Goal: Download file/media

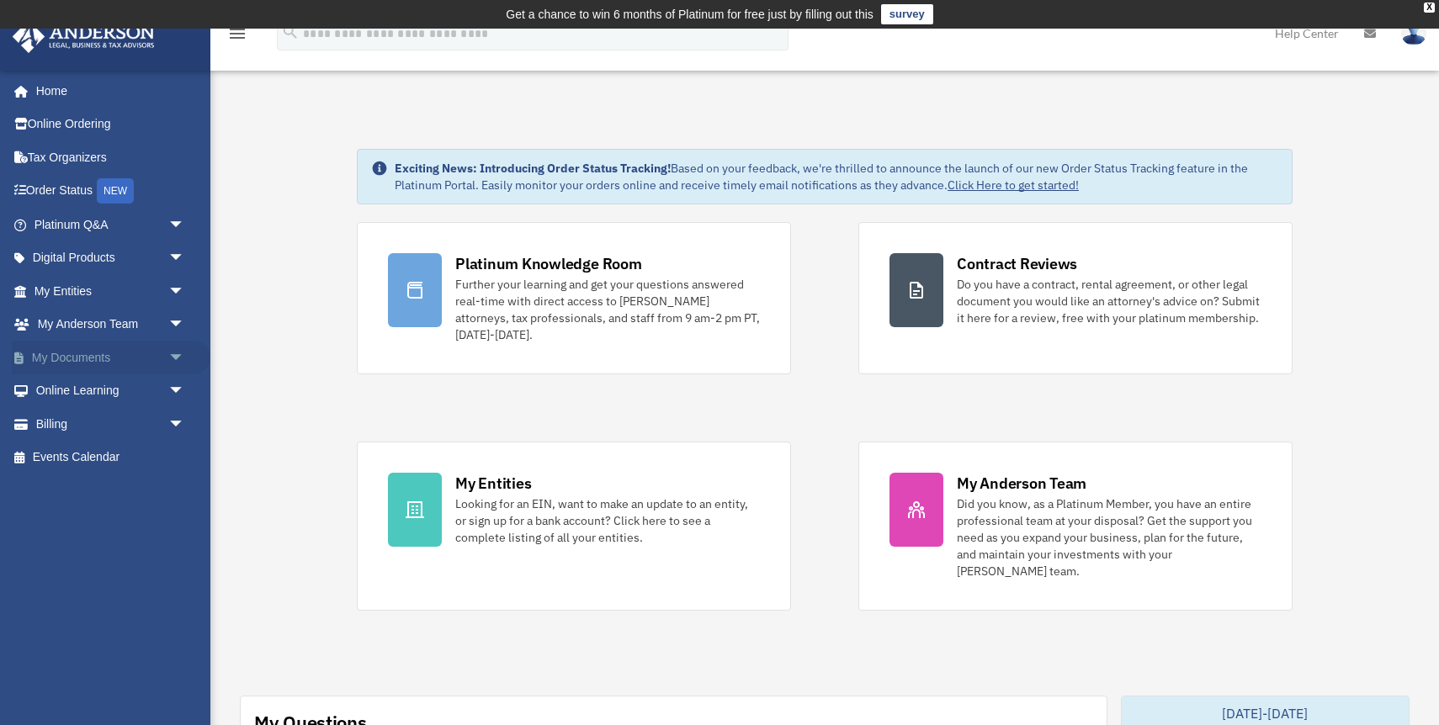
click at [168, 358] on span "arrow_drop_down" at bounding box center [185, 358] width 34 height 34
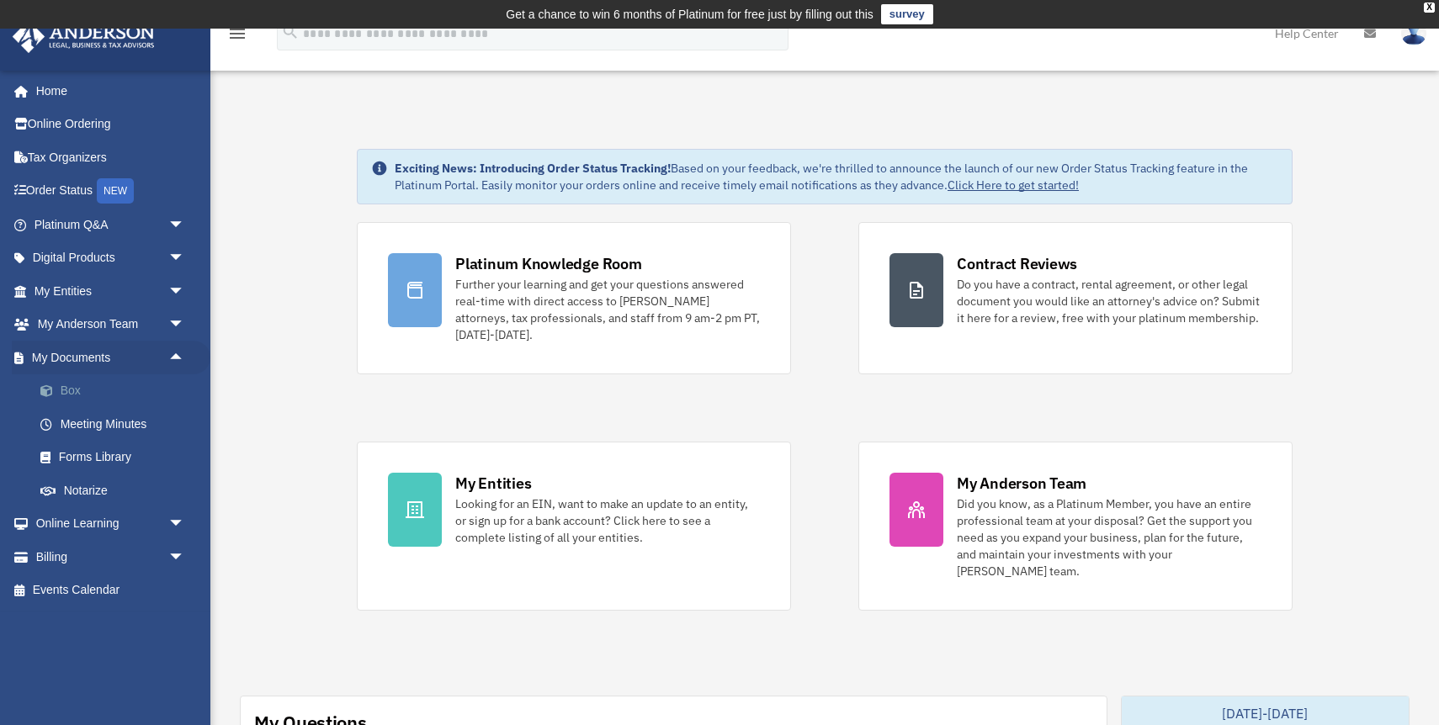
click at [107, 393] on link "Box" at bounding box center [117, 391] width 187 height 34
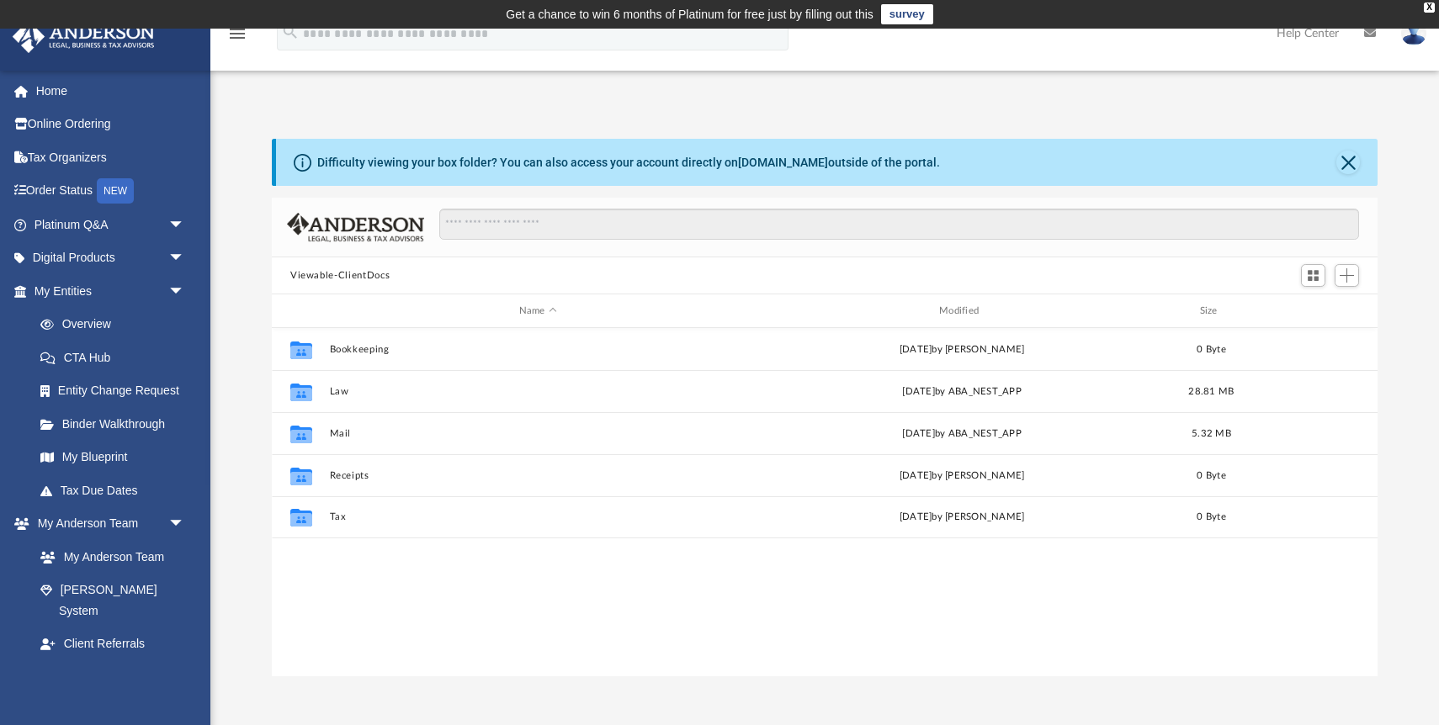
scroll to position [382, 1106]
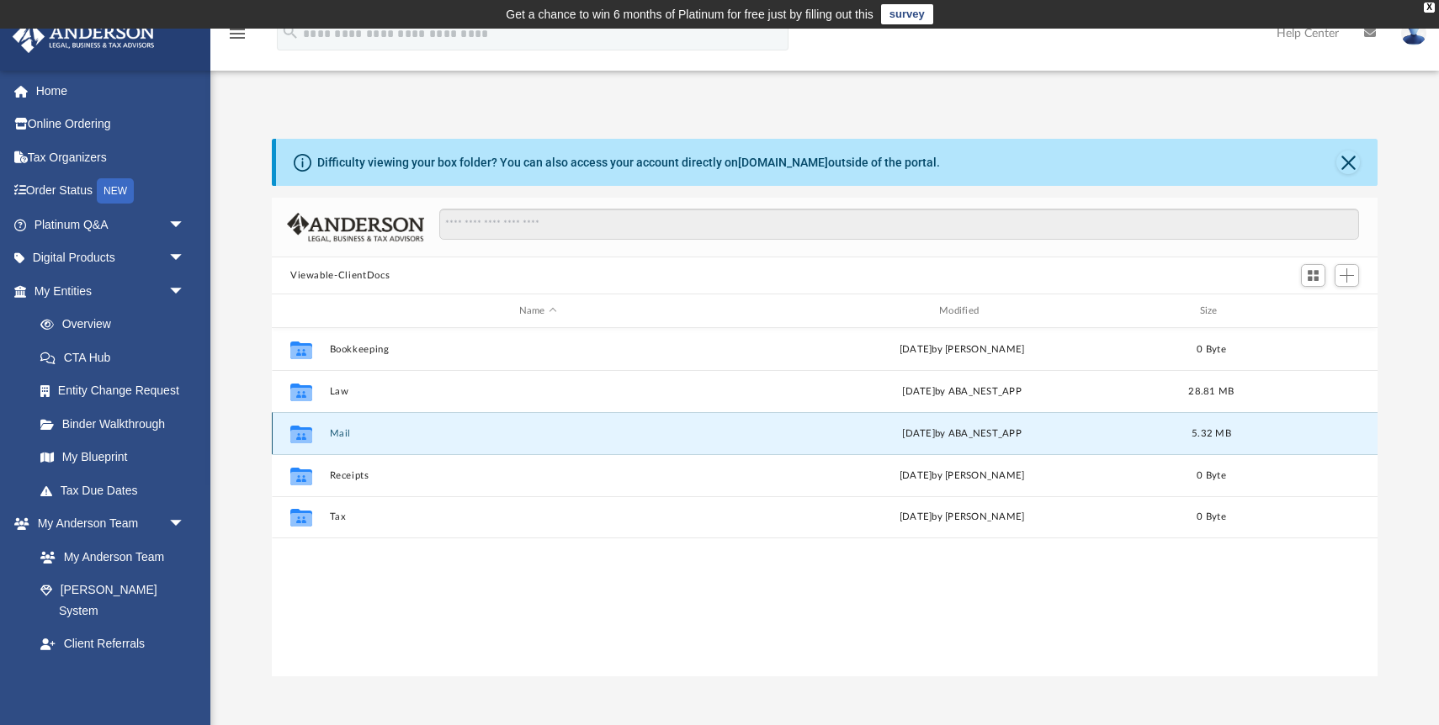
click at [337, 434] on button "Mail" at bounding box center [538, 433] width 417 height 11
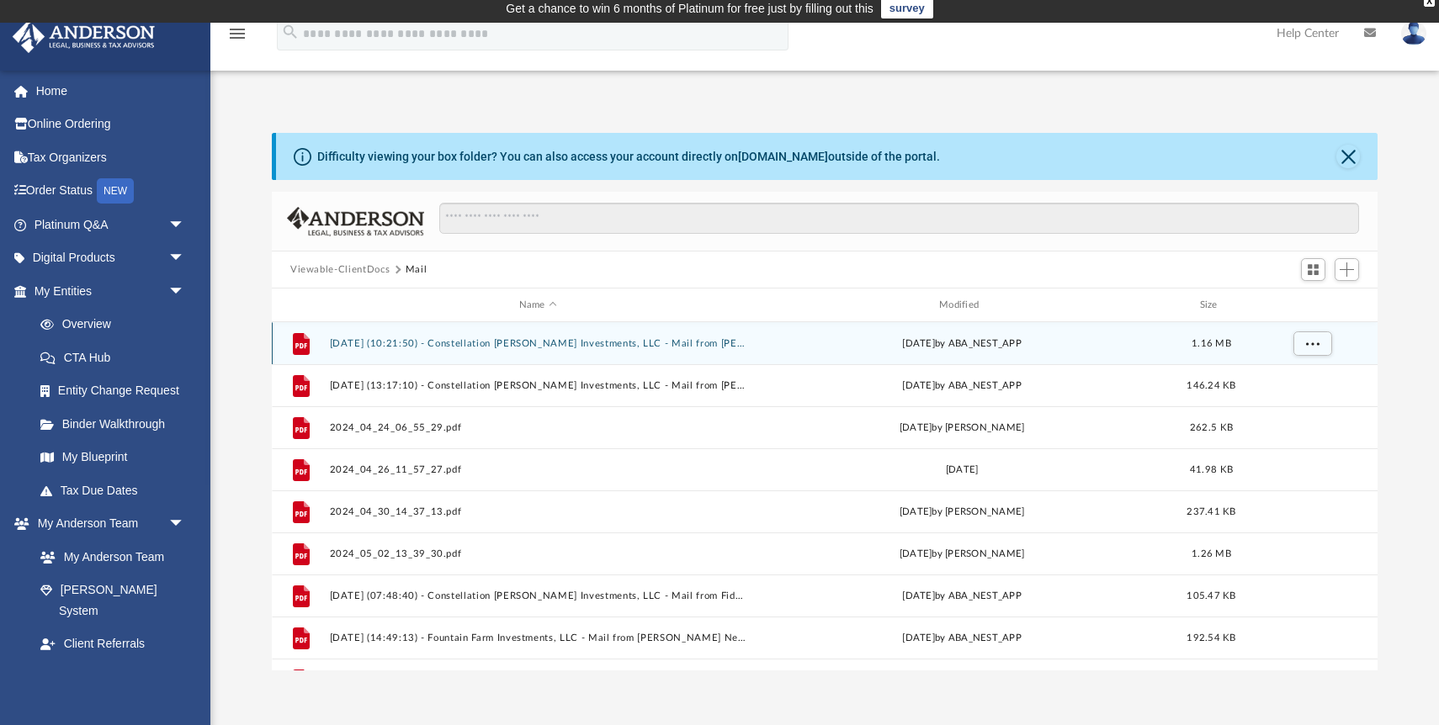
scroll to position [0, 0]
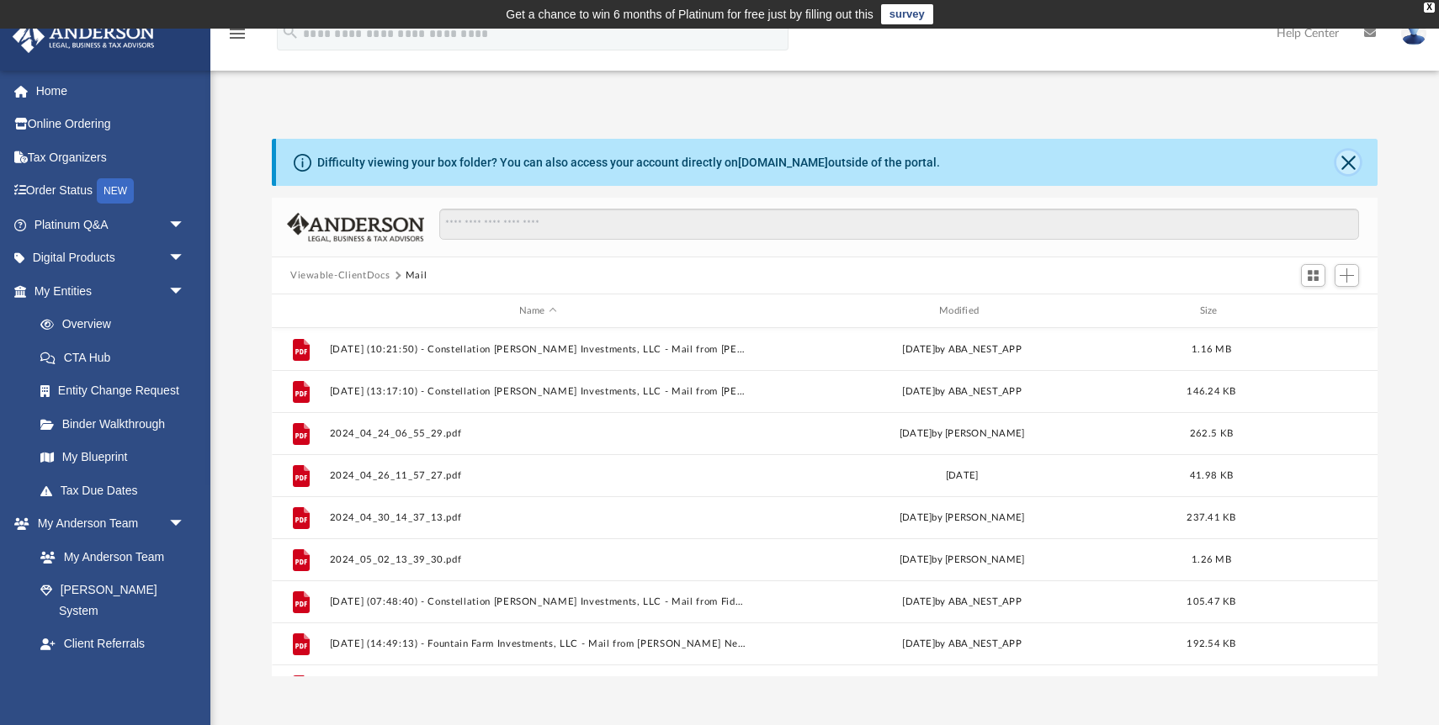
click at [1344, 164] on button "Close" at bounding box center [1348, 163] width 24 height 24
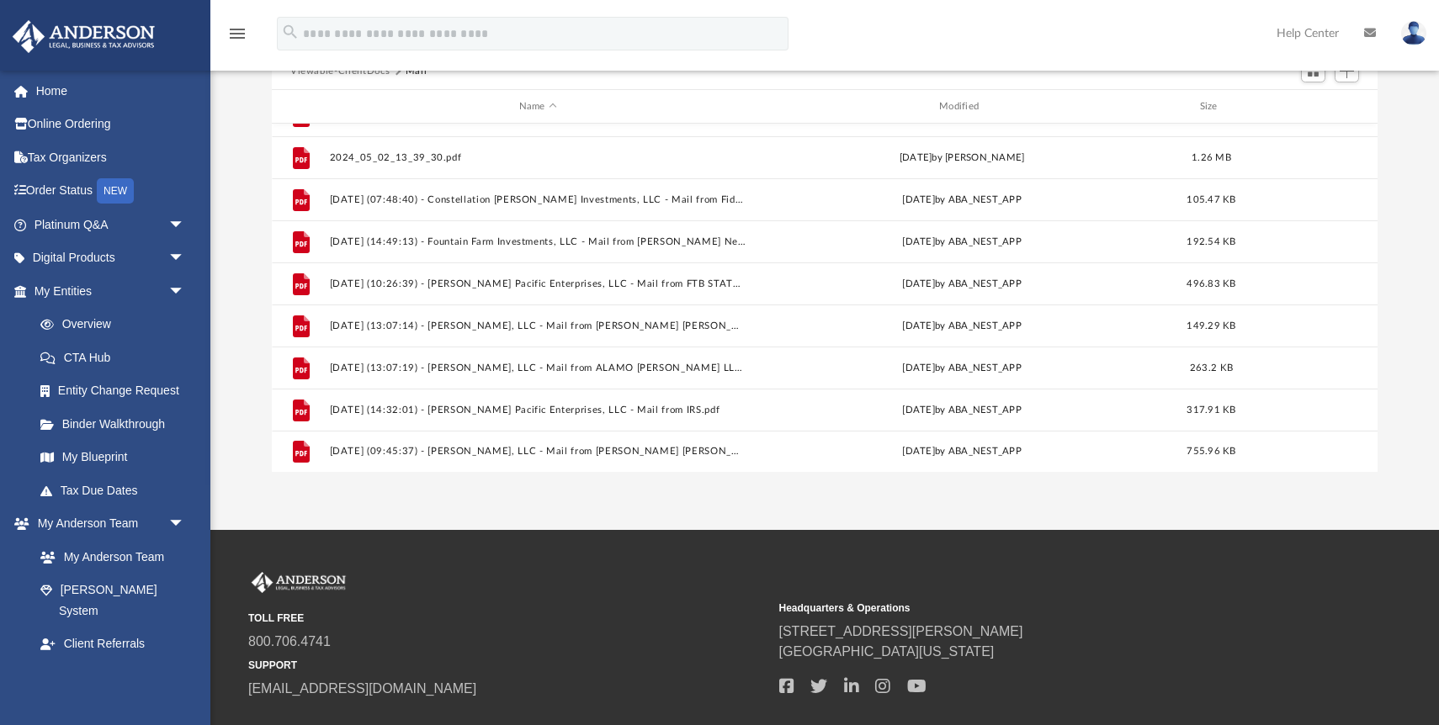
scroll to position [141, 0]
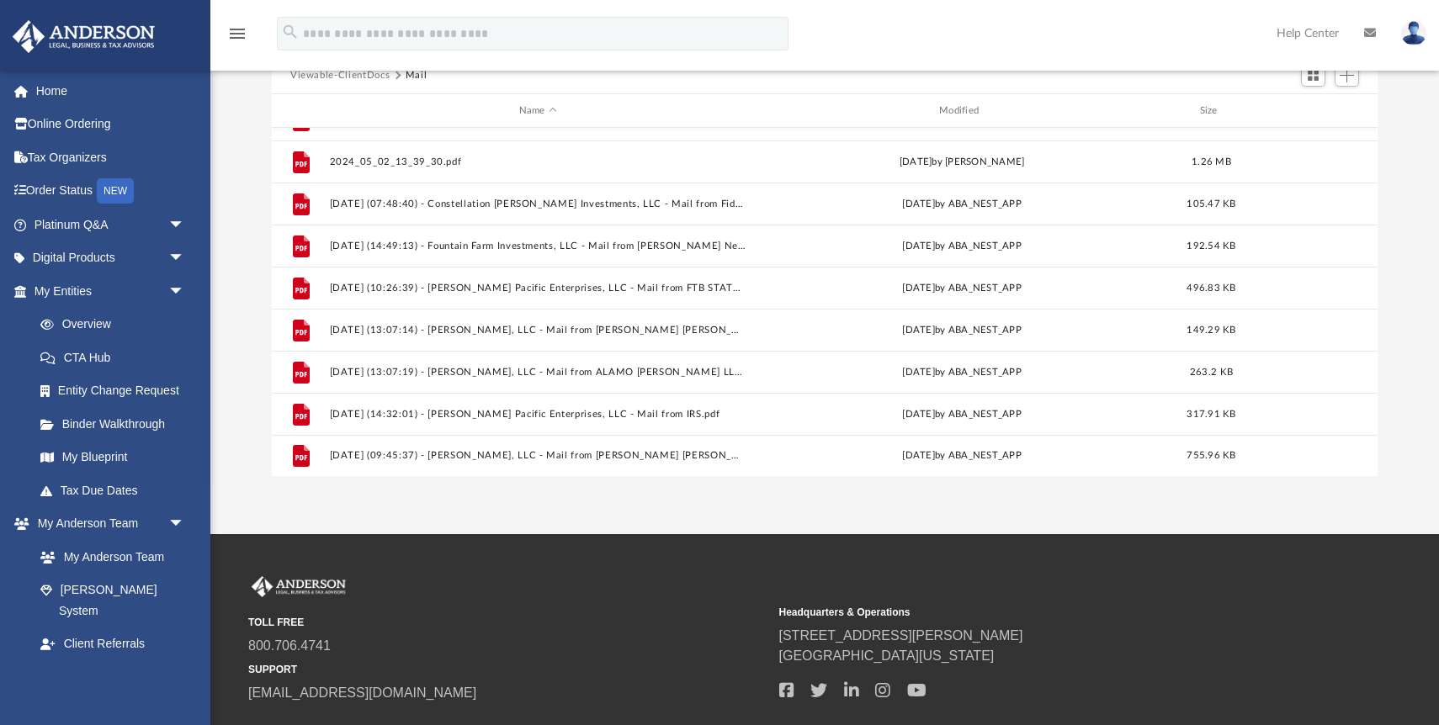
click at [372, 74] on button "Viewable-ClientDocs" at bounding box center [339, 75] width 99 height 15
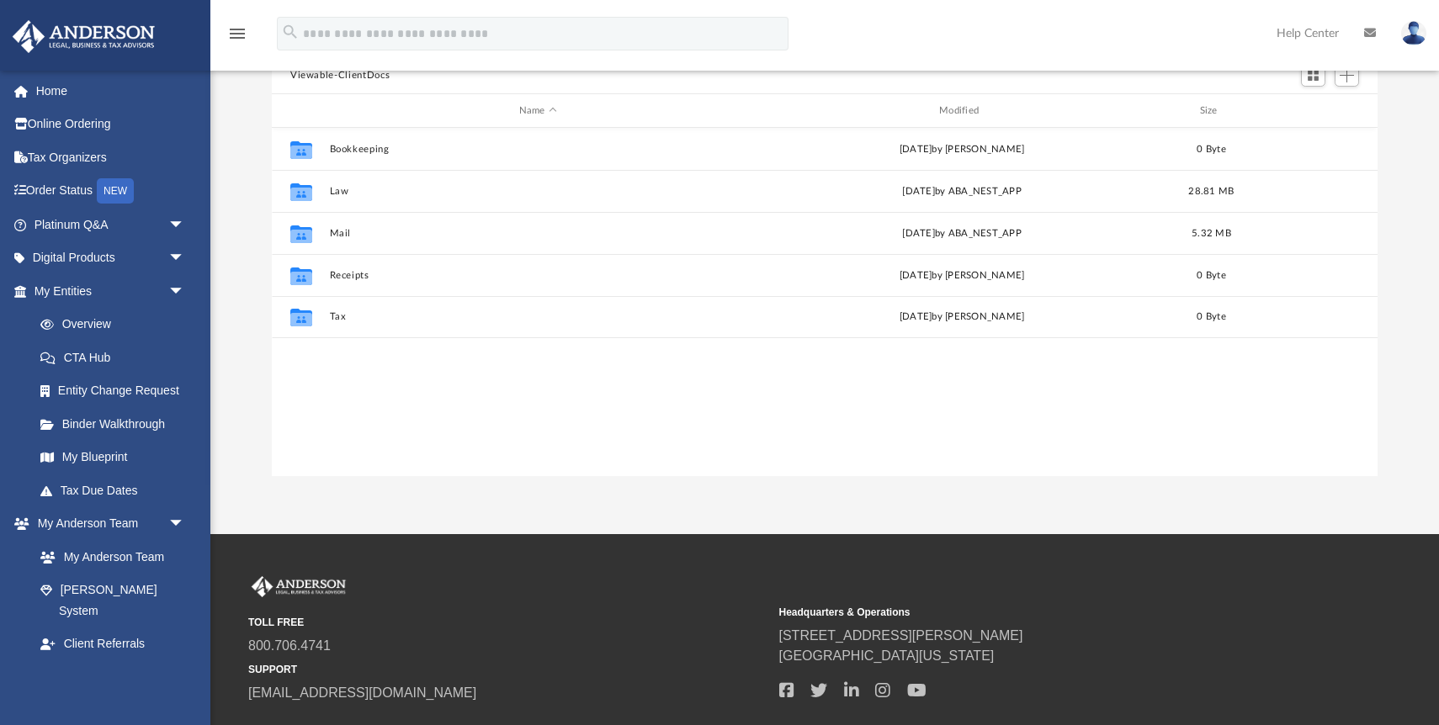
scroll to position [0, 0]
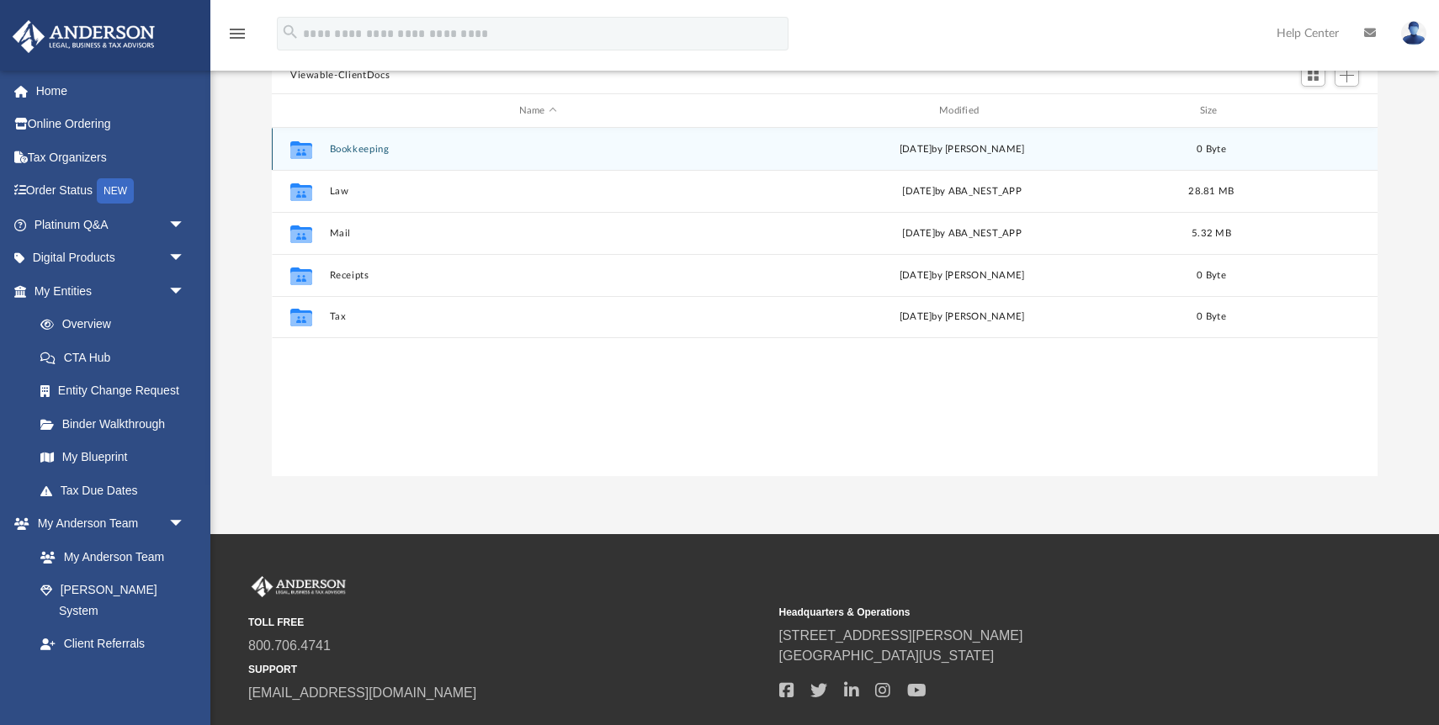
click at [368, 149] on button "Bookkeeping" at bounding box center [538, 149] width 417 height 11
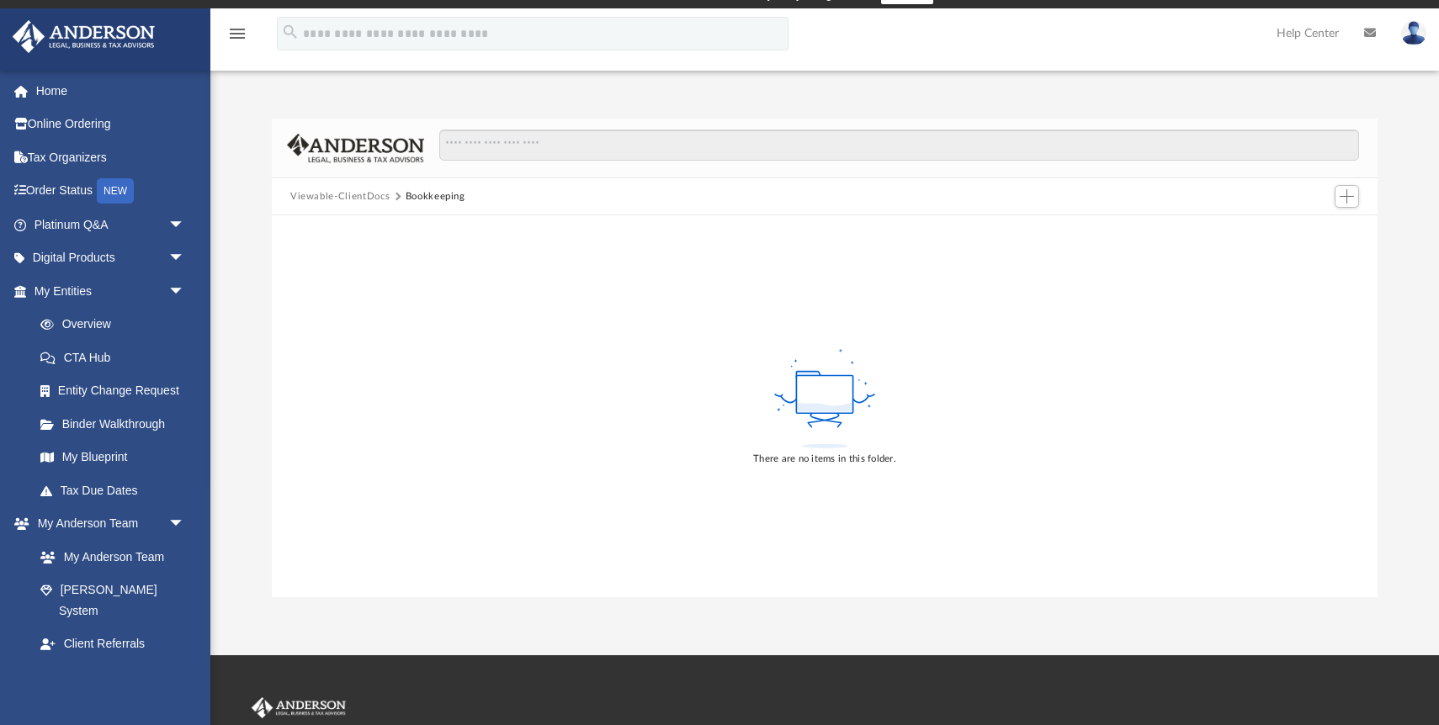
scroll to position [1, 0]
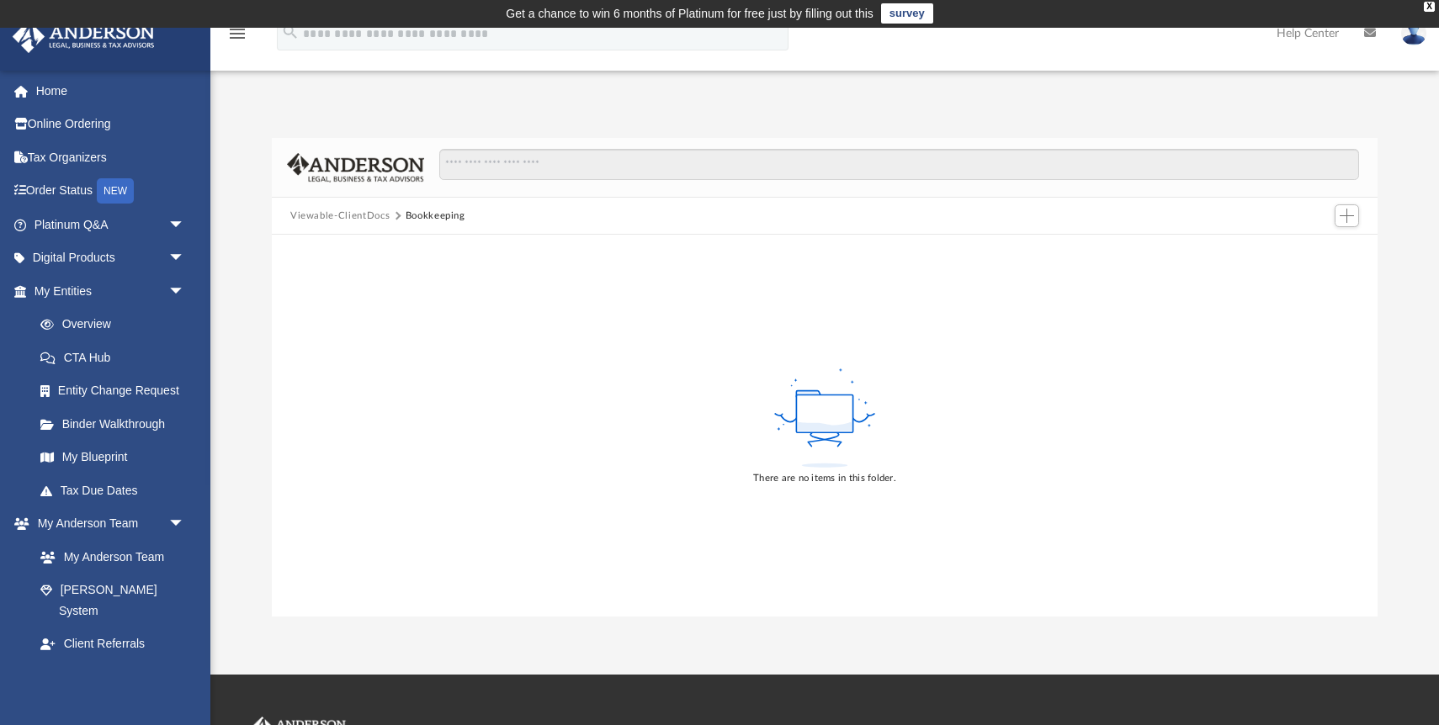
click at [355, 215] on button "Viewable-ClientDocs" at bounding box center [339, 216] width 99 height 15
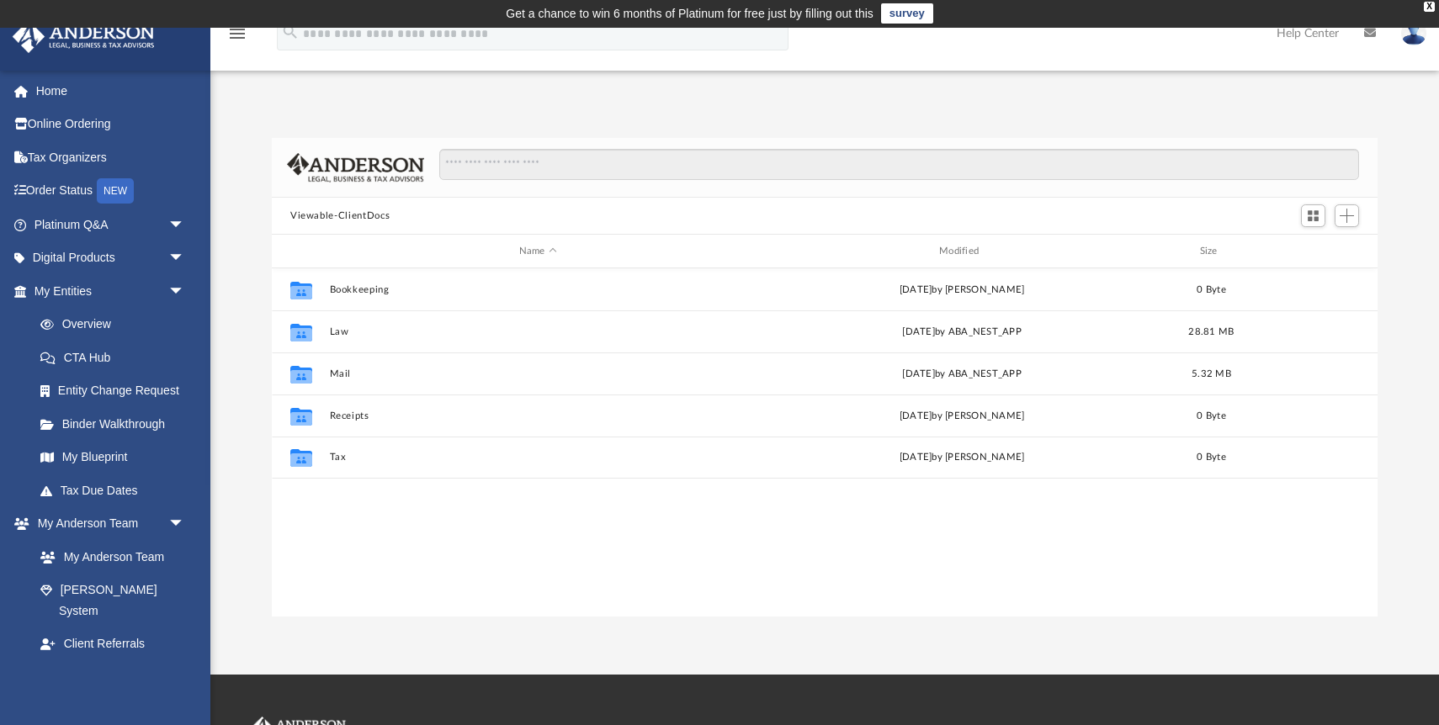
scroll to position [382, 1106]
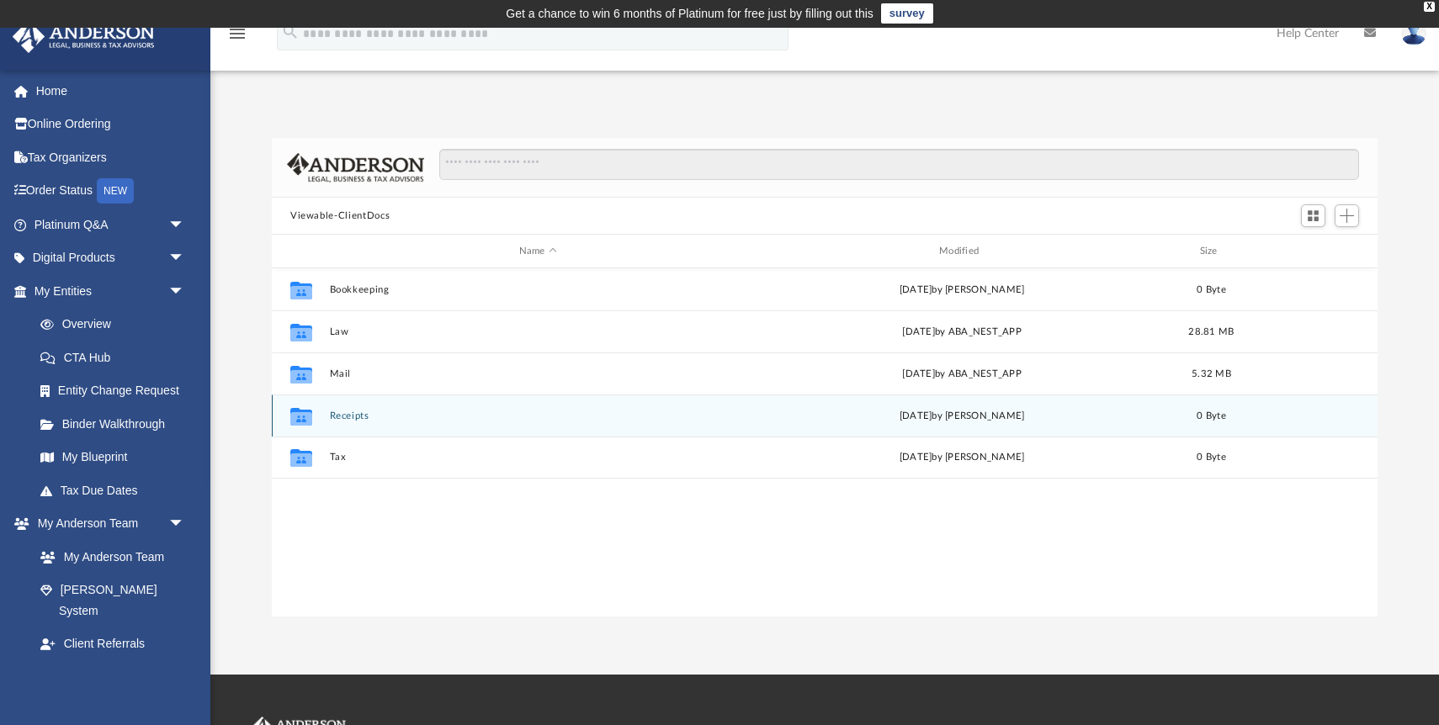
click at [355, 411] on button "Receipts" at bounding box center [538, 416] width 417 height 11
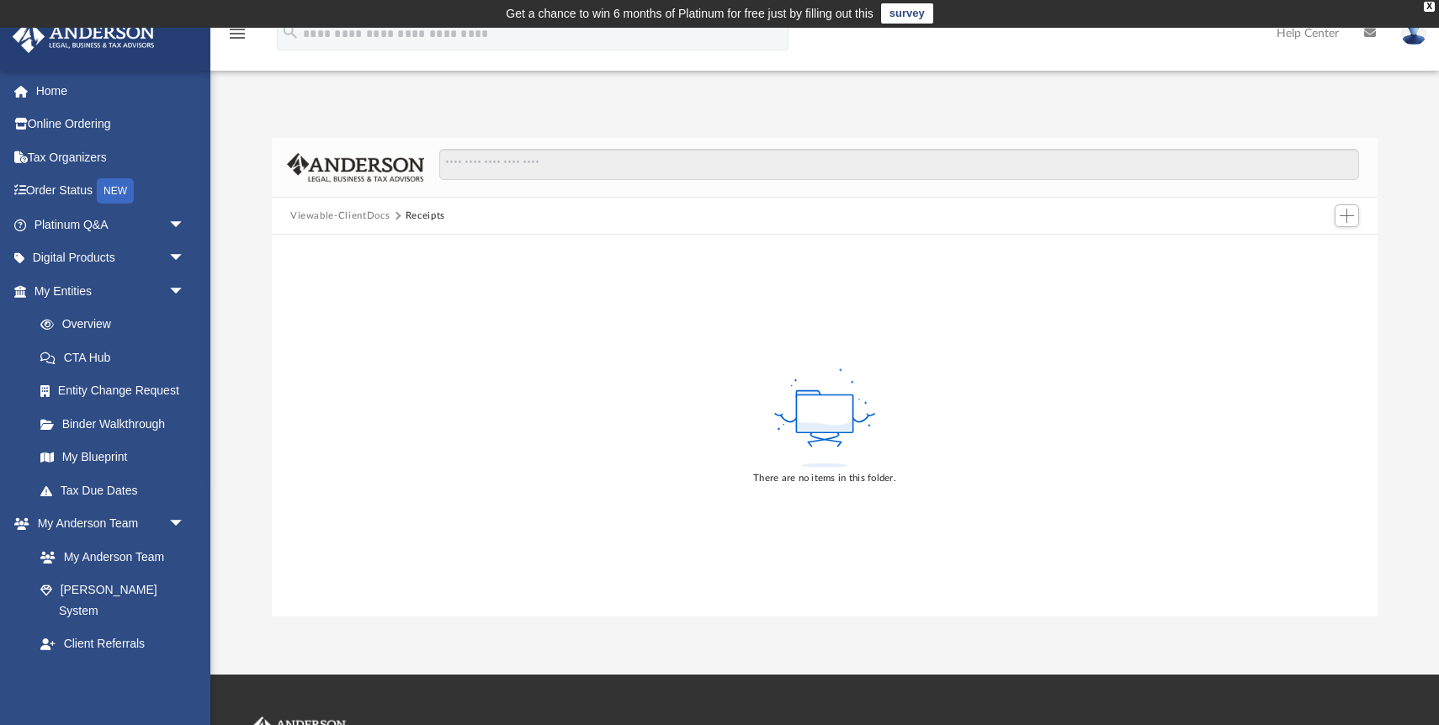
click at [340, 218] on button "Viewable-ClientDocs" at bounding box center [339, 216] width 99 height 15
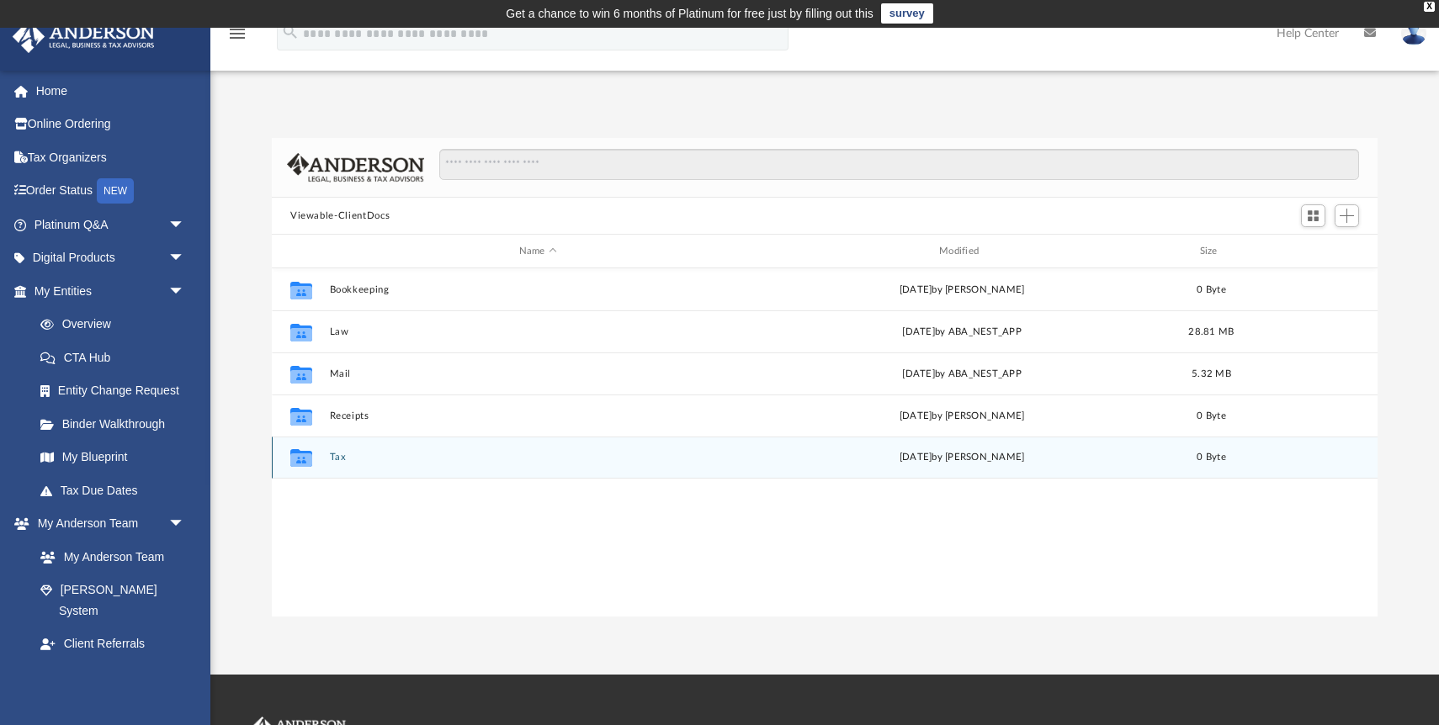
click at [328, 460] on div "Collaborated Folder Tax [DATE] by [PERSON_NAME] 0 Byte" at bounding box center [825, 458] width 1106 height 42
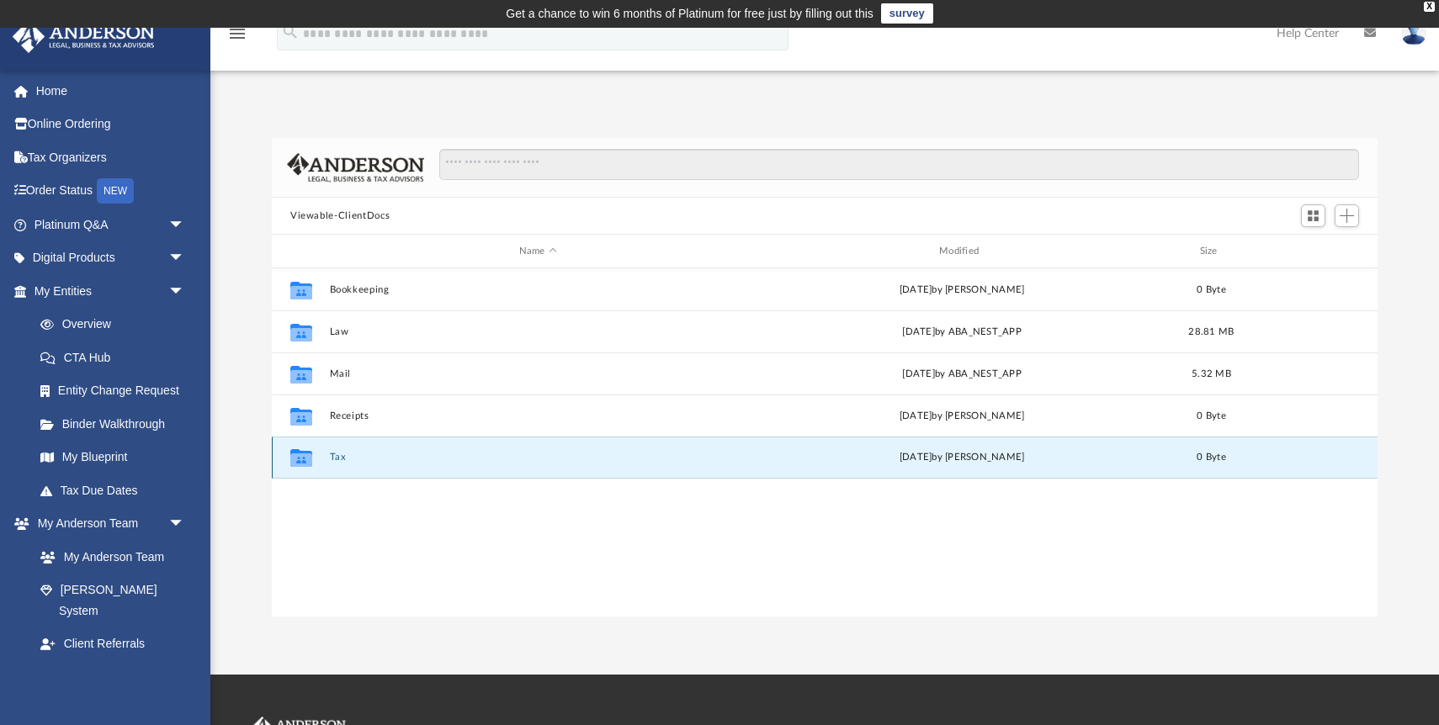
click at [331, 460] on button "Tax" at bounding box center [538, 457] width 417 height 11
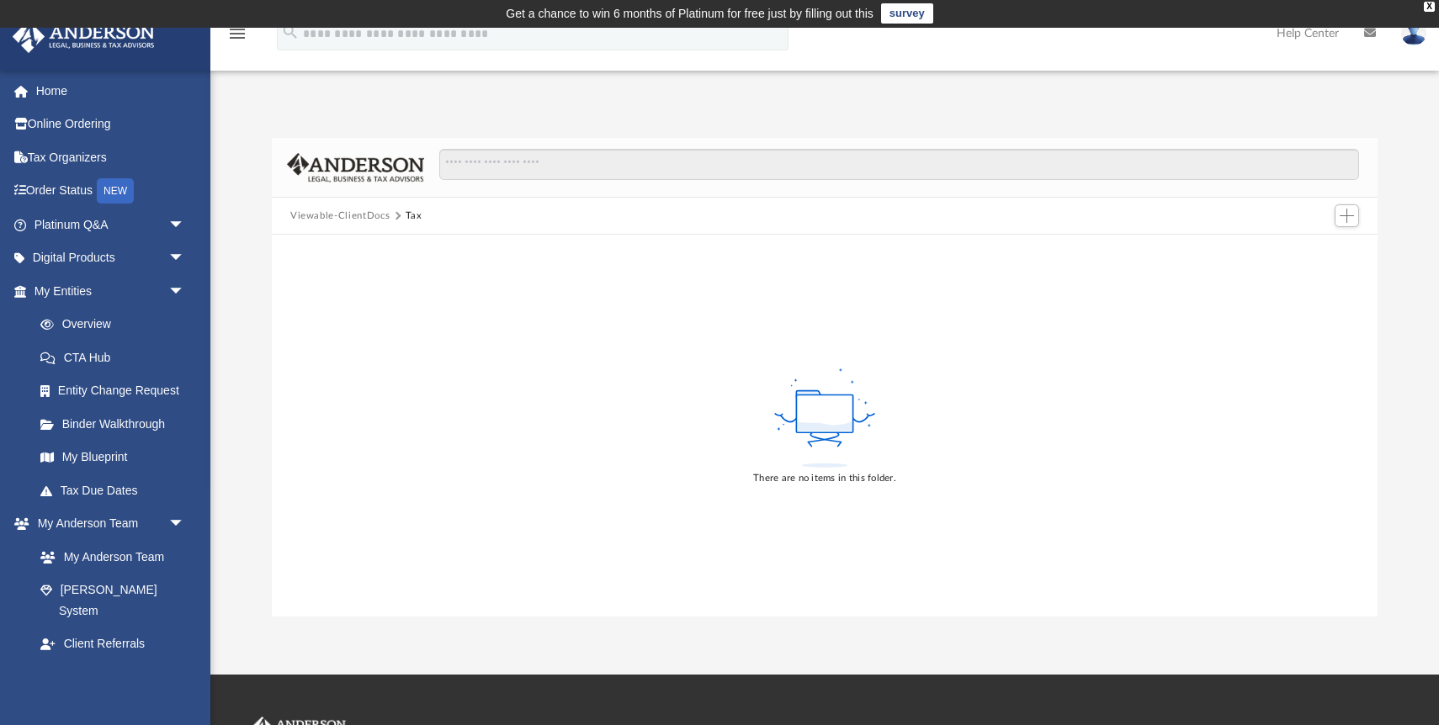
click at [333, 217] on button "Viewable-ClientDocs" at bounding box center [339, 216] width 99 height 15
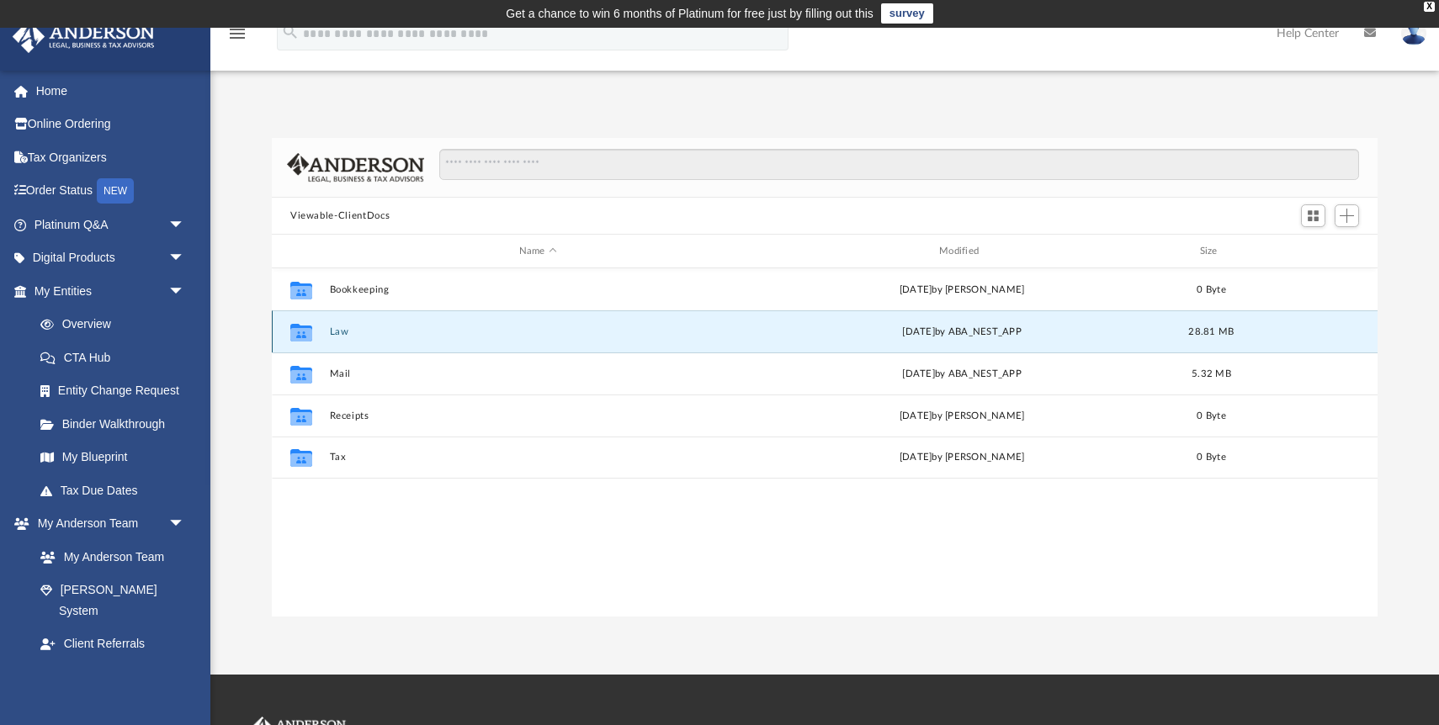
click at [330, 329] on button "Law" at bounding box center [538, 331] width 417 height 11
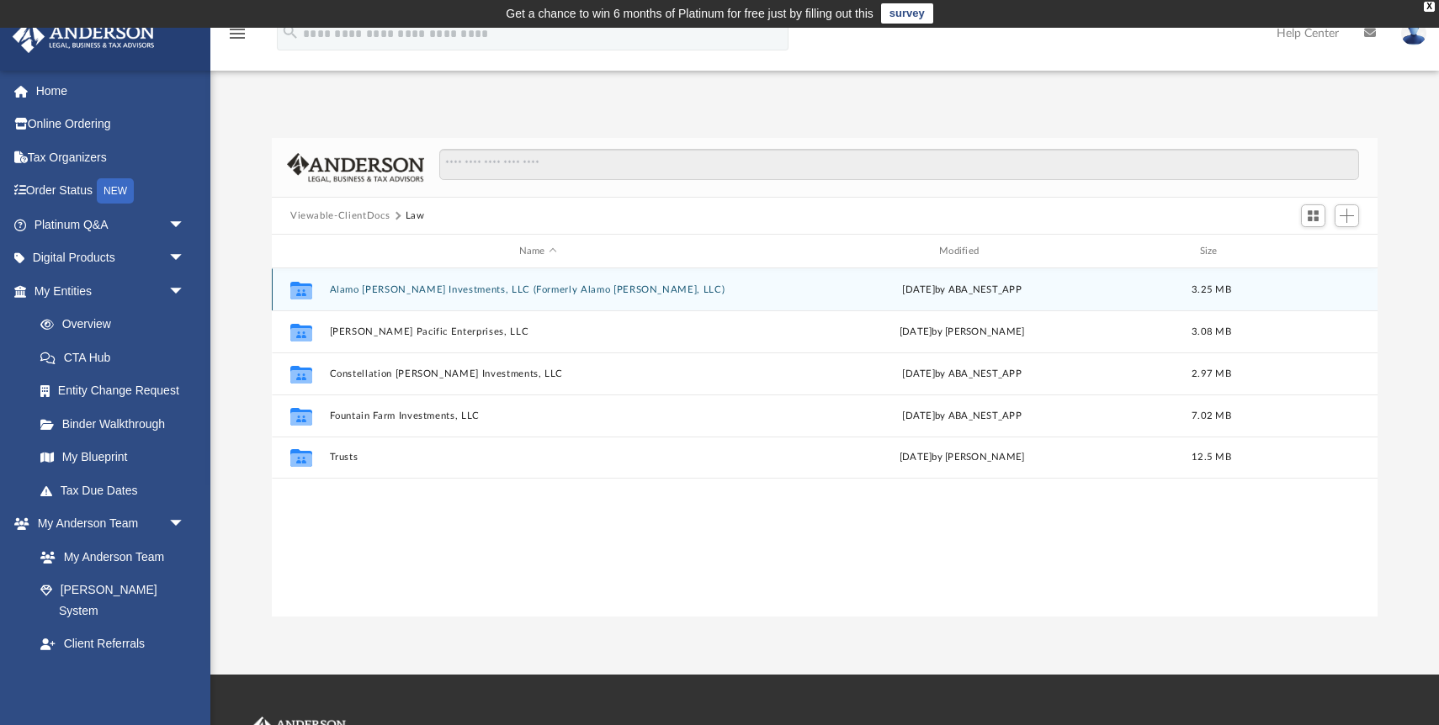
click at [381, 291] on button "Alamo [PERSON_NAME] Investments, LLC (Formerly Alamo [PERSON_NAME], LLC)" at bounding box center [538, 289] width 417 height 11
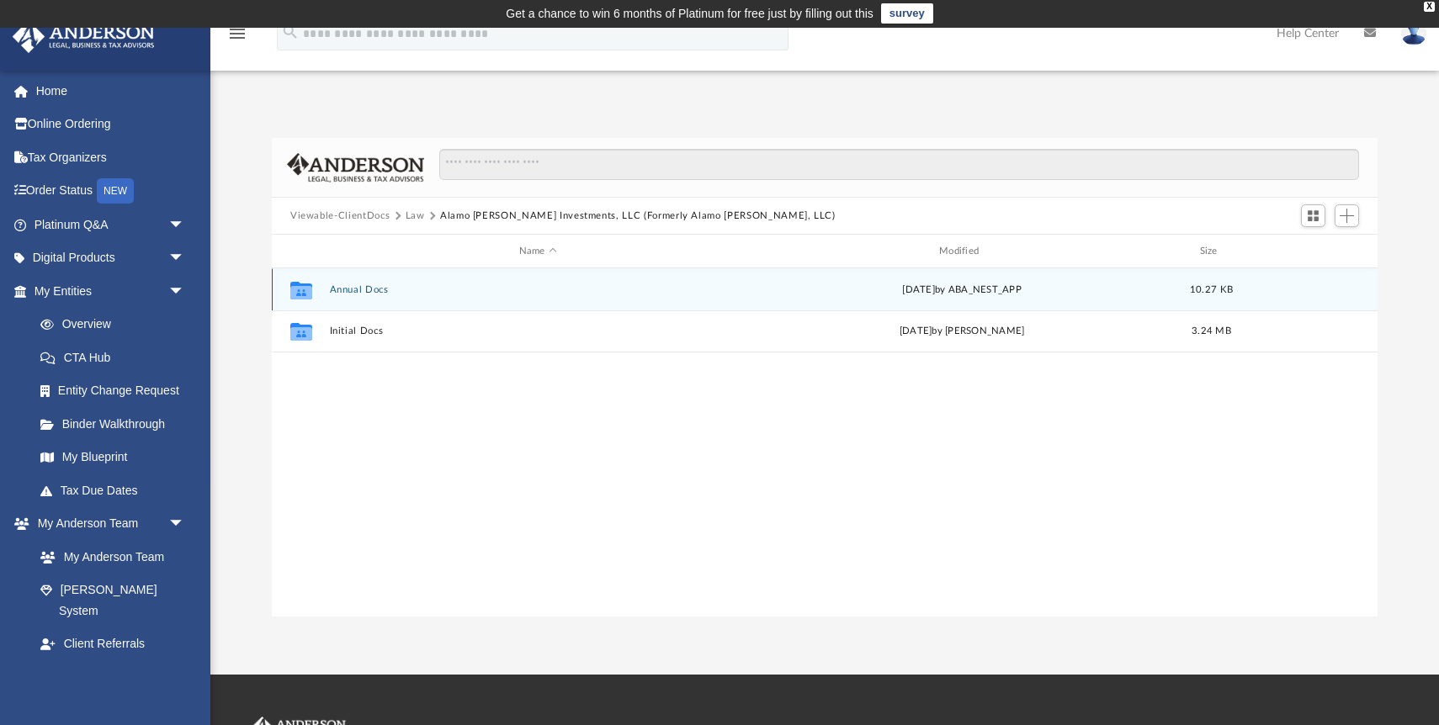
click at [360, 289] on button "Annual Docs" at bounding box center [538, 289] width 417 height 11
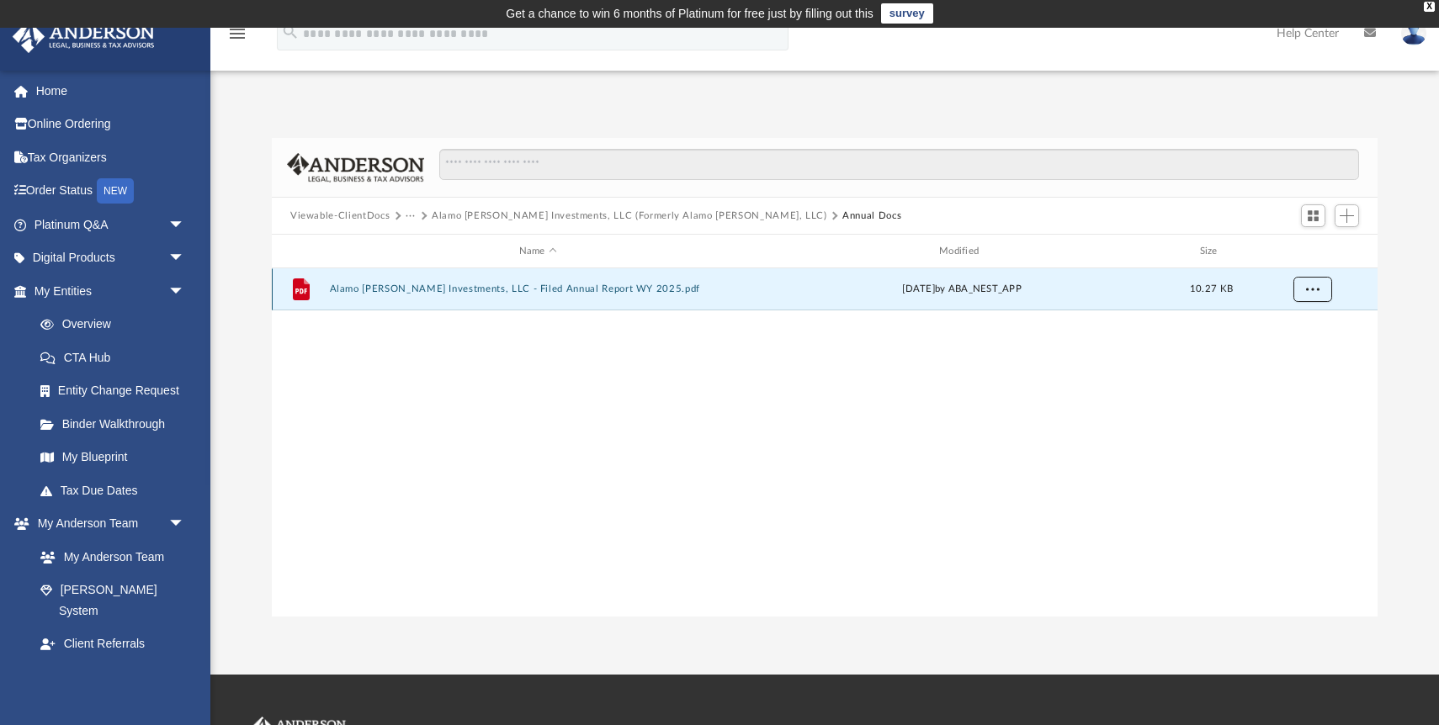
click at [1321, 291] on button "More options" at bounding box center [1312, 289] width 39 height 25
click at [1293, 353] on li "Download" at bounding box center [1296, 350] width 49 height 18
click at [629, 214] on button "Alamo [PERSON_NAME] Investments, LLC (Formerly Alamo [PERSON_NAME], LLC)" at bounding box center [629, 216] width 395 height 15
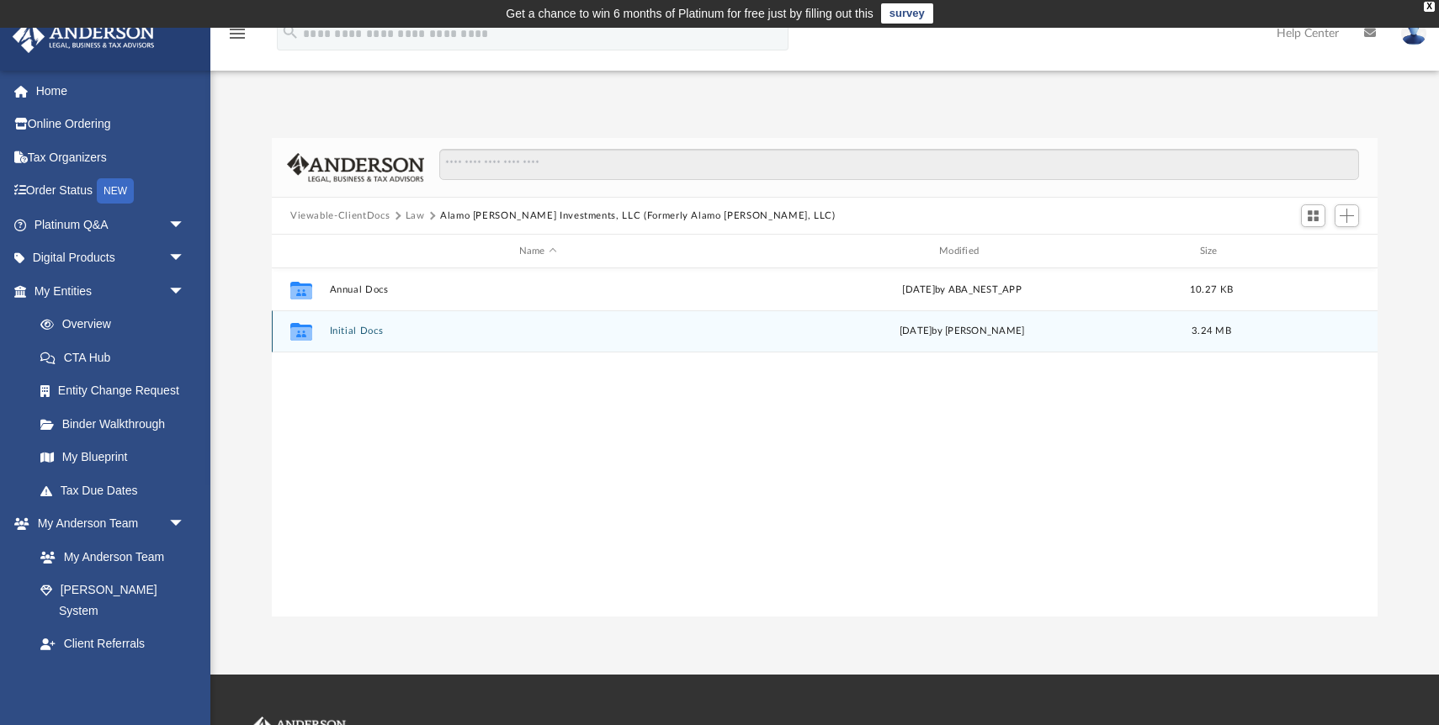
click at [372, 336] on div "Collaborated Folder Initial Docs [DATE] by [PERSON_NAME] 3.24 MB" at bounding box center [825, 331] width 1106 height 42
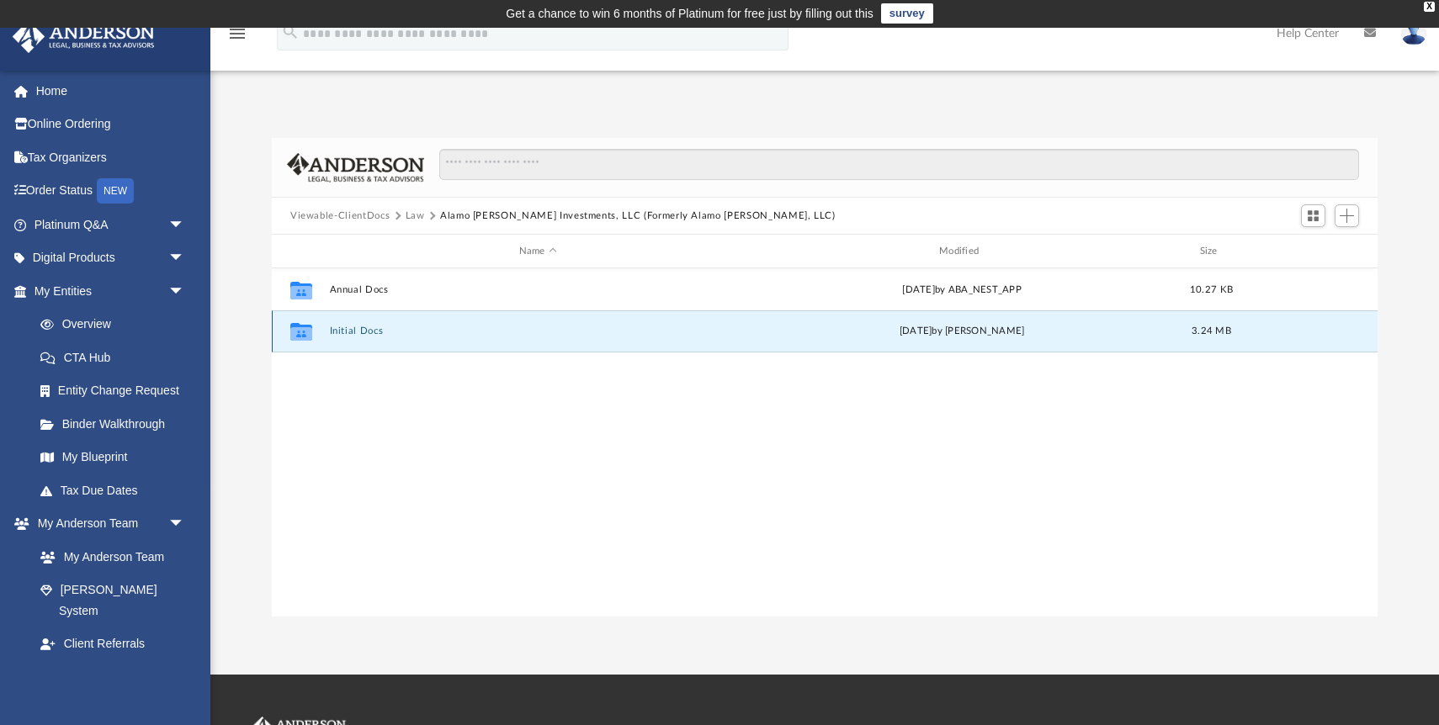
click at [372, 332] on button "Initial Docs" at bounding box center [538, 331] width 417 height 11
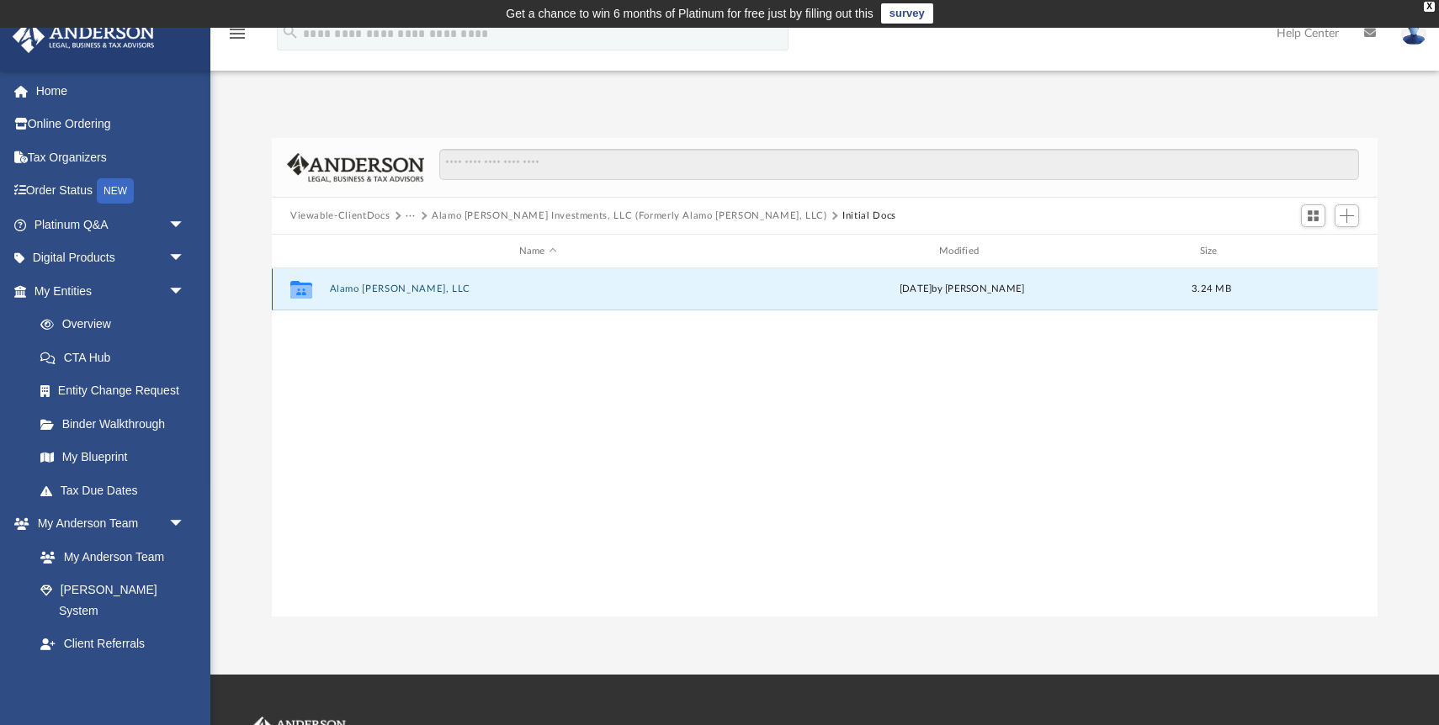
click at [371, 286] on button "Alamo [PERSON_NAME], LLC" at bounding box center [538, 289] width 417 height 11
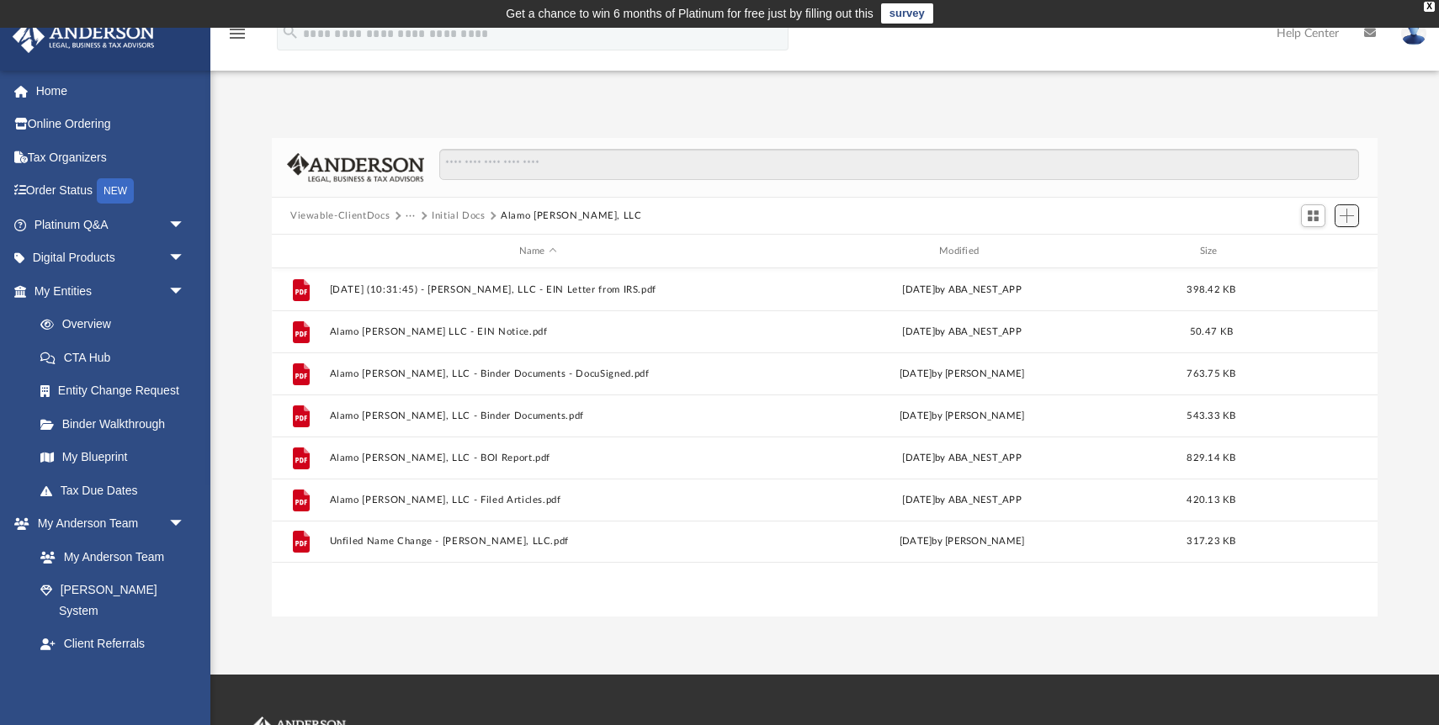
click at [1347, 215] on span "Add" at bounding box center [1347, 216] width 14 height 14
click at [1251, 212] on div "Viewable-ClientDocs ··· Initial Docs Alamo [PERSON_NAME], LLC" at bounding box center [825, 216] width 1106 height 37
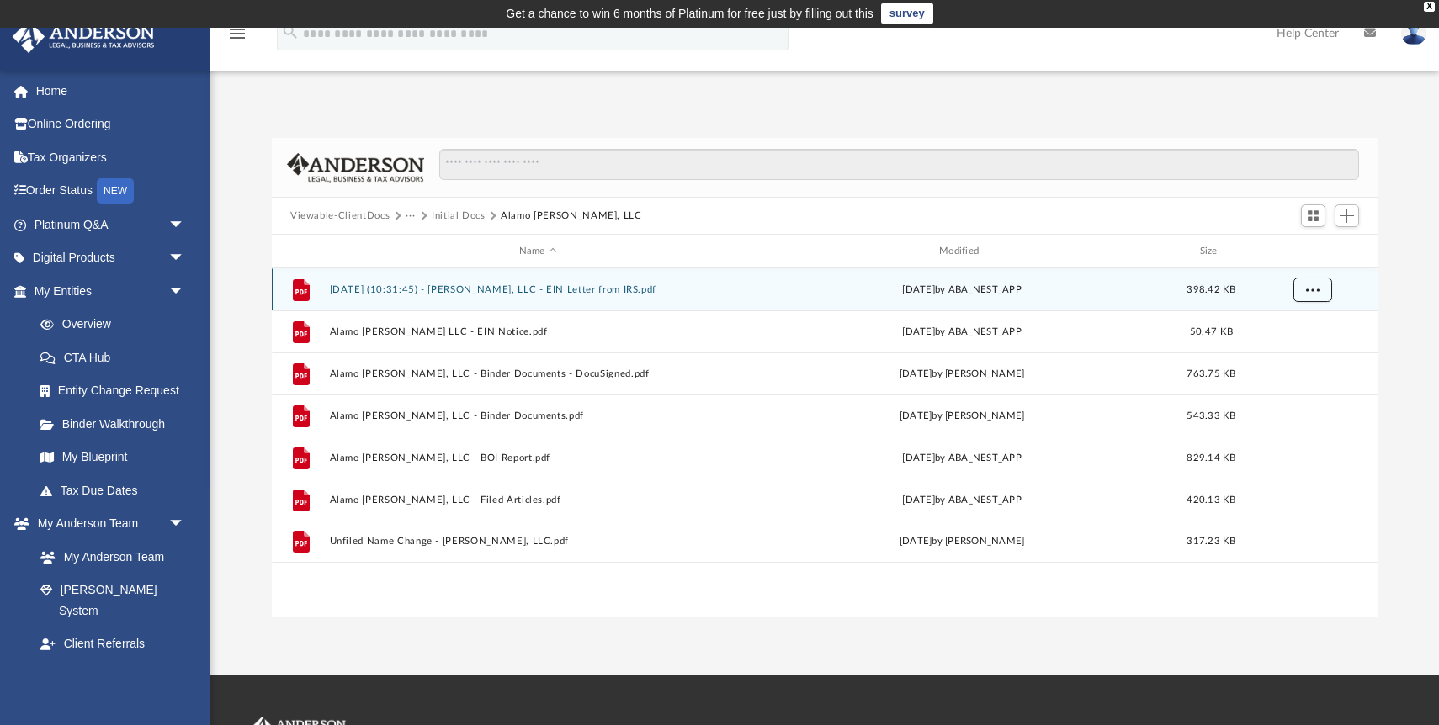
click at [1320, 287] on button "More options" at bounding box center [1312, 290] width 39 height 25
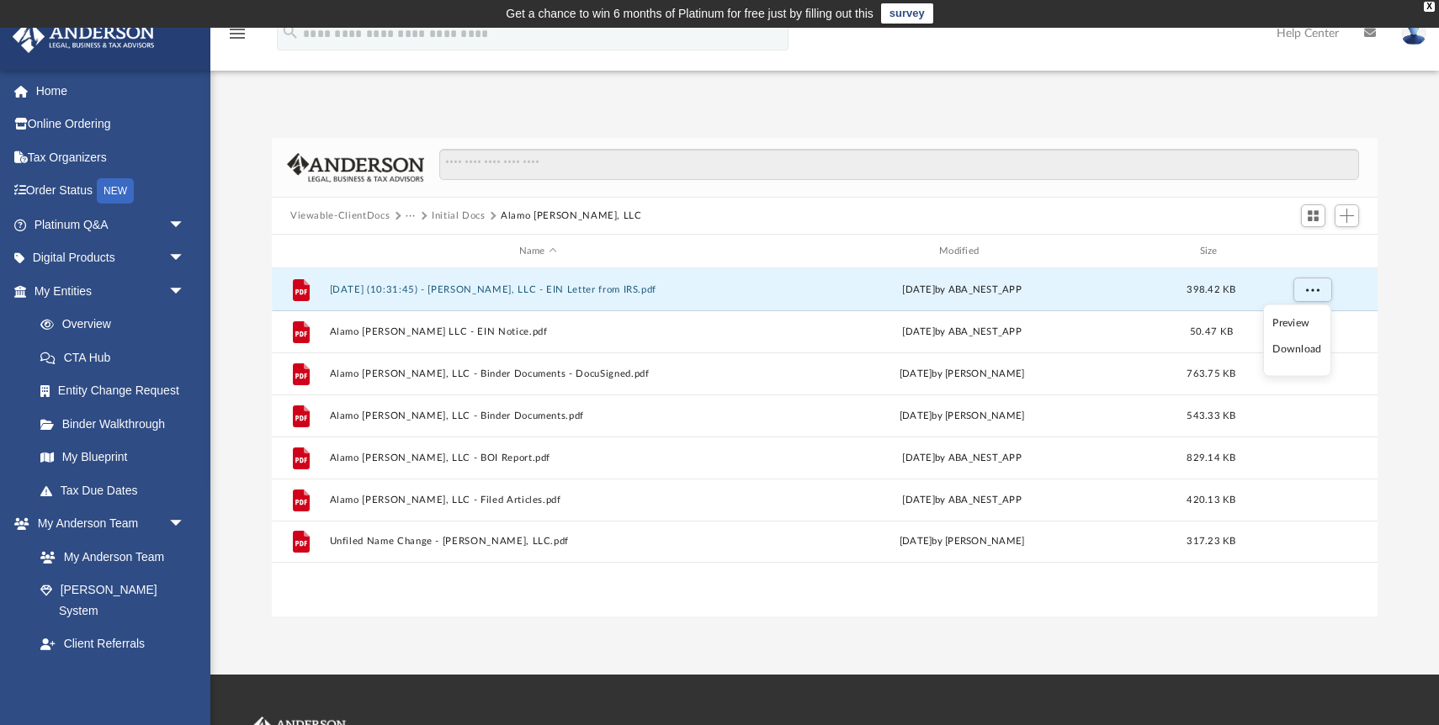
click at [1297, 355] on li "Download" at bounding box center [1296, 350] width 49 height 18
click at [1318, 295] on button "More options" at bounding box center [1312, 290] width 39 height 25
click at [1388, 319] on div "Difficulty viewing your box folder? You can also access your account directly o…" at bounding box center [824, 377] width 1228 height 479
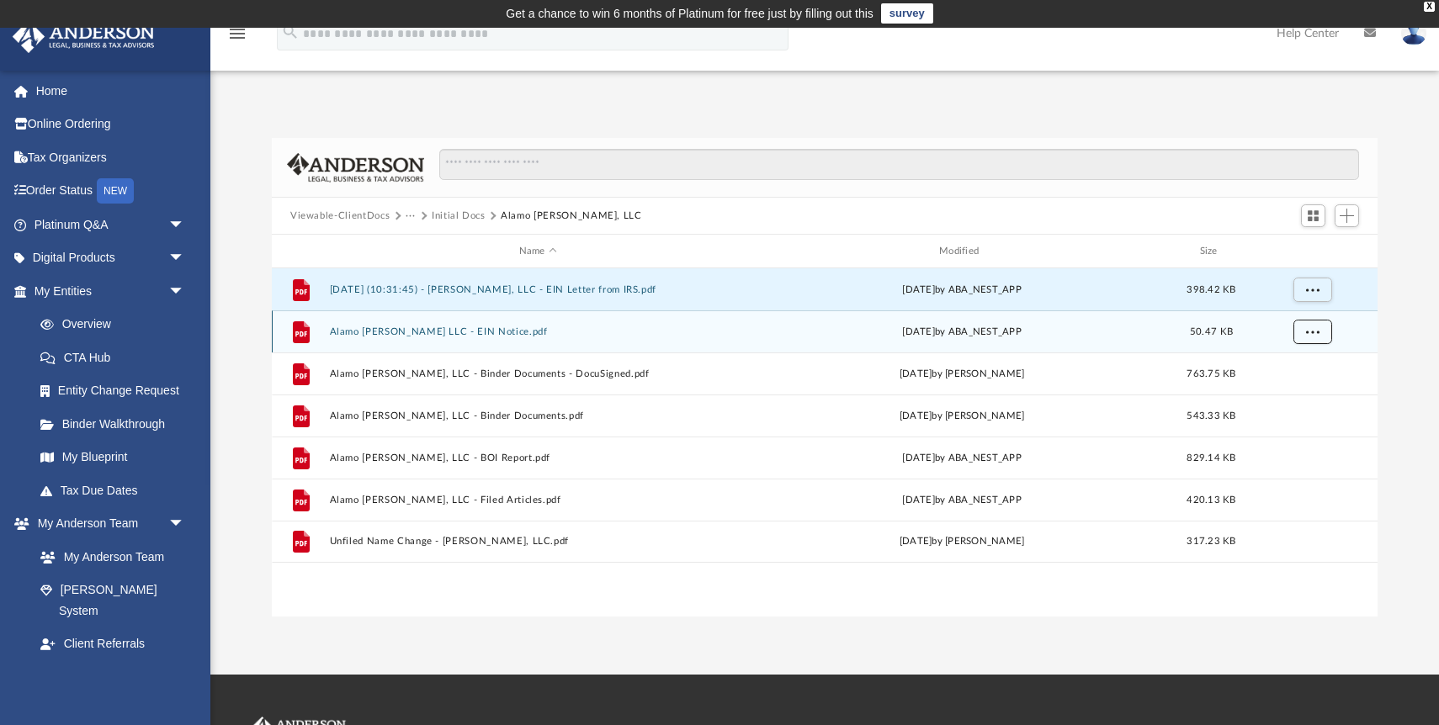
click at [1310, 326] on span "More options" at bounding box center [1312, 330] width 13 height 9
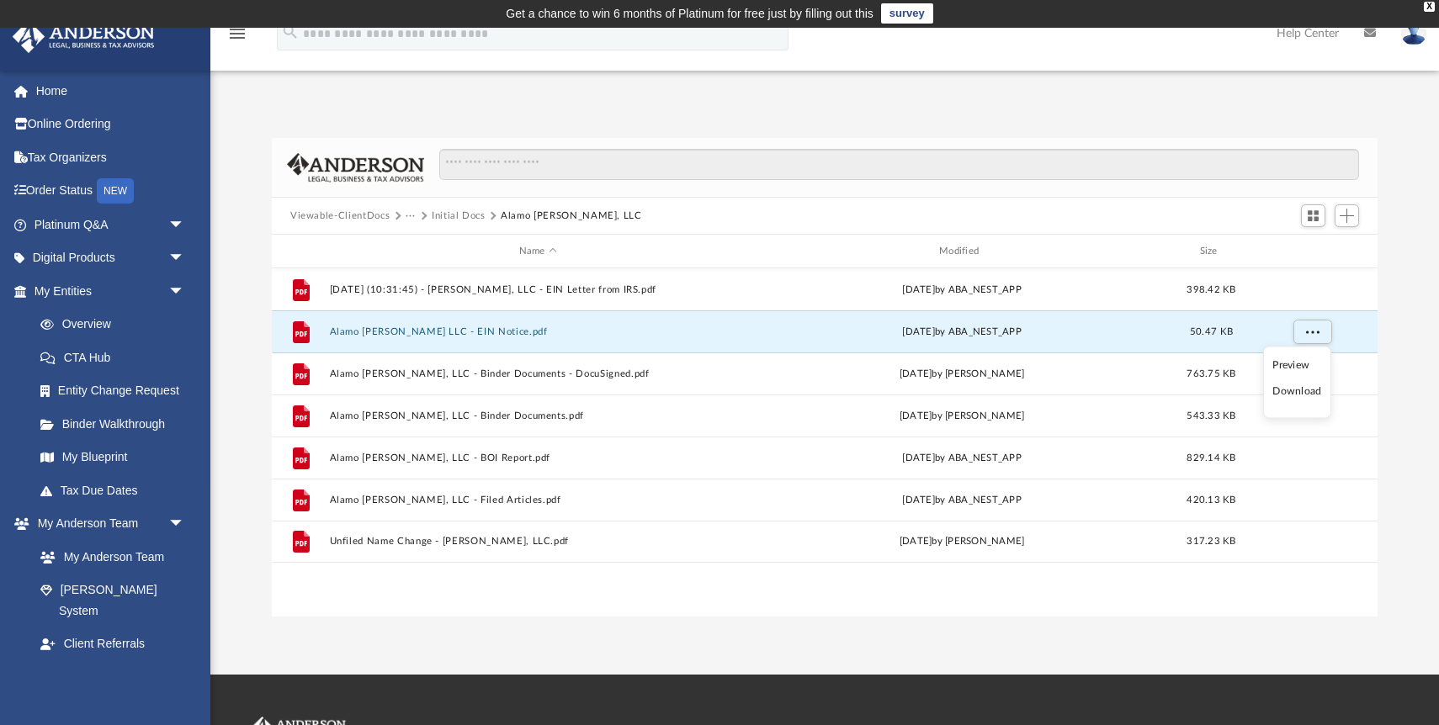
click at [1297, 392] on li "Download" at bounding box center [1296, 392] width 49 height 18
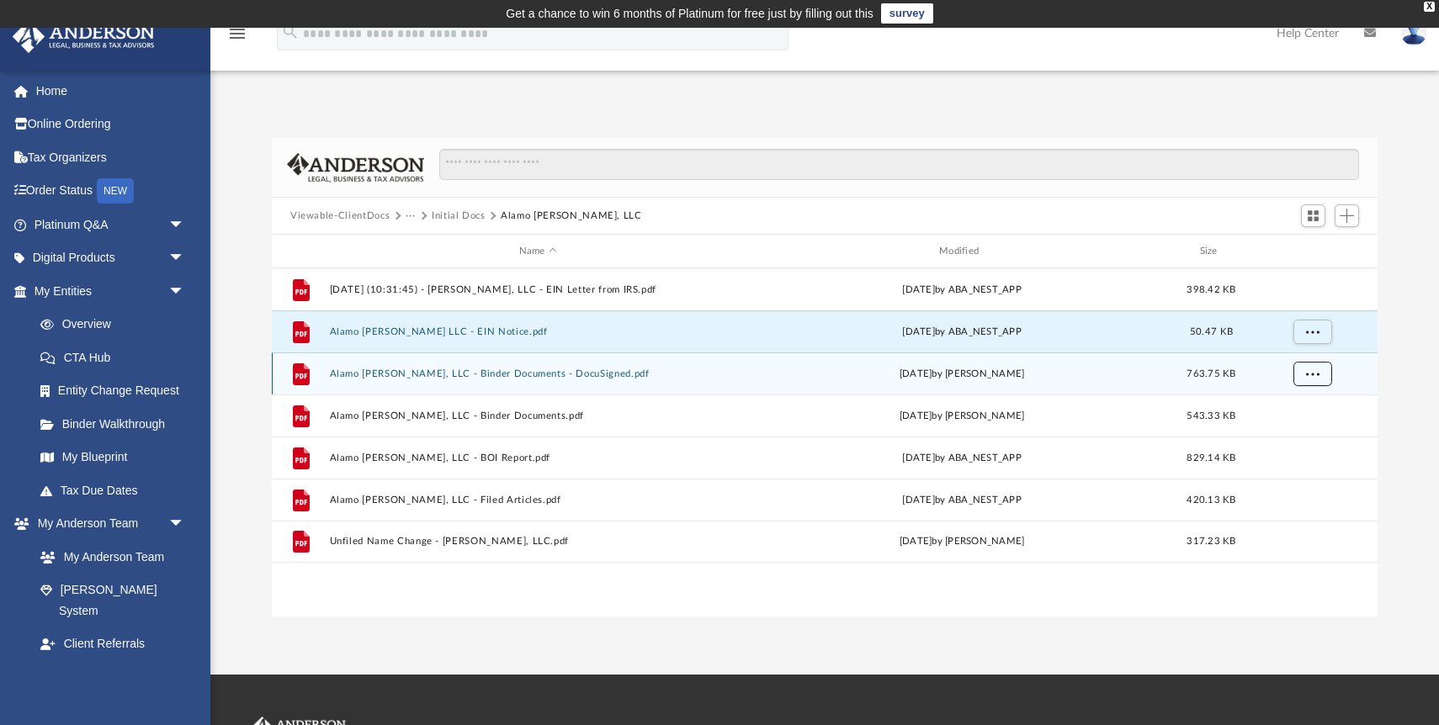
click at [1306, 380] on button "More options" at bounding box center [1312, 374] width 39 height 25
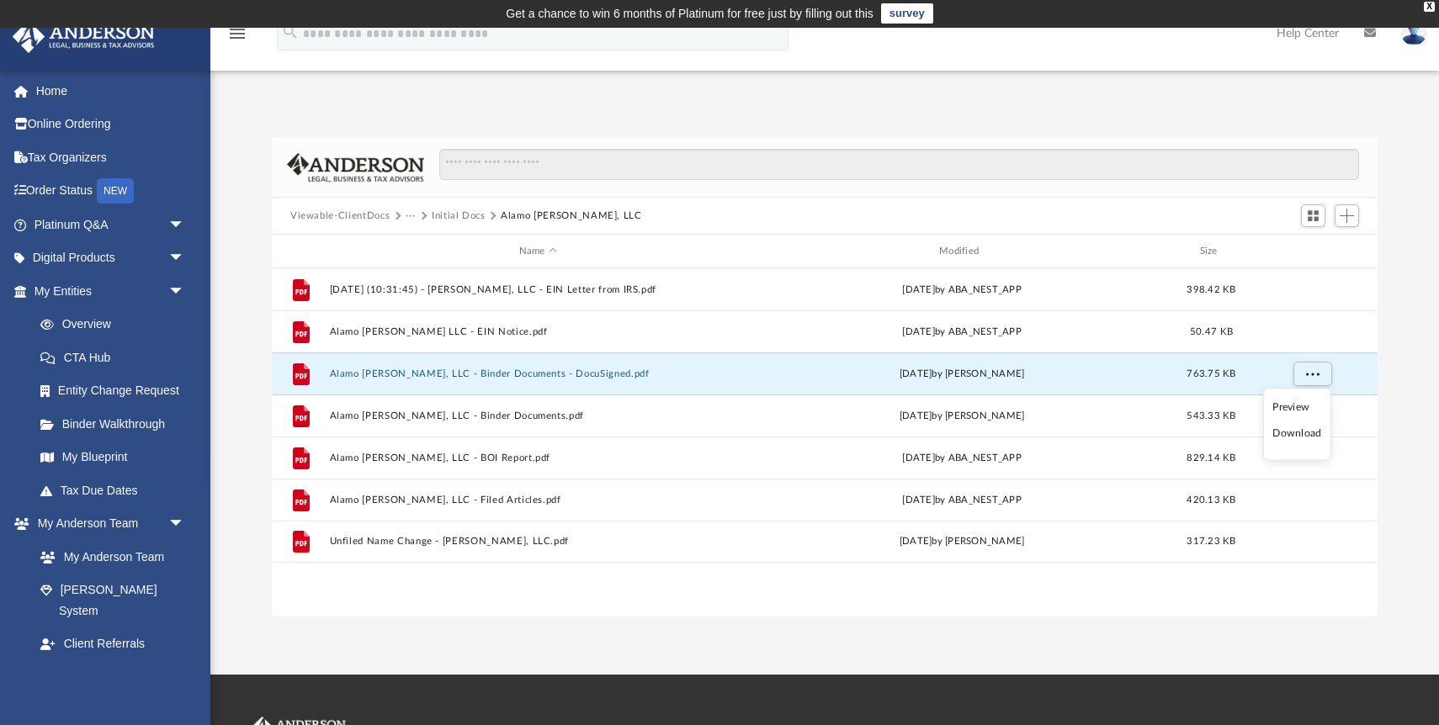
click at [1299, 437] on li "Download" at bounding box center [1296, 434] width 49 height 18
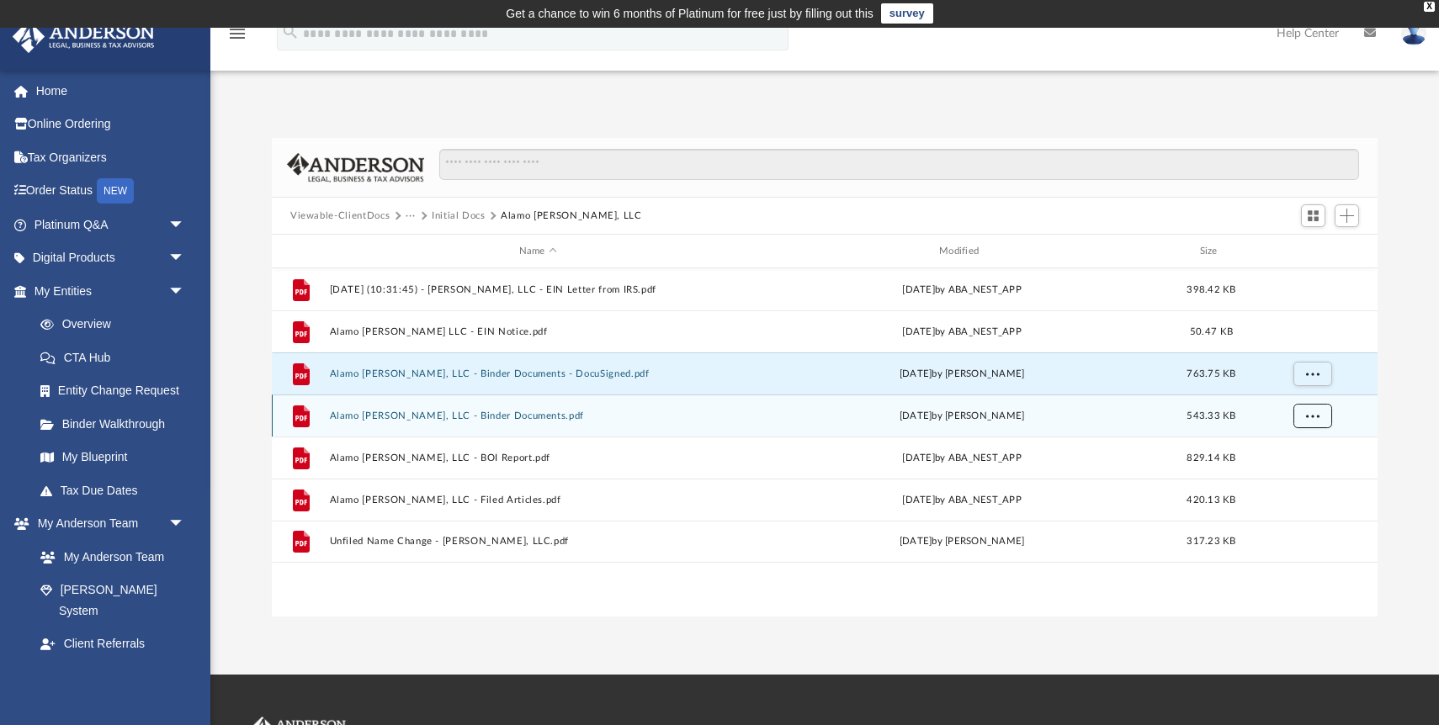
click at [1309, 419] on span "More options" at bounding box center [1312, 415] width 13 height 9
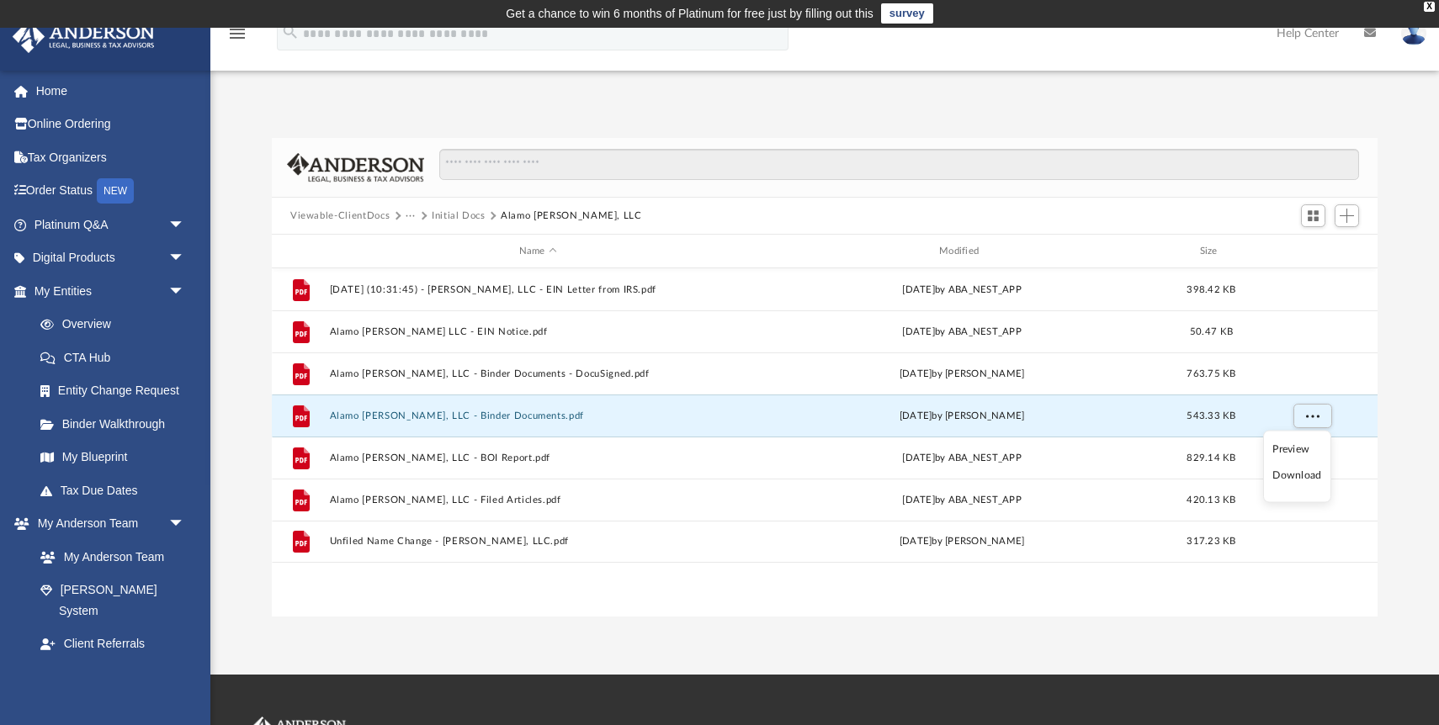
click at [1307, 476] on li "Download" at bounding box center [1296, 476] width 49 height 18
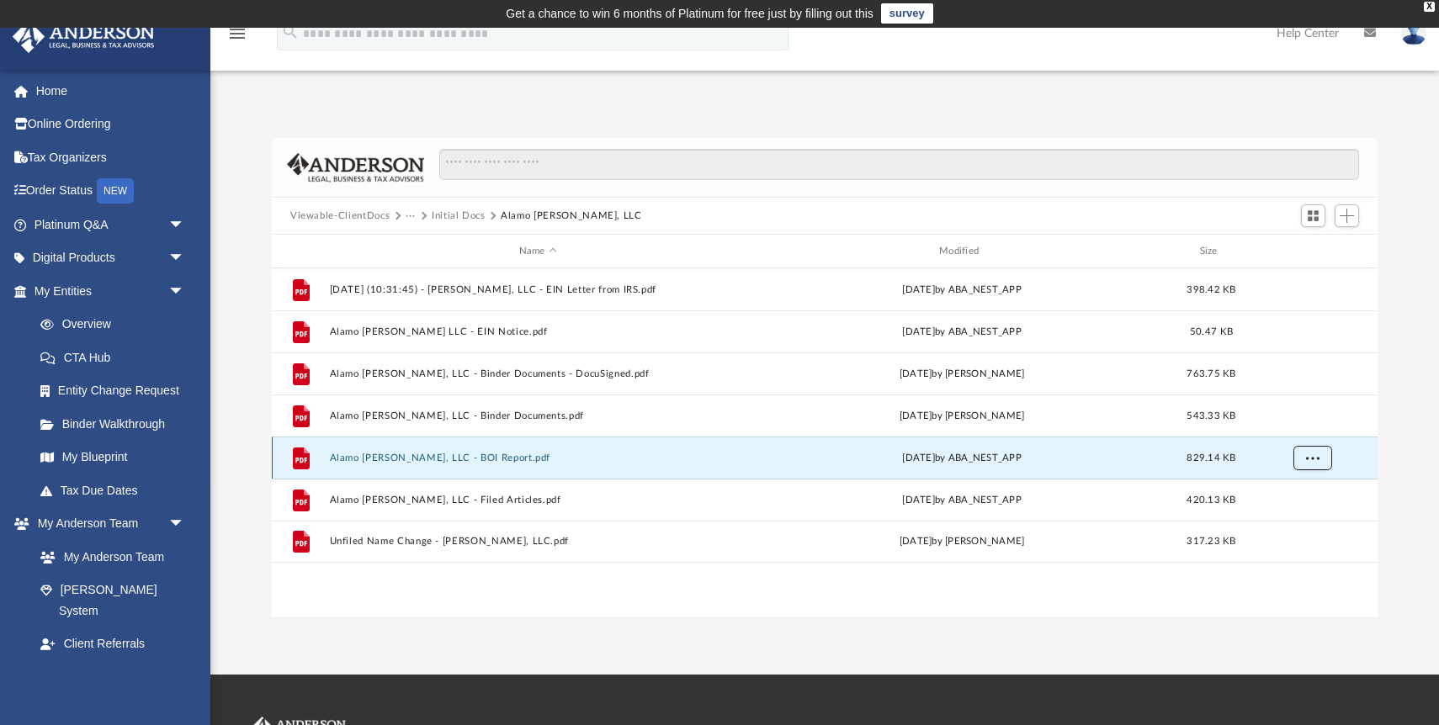
click at [1317, 459] on span "More options" at bounding box center [1312, 457] width 13 height 9
click at [1303, 517] on li "Download" at bounding box center [1296, 518] width 49 height 18
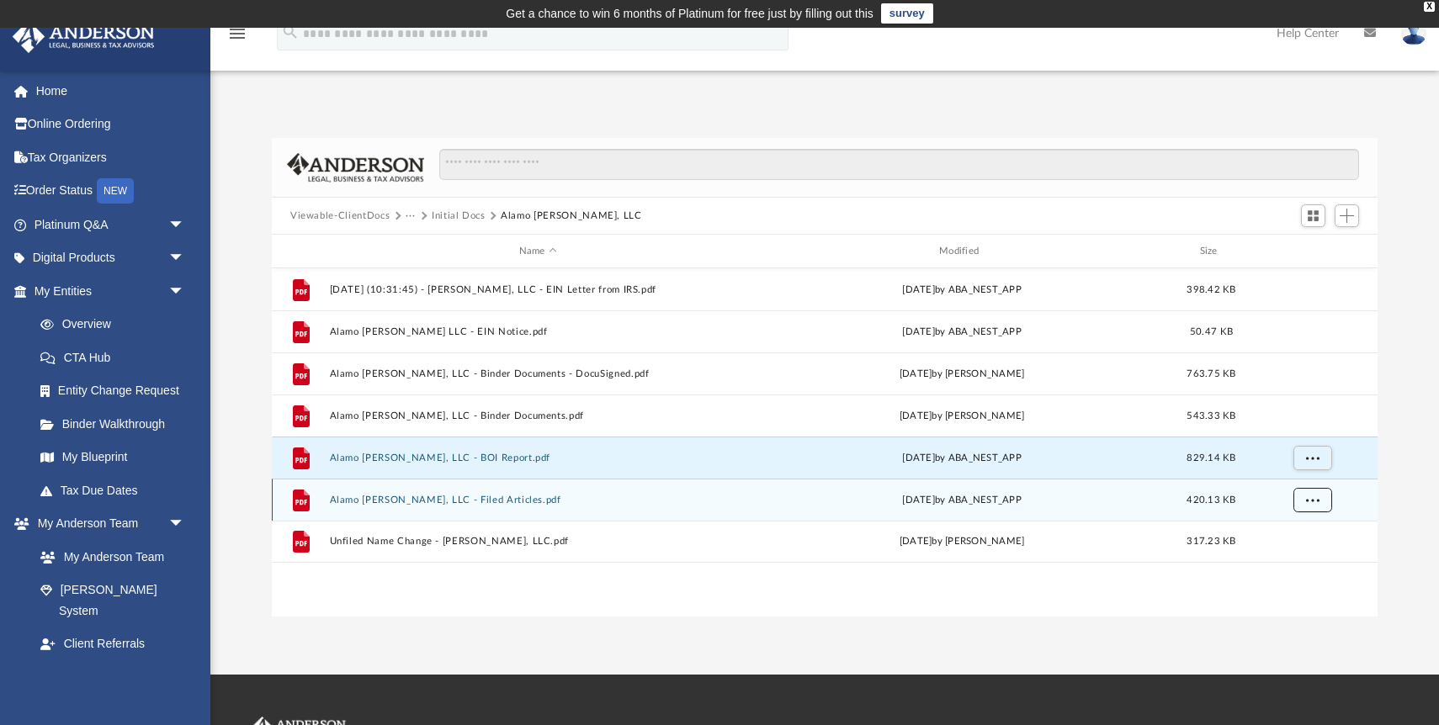
click at [1307, 505] on button "More options" at bounding box center [1312, 500] width 39 height 25
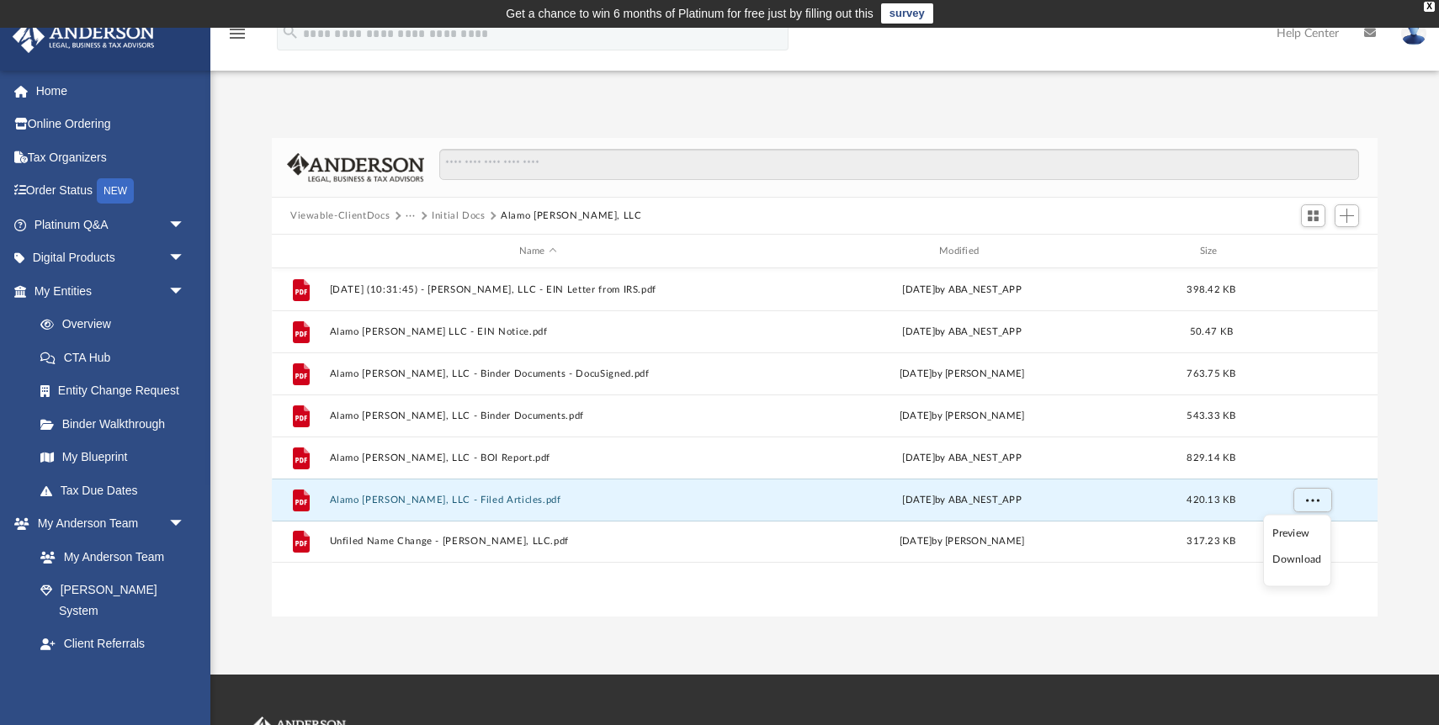
click at [1305, 563] on li "Download" at bounding box center [1296, 560] width 49 height 18
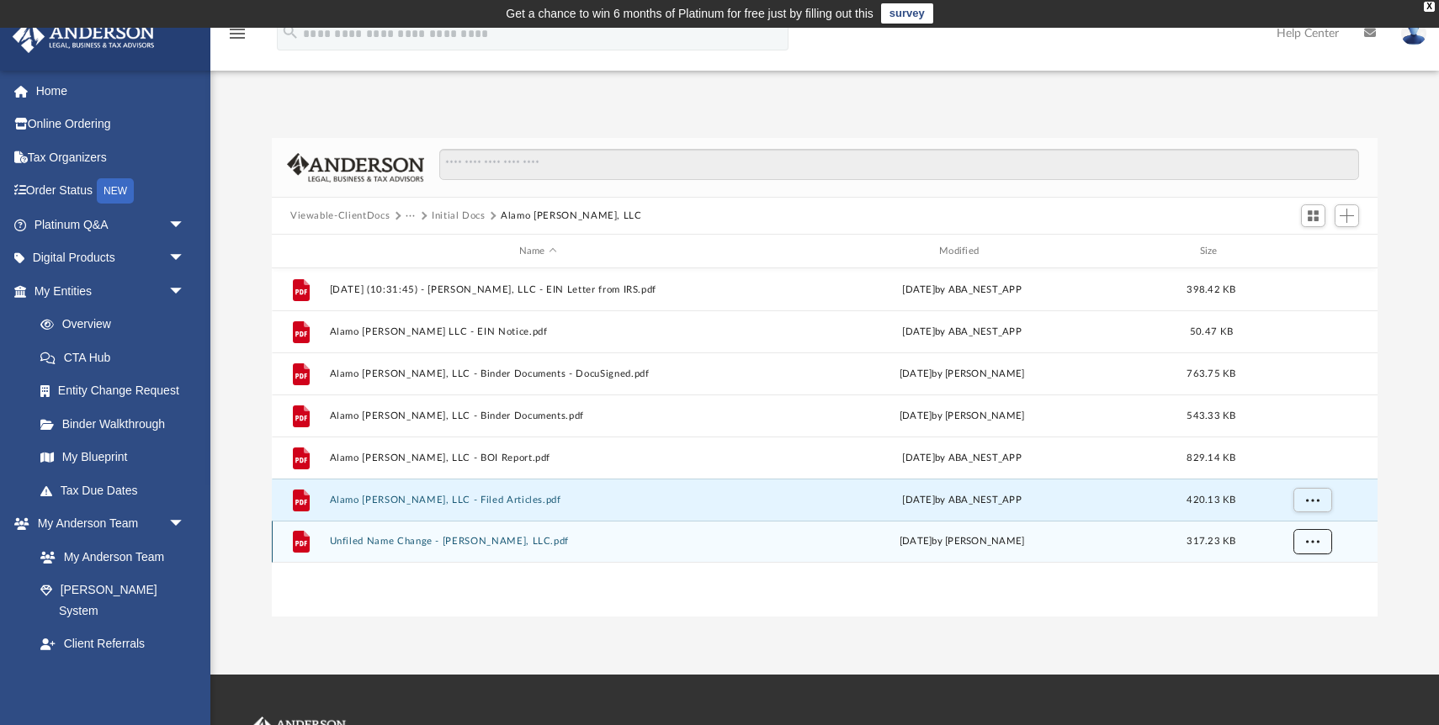
click at [1308, 548] on button "More options" at bounding box center [1312, 541] width 39 height 25
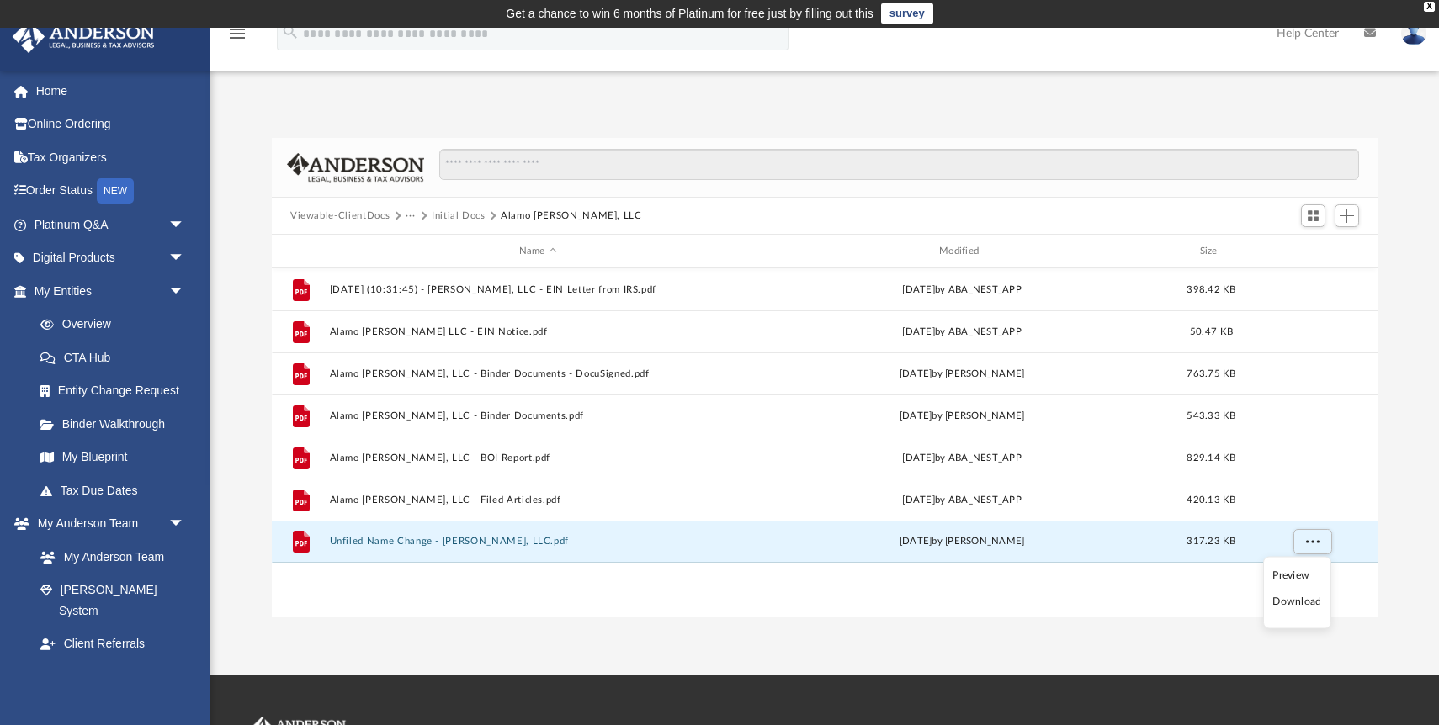
click at [1303, 598] on li "Download" at bounding box center [1296, 602] width 49 height 18
click at [369, 219] on button "Viewable-ClientDocs" at bounding box center [339, 216] width 99 height 15
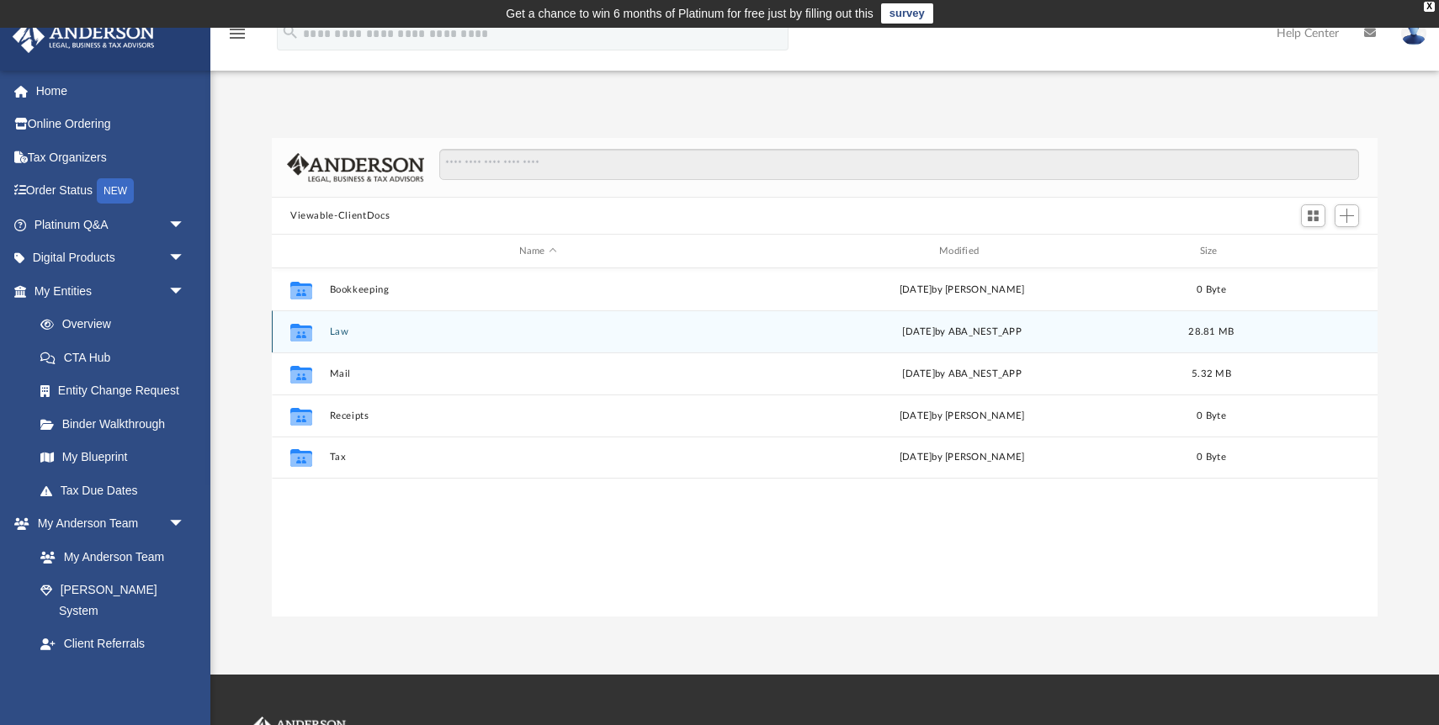
click at [344, 330] on button "Law" at bounding box center [538, 331] width 417 height 11
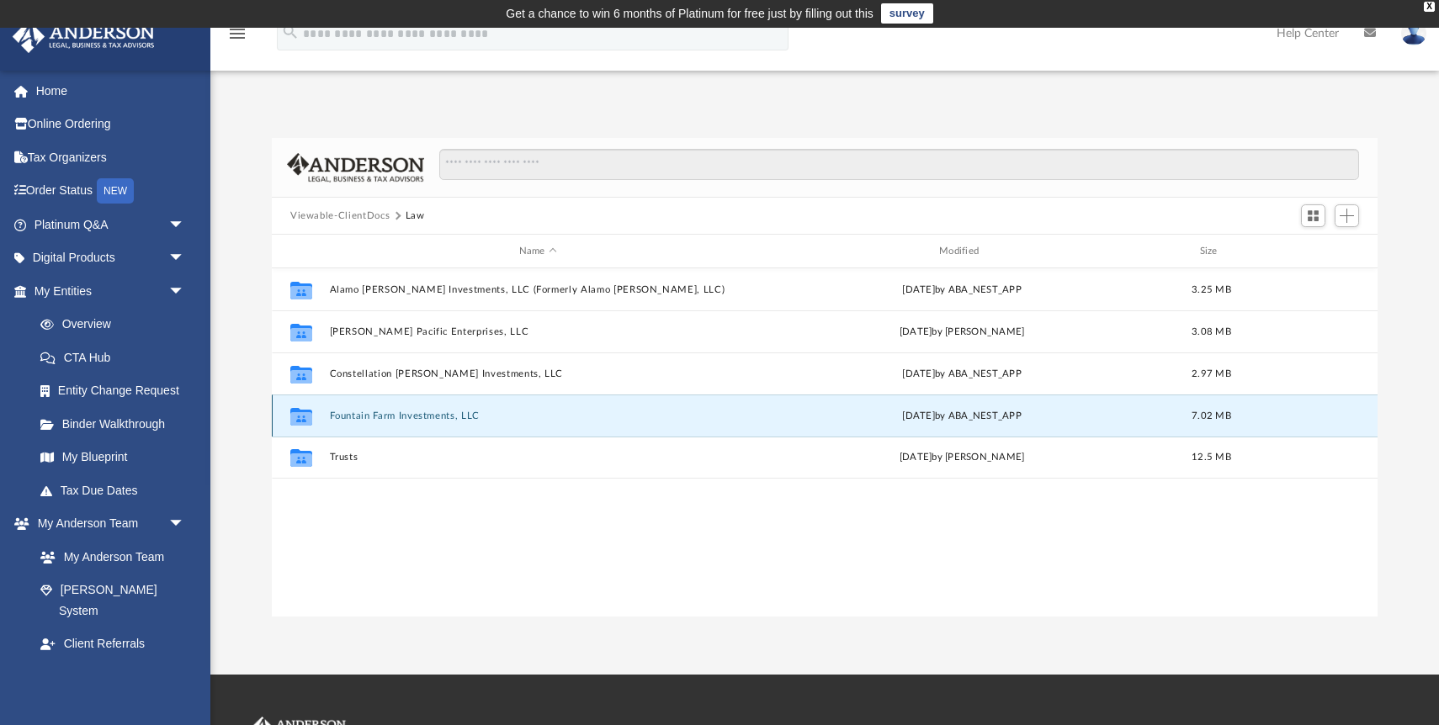
click at [437, 416] on button "Fountain Farm Investments, LLC" at bounding box center [538, 416] width 417 height 11
click at [389, 417] on button "Fountain Farm Investments, LLC" at bounding box center [538, 416] width 417 height 11
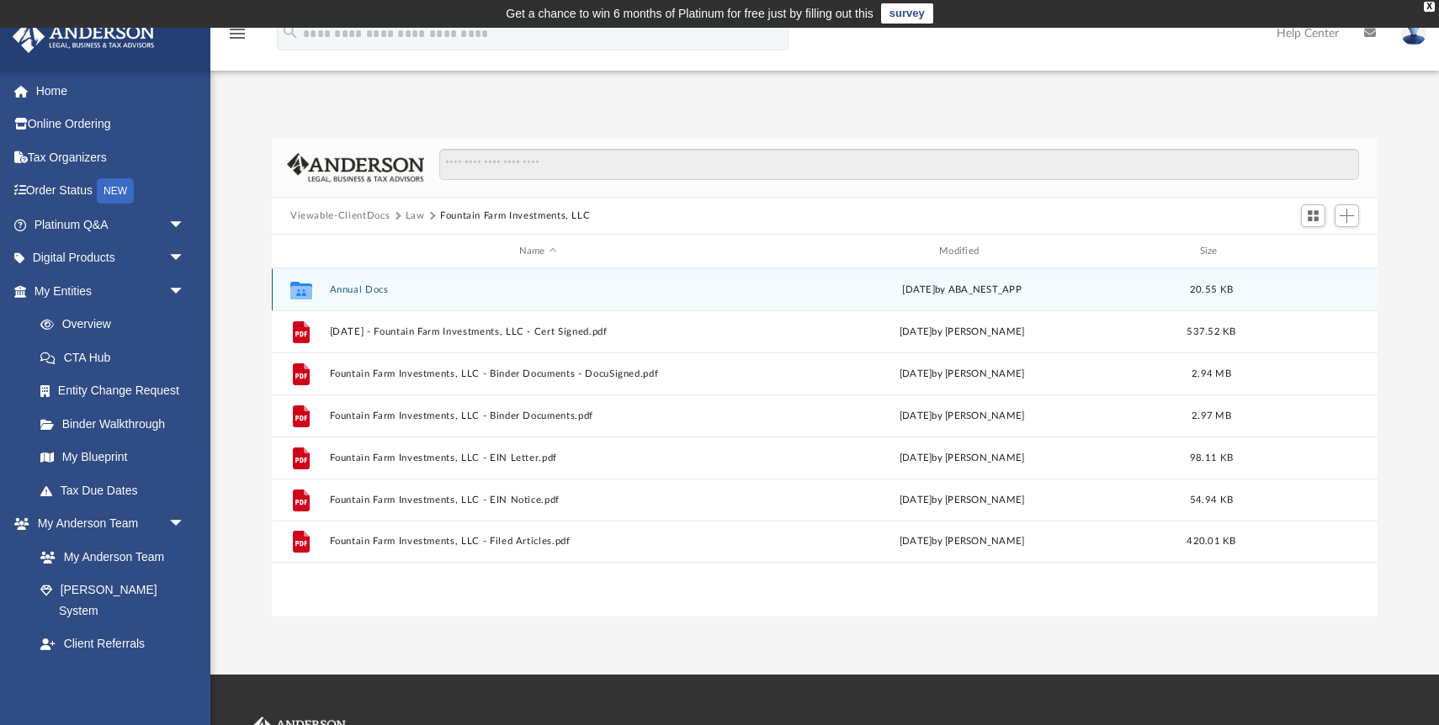
click at [376, 291] on button "Annual Docs" at bounding box center [538, 289] width 417 height 11
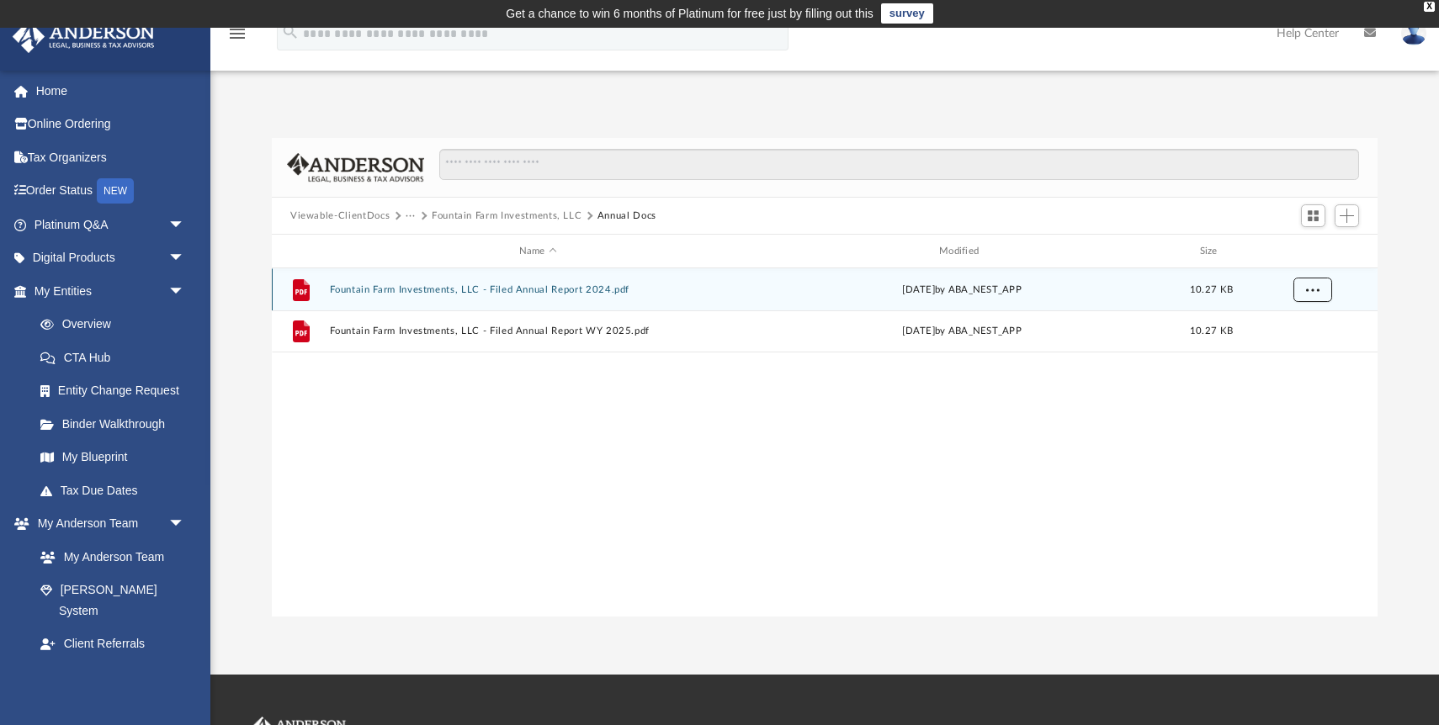
click at [1303, 291] on button "More options" at bounding box center [1312, 290] width 39 height 25
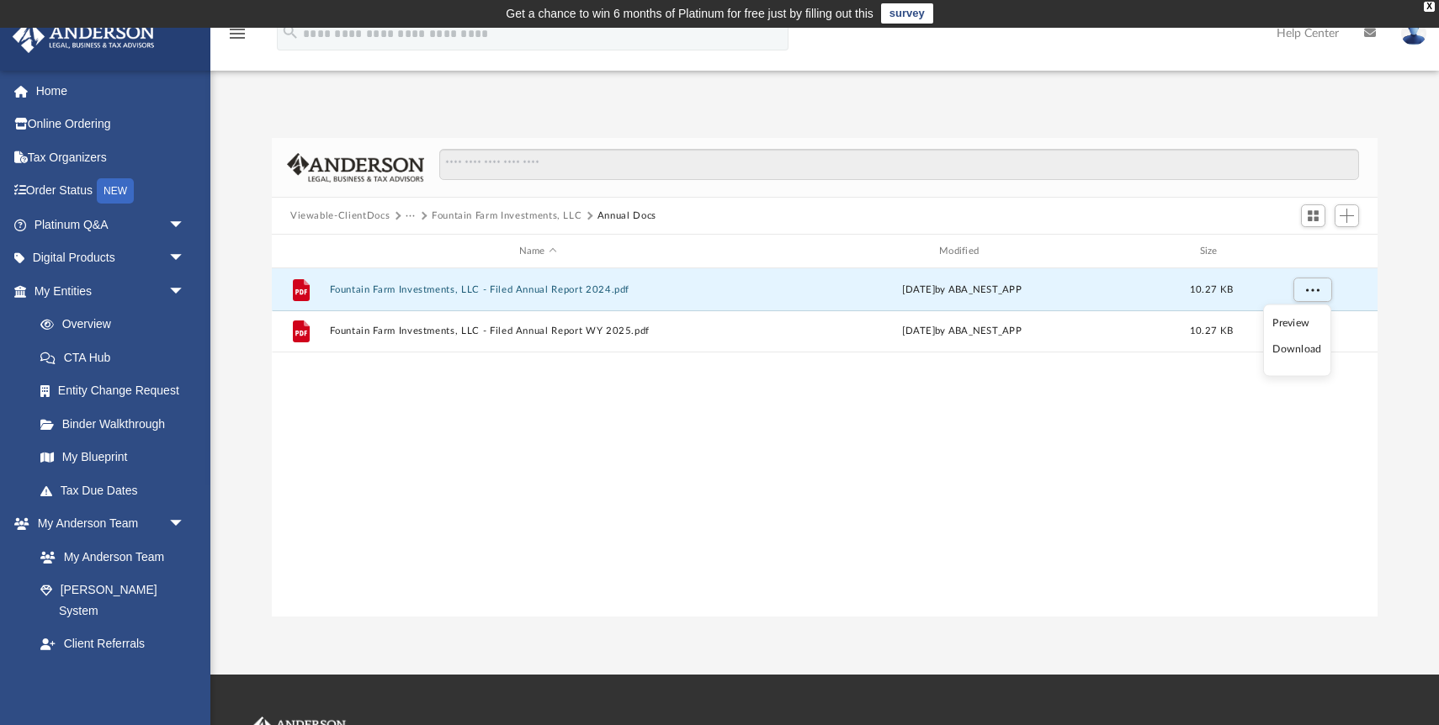
click at [1298, 353] on li "Download" at bounding box center [1296, 350] width 49 height 18
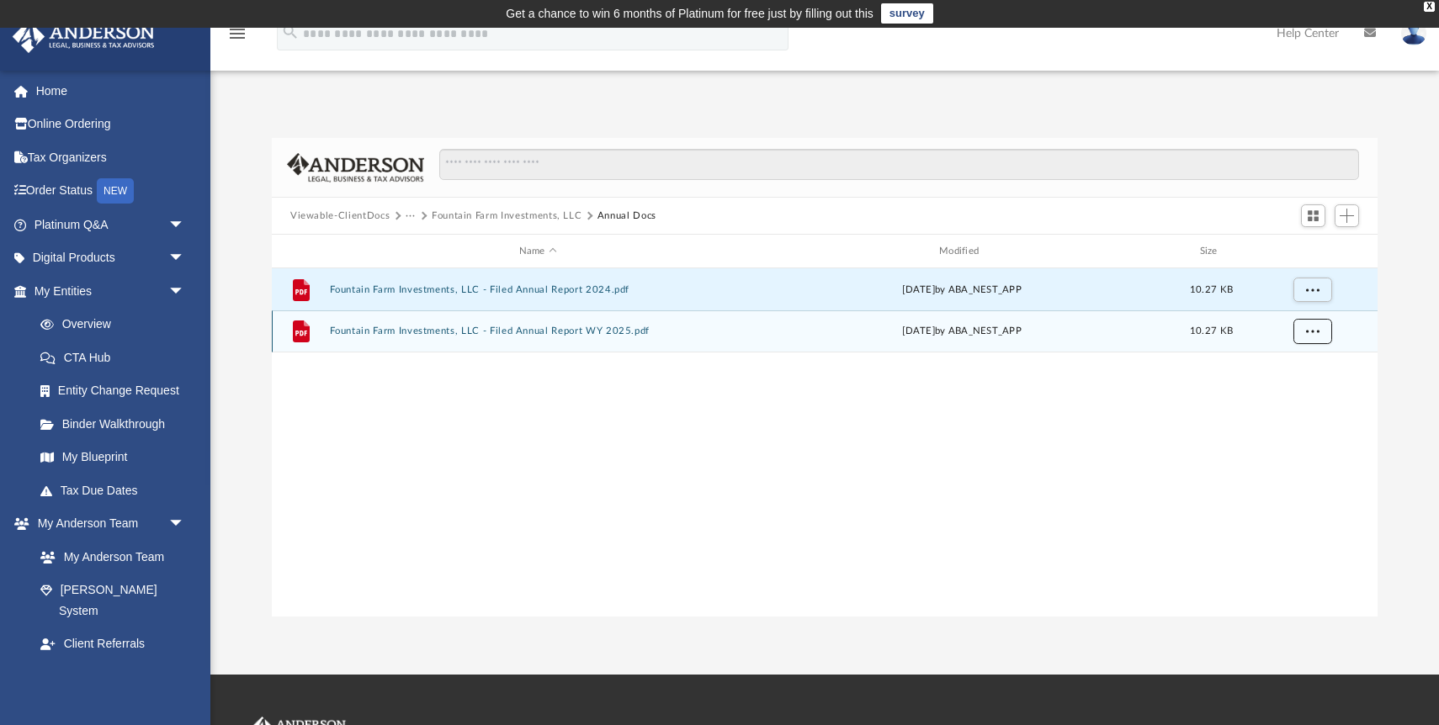
click at [1309, 328] on span "More options" at bounding box center [1312, 330] width 13 height 9
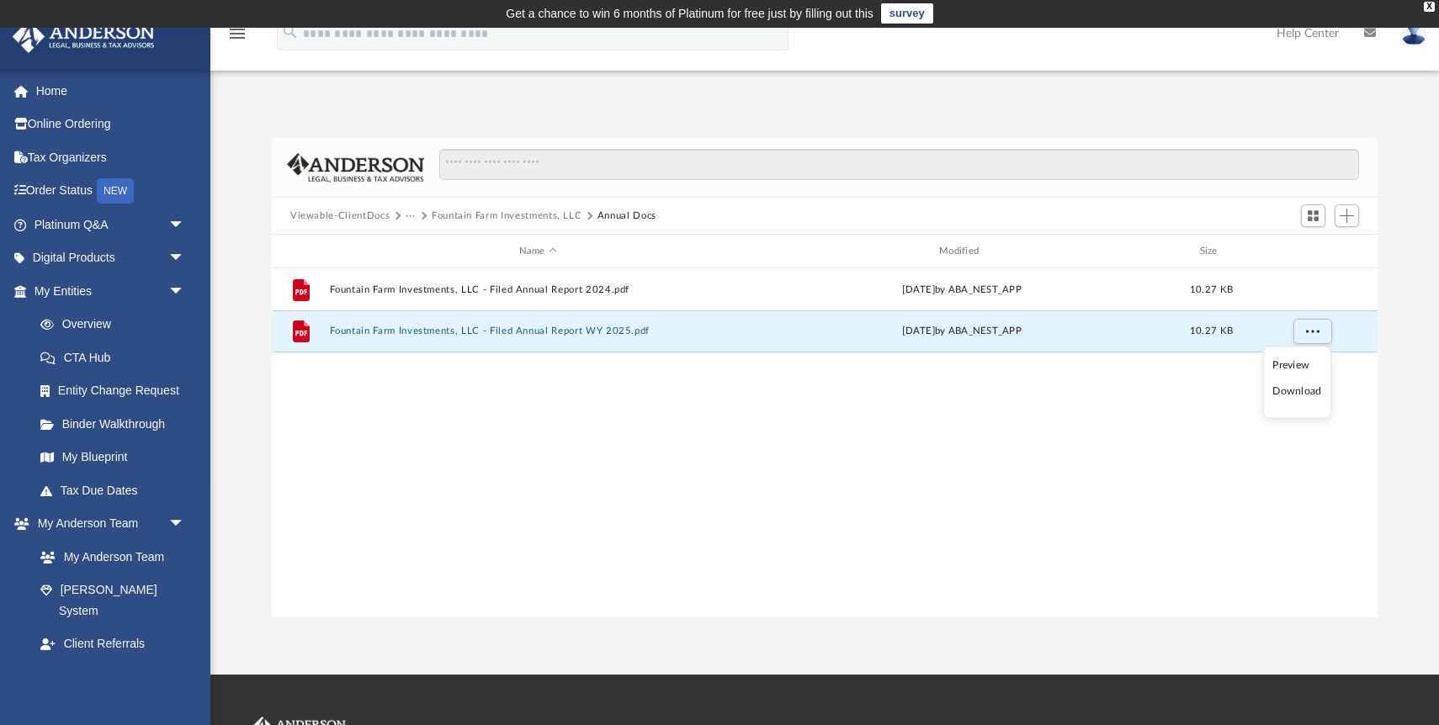
click at [1310, 392] on li "Download" at bounding box center [1296, 392] width 49 height 18
click at [560, 215] on button "Fountain Farm Investments, LLC" at bounding box center [507, 216] width 151 height 15
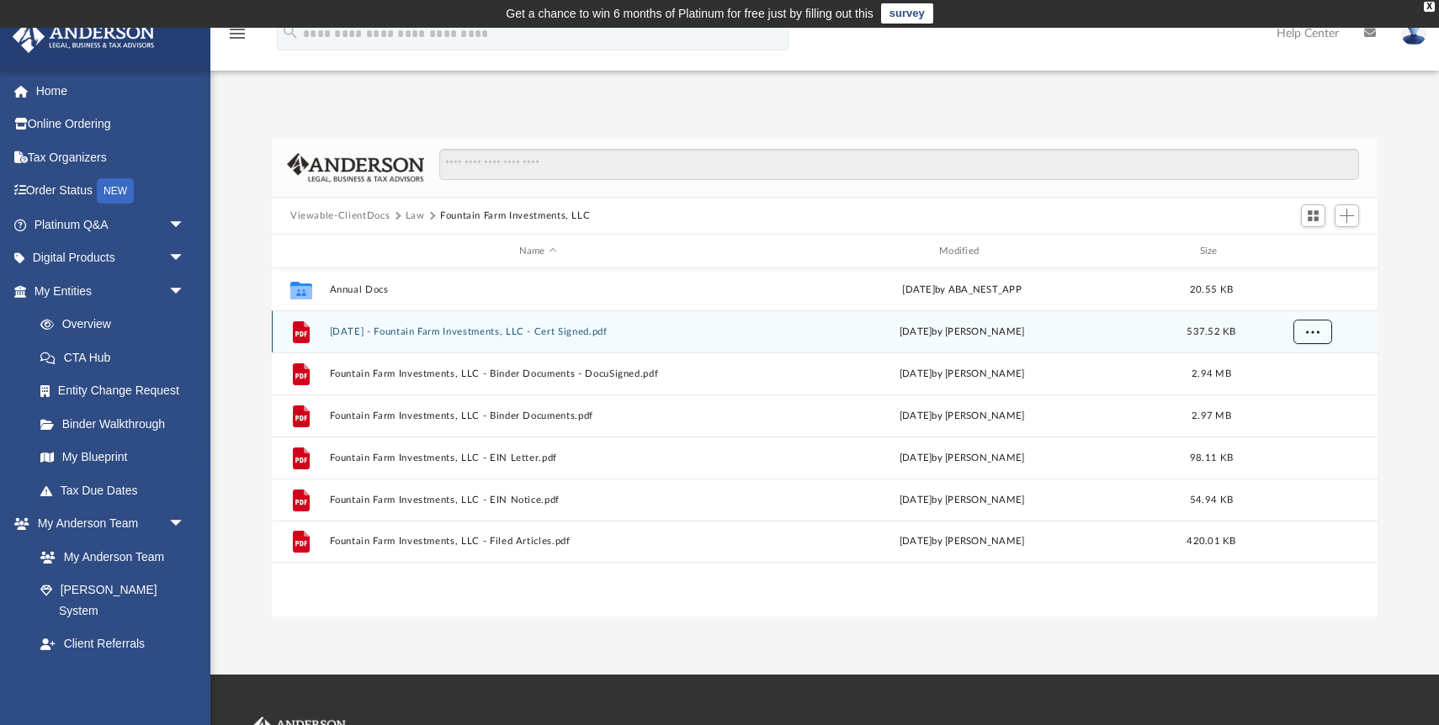
click at [1324, 323] on button "More options" at bounding box center [1312, 332] width 39 height 25
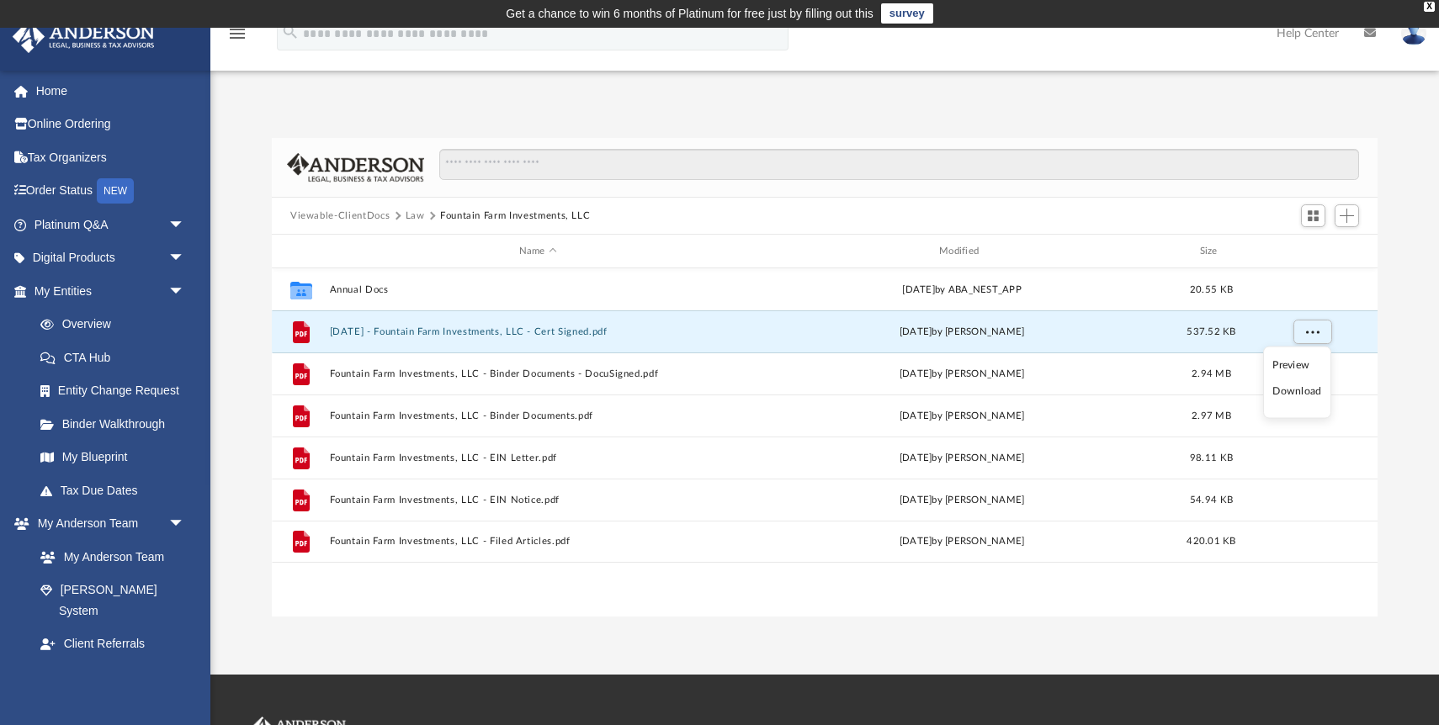
click at [1304, 389] on li "Download" at bounding box center [1296, 392] width 49 height 18
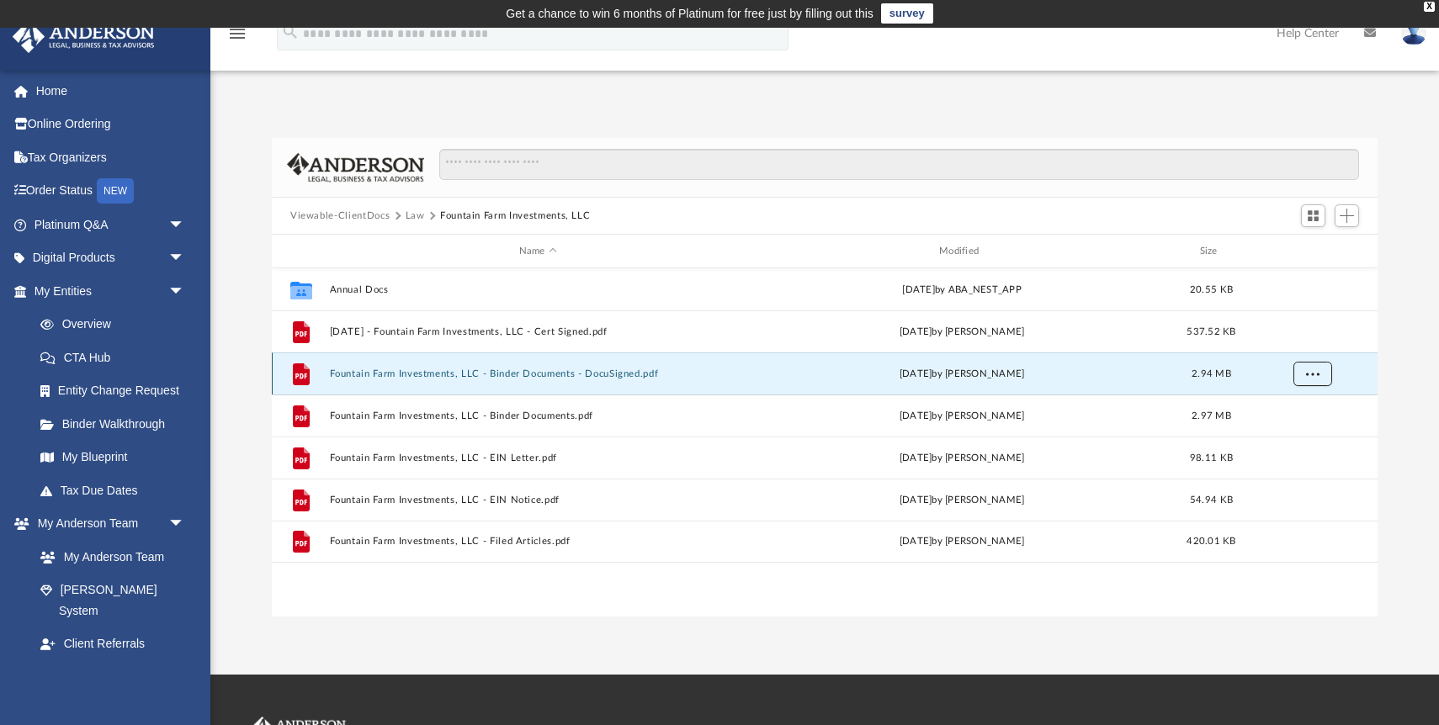
click at [1309, 379] on button "More options" at bounding box center [1312, 374] width 39 height 25
click at [1304, 437] on li "Download" at bounding box center [1296, 434] width 49 height 18
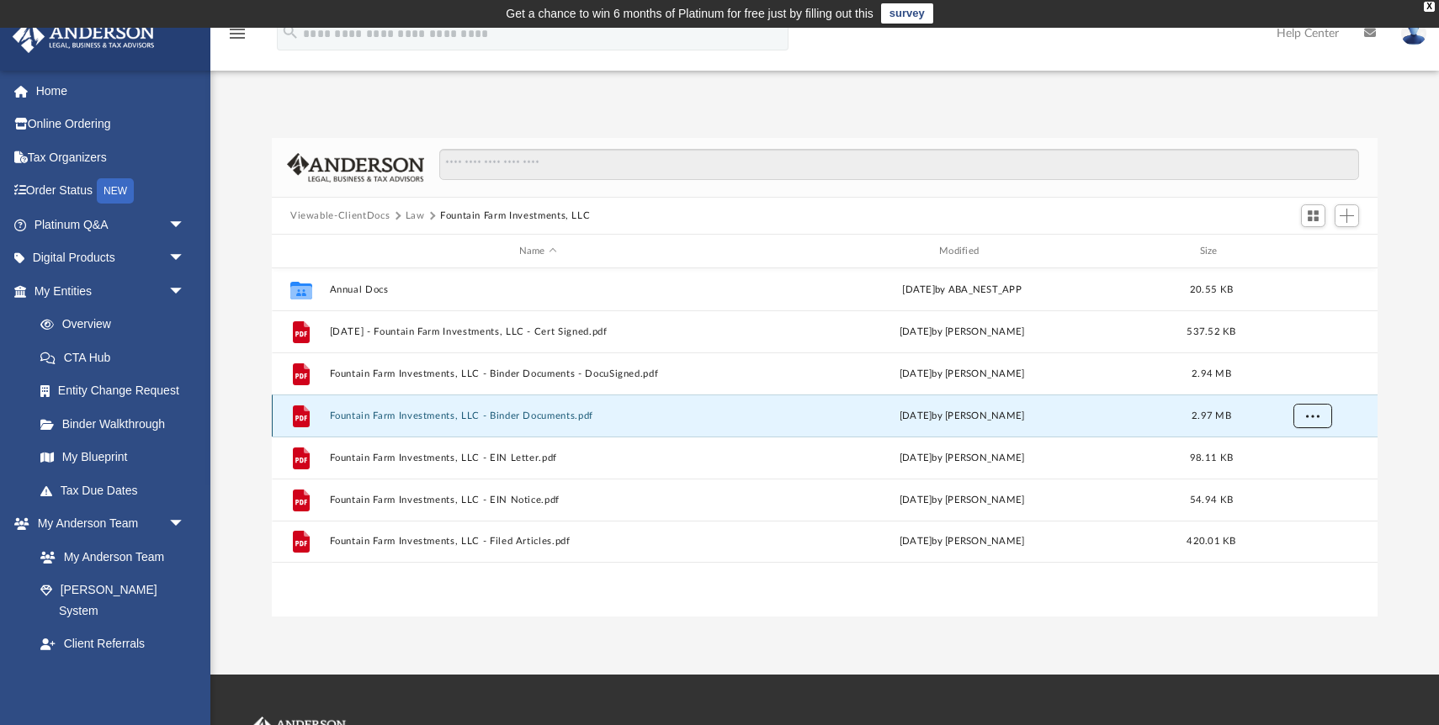
click at [1308, 418] on span "More options" at bounding box center [1312, 415] width 13 height 9
click at [1307, 475] on li "Download" at bounding box center [1296, 476] width 49 height 18
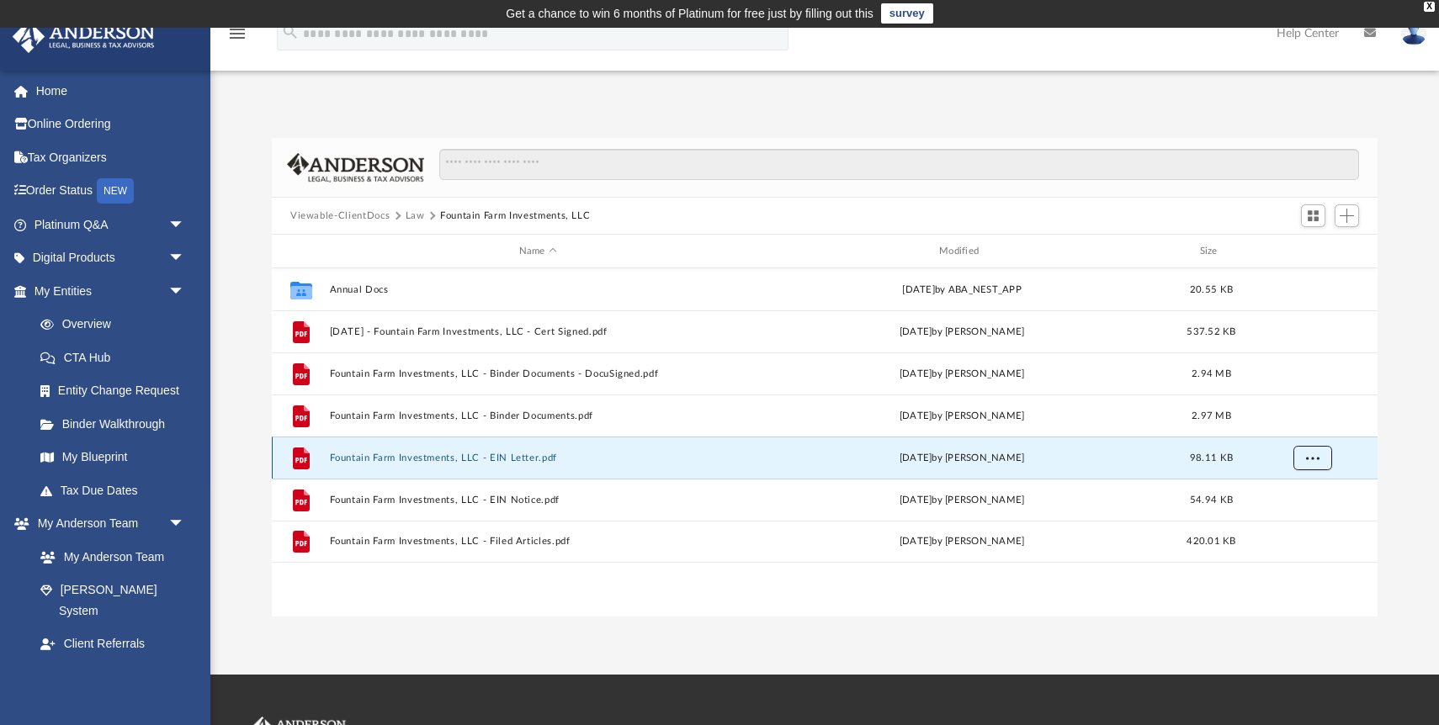
click at [1313, 462] on span "More options" at bounding box center [1312, 457] width 13 height 9
click at [1305, 512] on li "Download" at bounding box center [1296, 518] width 49 height 18
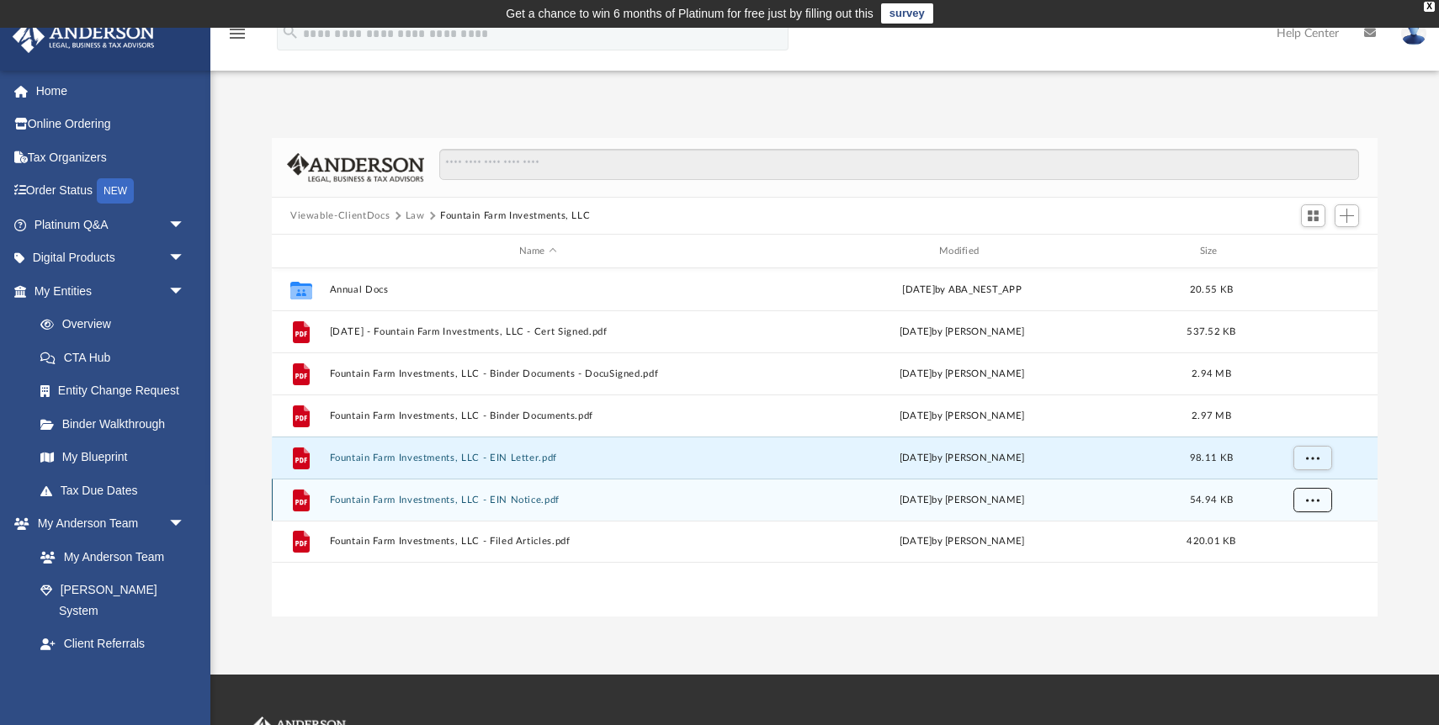
click at [1310, 504] on span "More options" at bounding box center [1312, 499] width 13 height 9
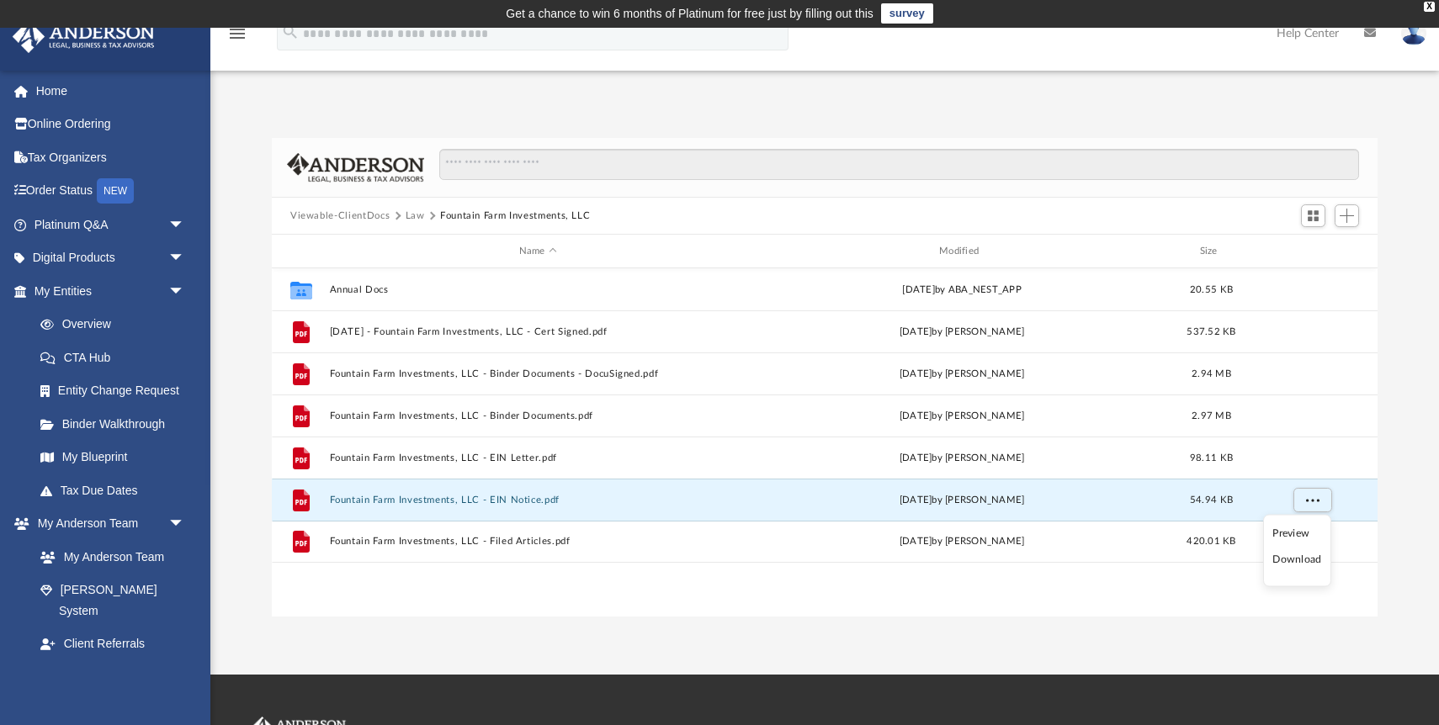
click at [1305, 555] on li "Download" at bounding box center [1296, 560] width 49 height 18
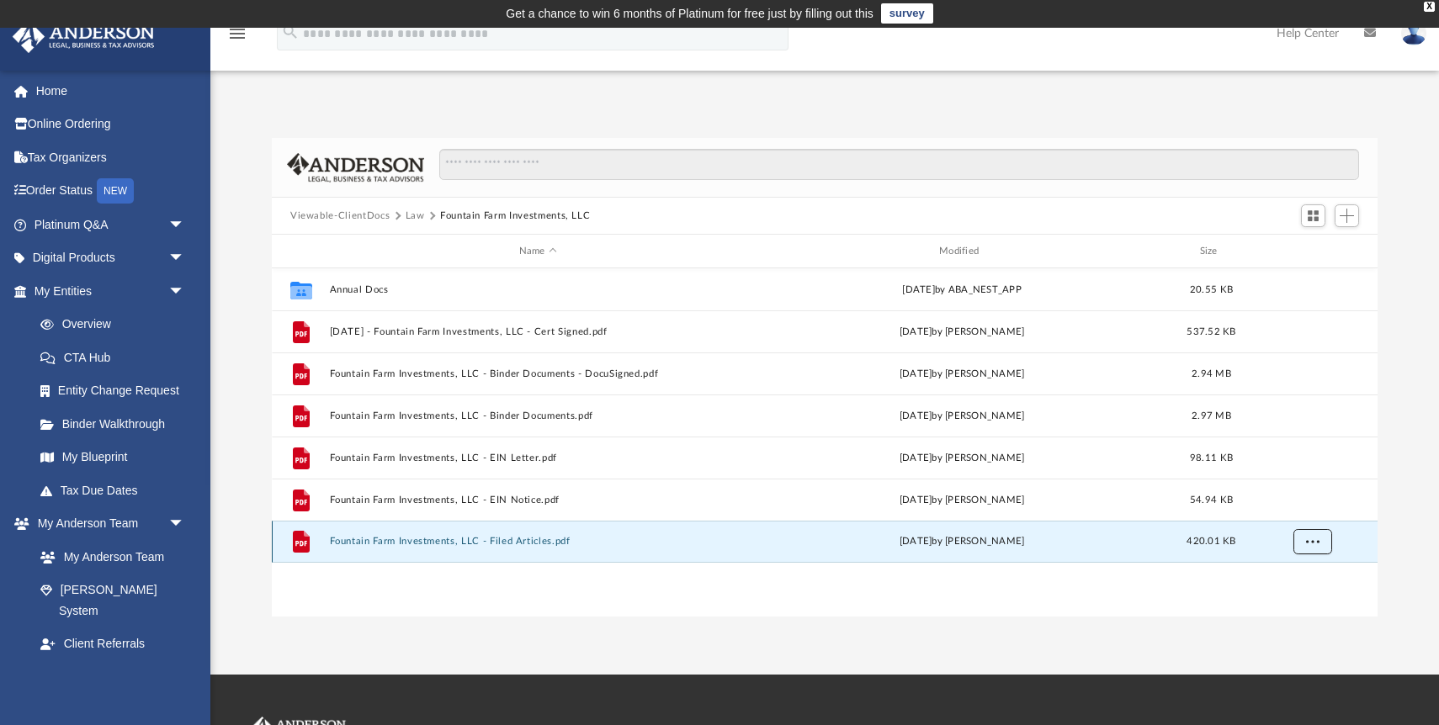
click at [1309, 544] on span "More options" at bounding box center [1312, 541] width 13 height 9
click at [1309, 604] on li "Download" at bounding box center [1296, 602] width 49 height 18
click at [409, 216] on button "Law" at bounding box center [415, 216] width 19 height 15
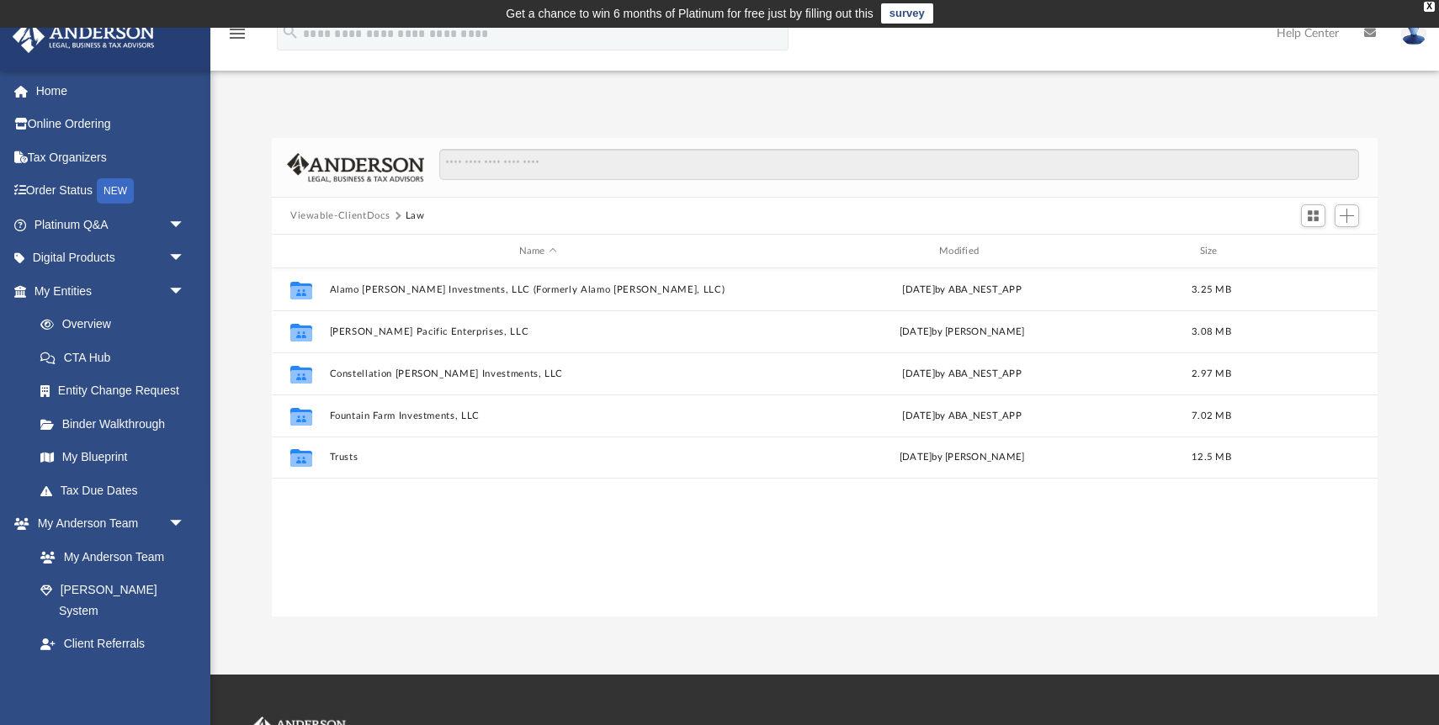
click at [409, 216] on button "Law" at bounding box center [415, 216] width 19 height 15
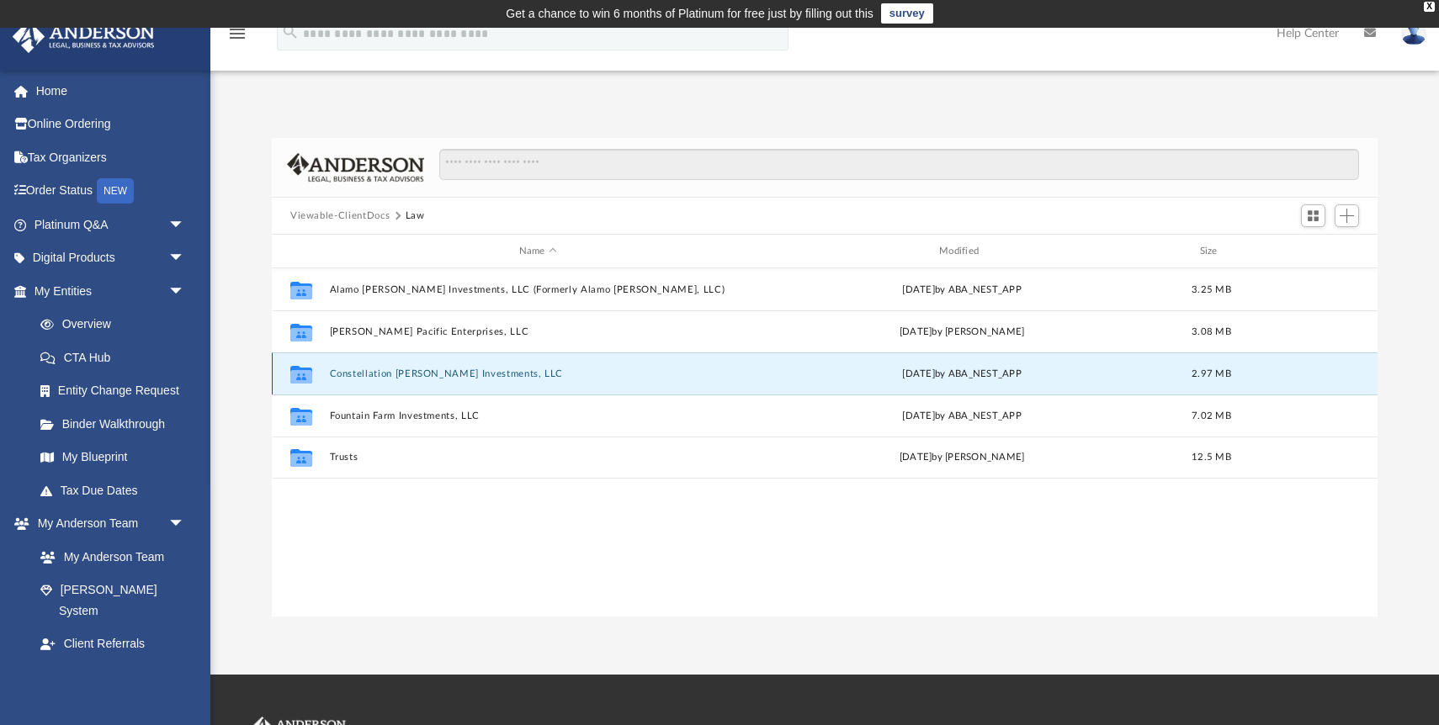
click at [410, 370] on button "Constellation [PERSON_NAME] Investments, LLC" at bounding box center [538, 374] width 417 height 11
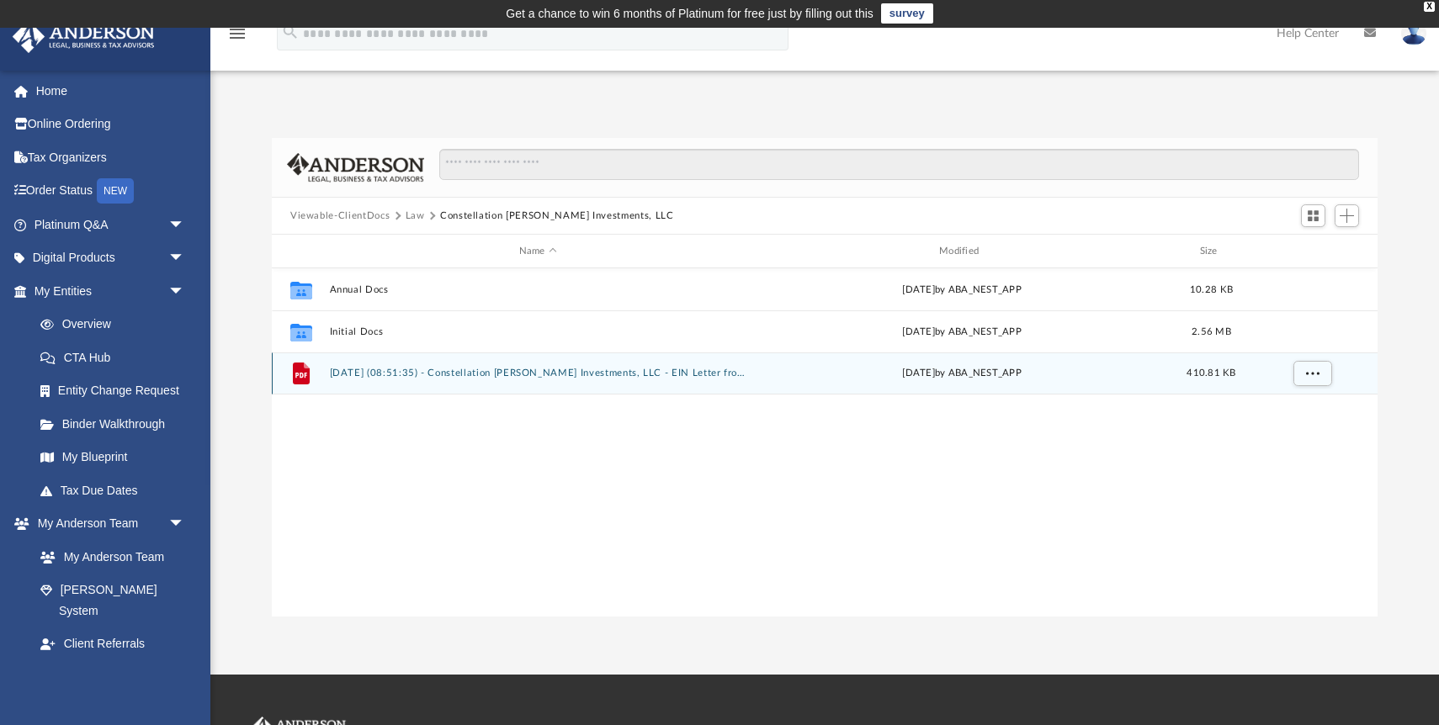
click at [1166, 376] on div "[DATE] by ABA_NEST_APP" at bounding box center [962, 373] width 417 height 15
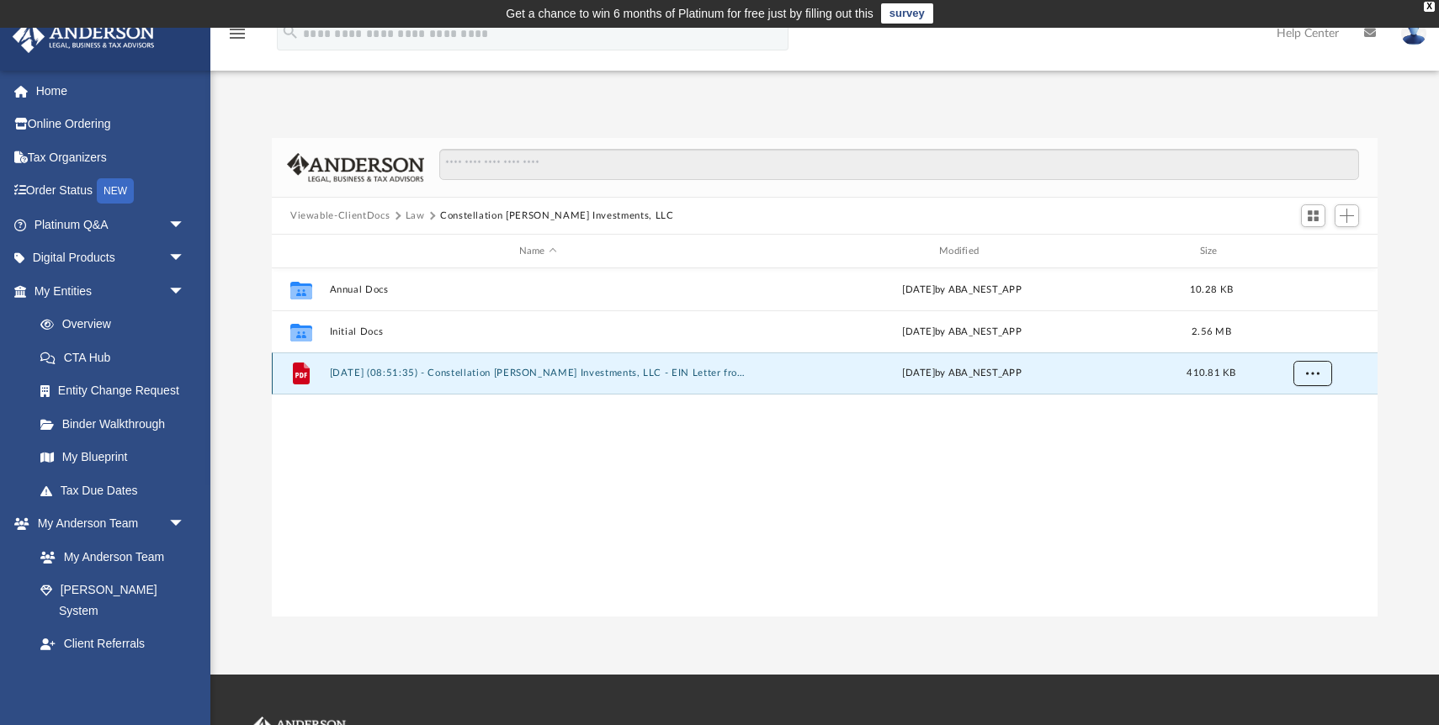
click at [1307, 369] on span "More options" at bounding box center [1312, 373] width 13 height 9
click at [1295, 435] on li "Download" at bounding box center [1296, 434] width 49 height 18
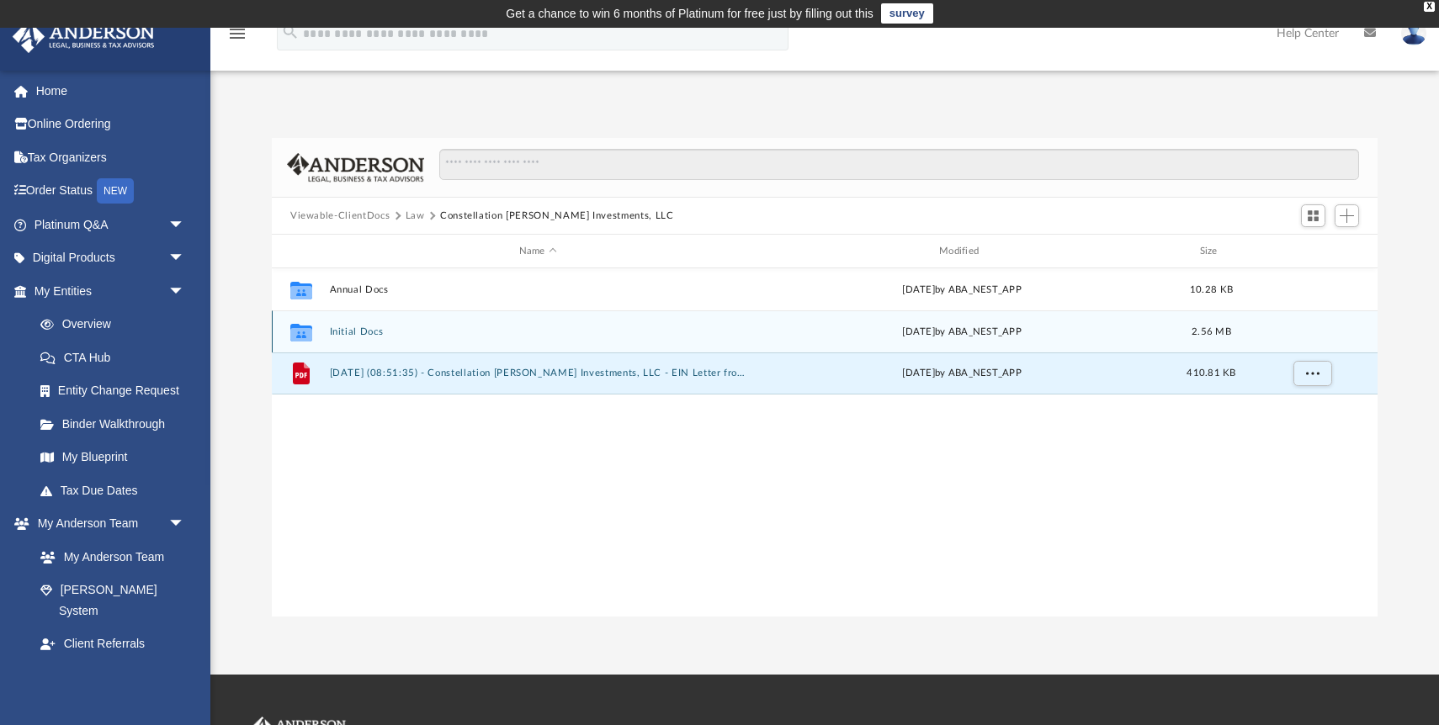
click at [352, 335] on button "Initial Docs" at bounding box center [538, 331] width 417 height 11
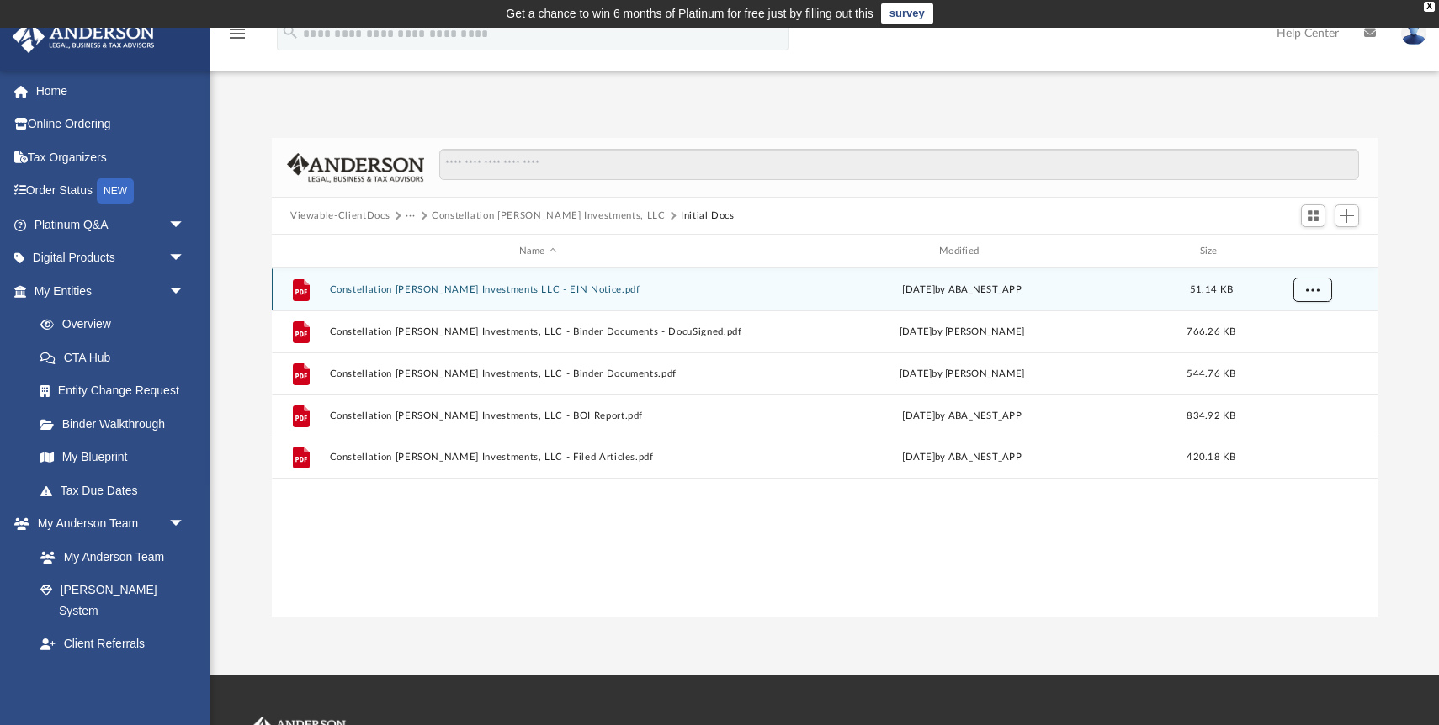
click at [1320, 290] on button "More options" at bounding box center [1312, 290] width 39 height 25
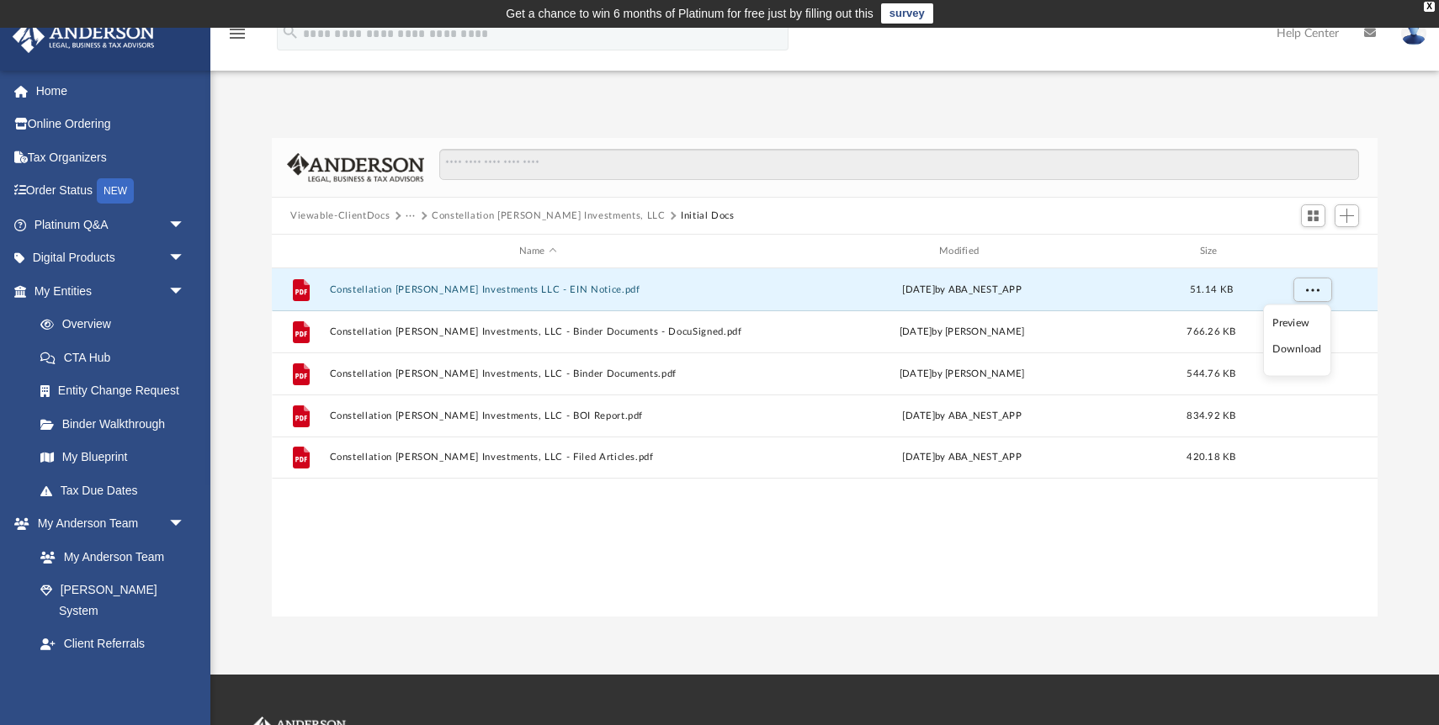
click at [1302, 352] on li "Download" at bounding box center [1296, 350] width 49 height 18
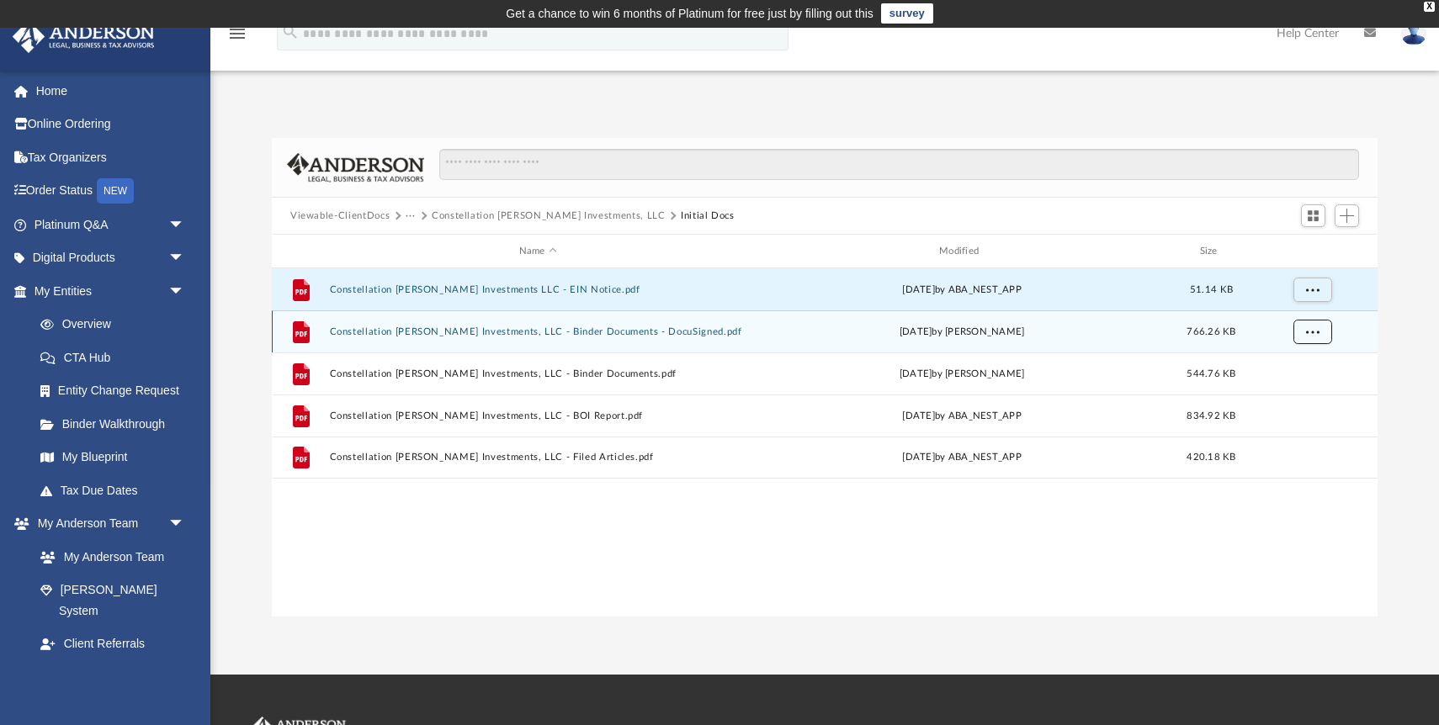
click at [1311, 335] on span "More options" at bounding box center [1312, 330] width 13 height 9
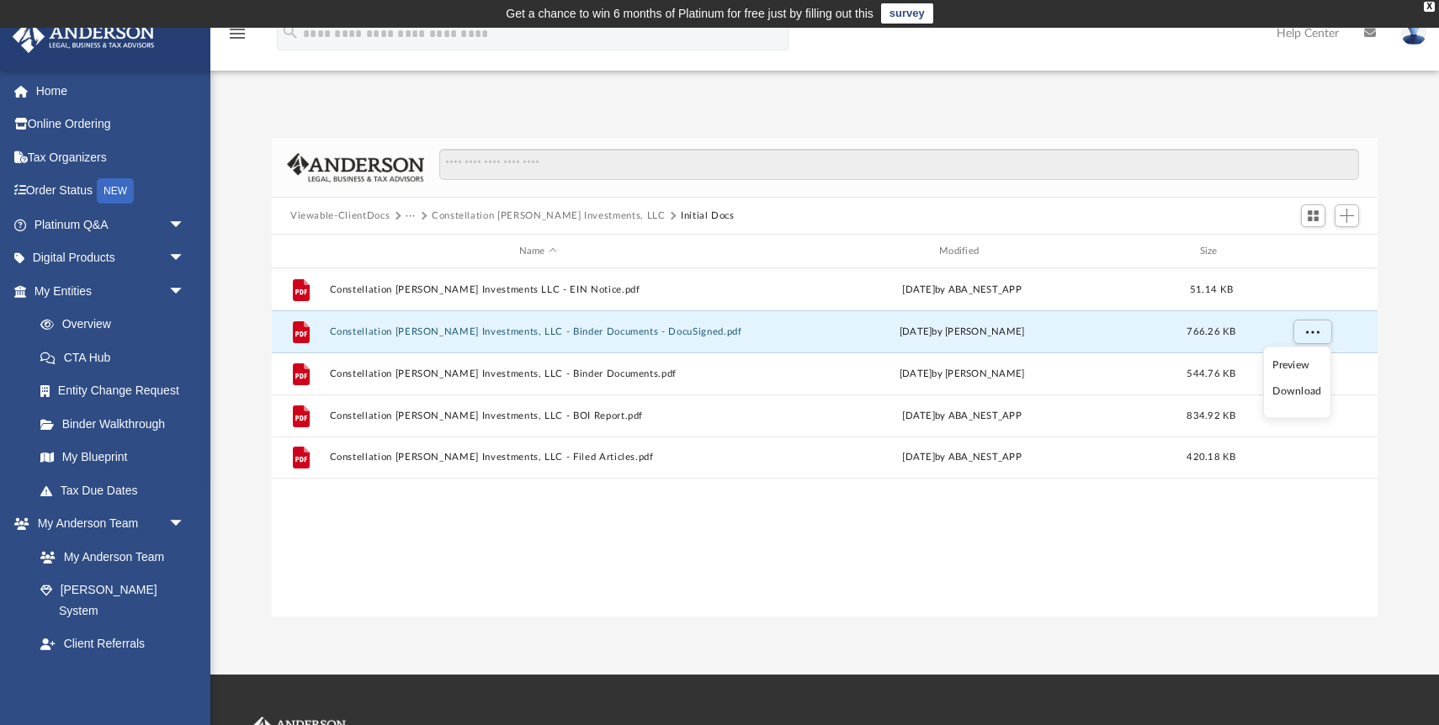
click at [1302, 401] on ul "Preview Download" at bounding box center [1297, 383] width 68 height 72
click at [1304, 395] on li "Download" at bounding box center [1296, 392] width 49 height 18
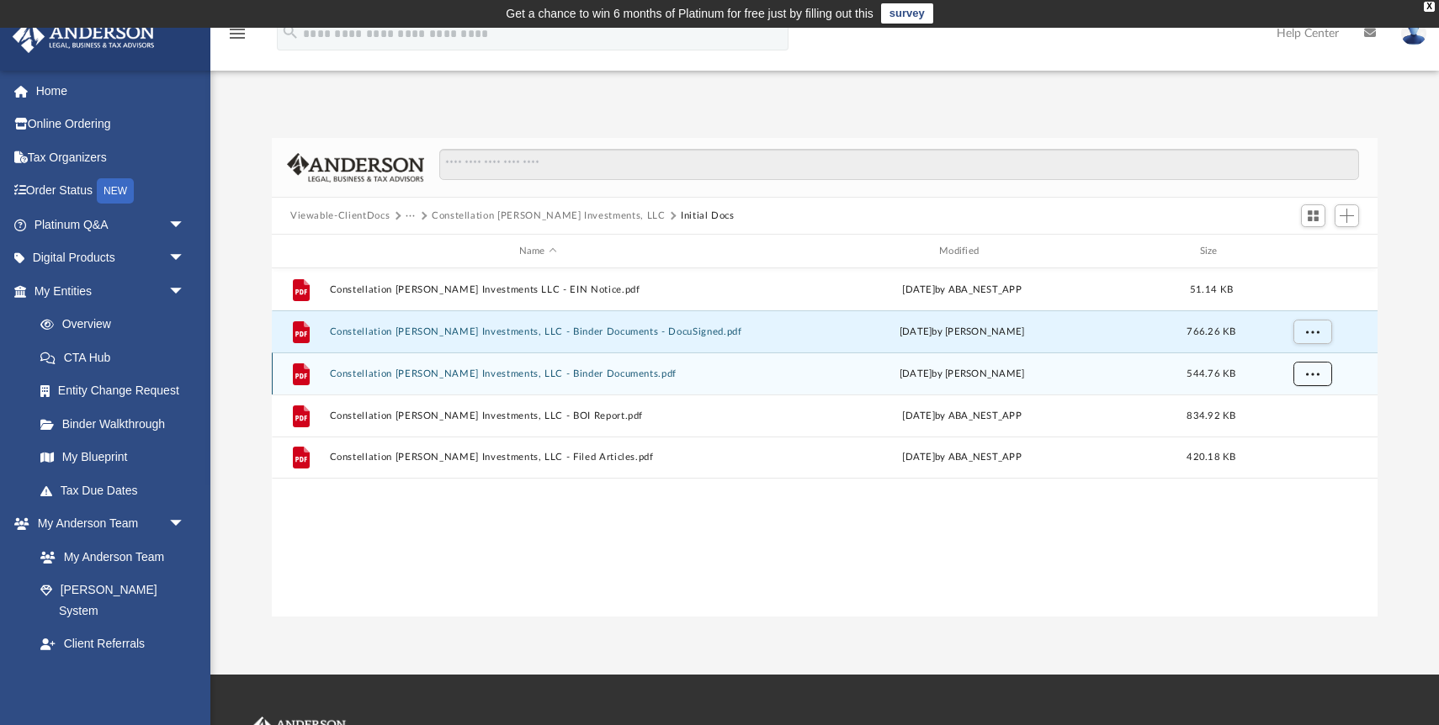
click at [1313, 376] on span "More options" at bounding box center [1312, 373] width 13 height 9
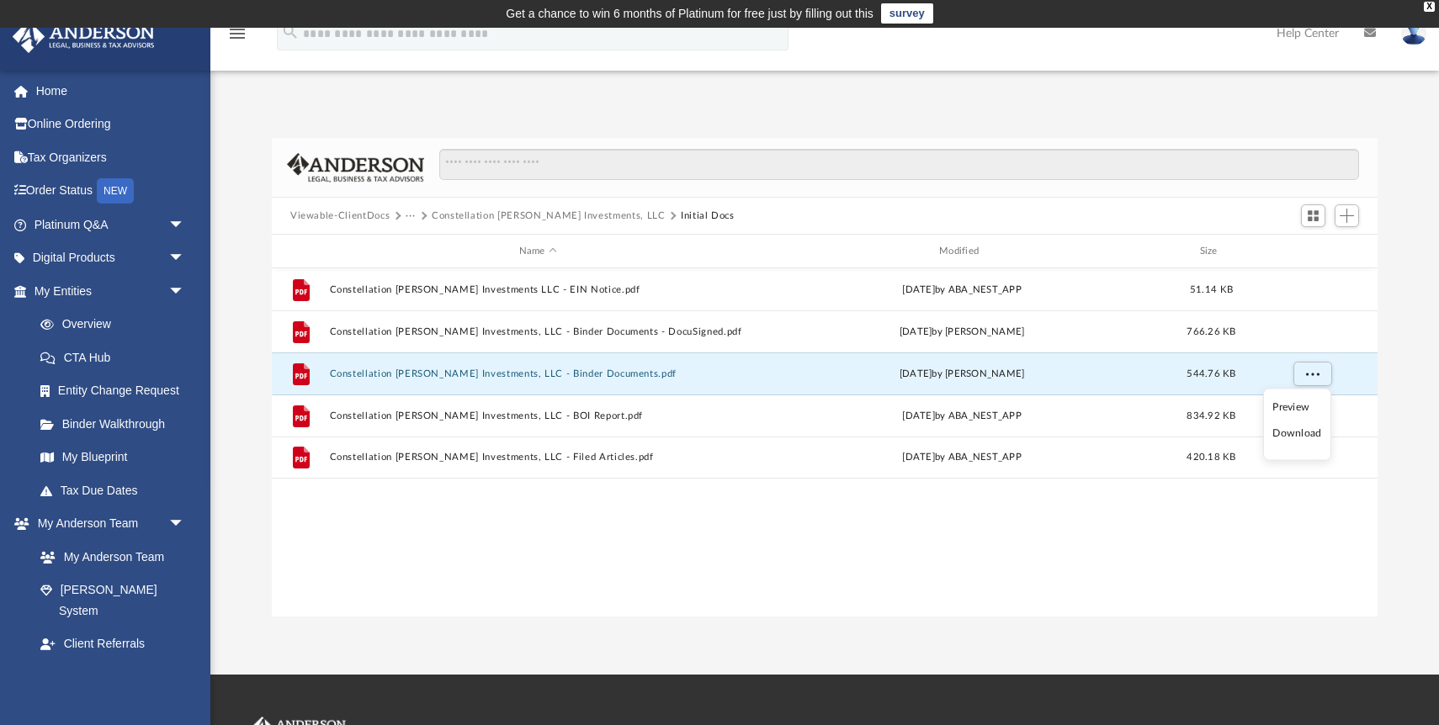
click at [1314, 436] on li "Download" at bounding box center [1296, 434] width 49 height 18
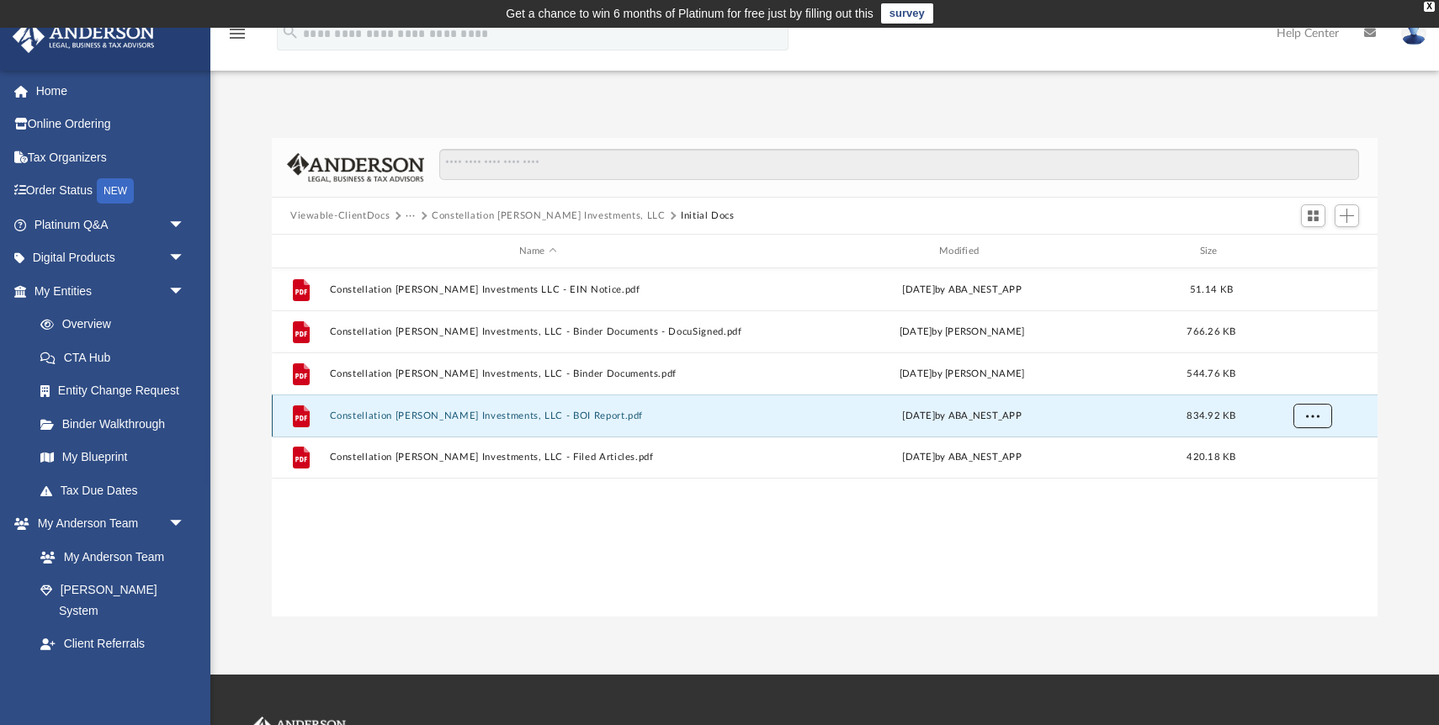
click at [1314, 416] on span "More options" at bounding box center [1312, 415] width 13 height 9
click at [1315, 476] on li "Download" at bounding box center [1296, 476] width 49 height 18
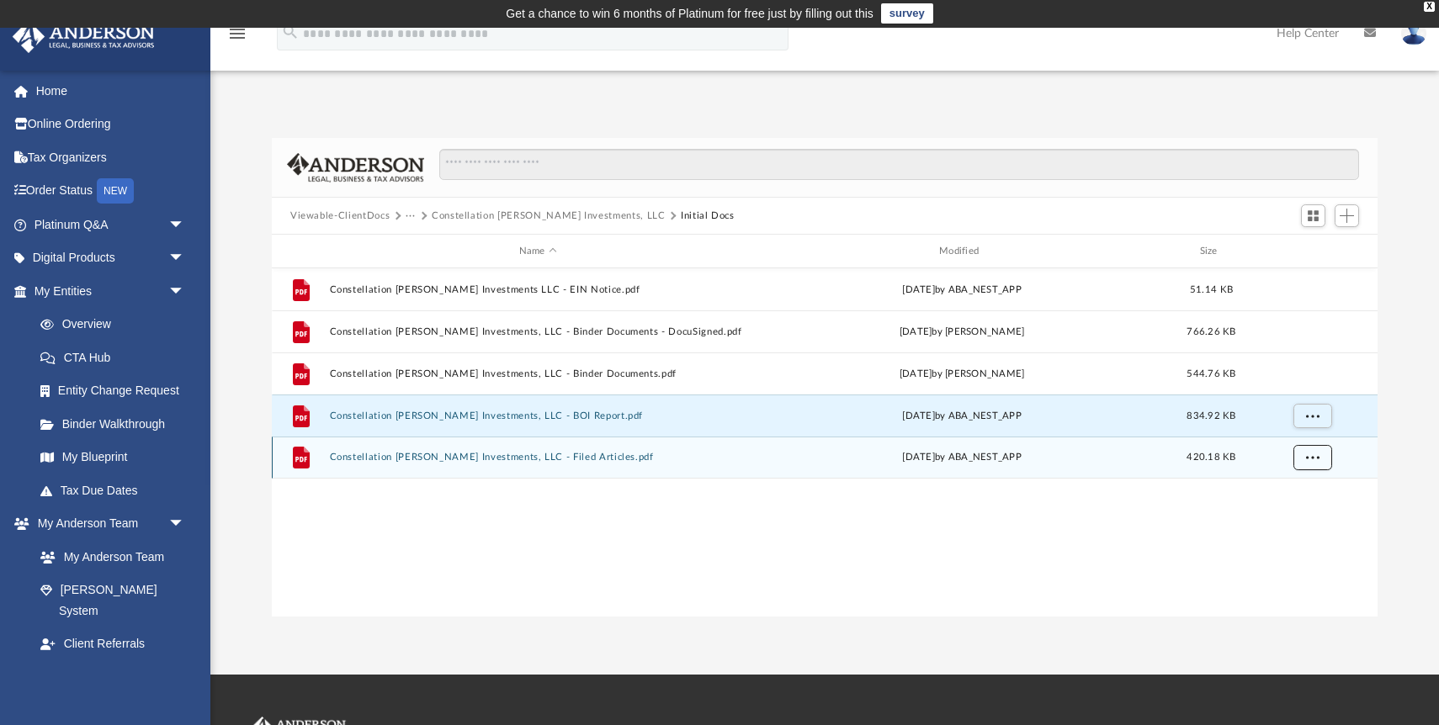
click at [1315, 459] on span "More options" at bounding box center [1312, 457] width 13 height 9
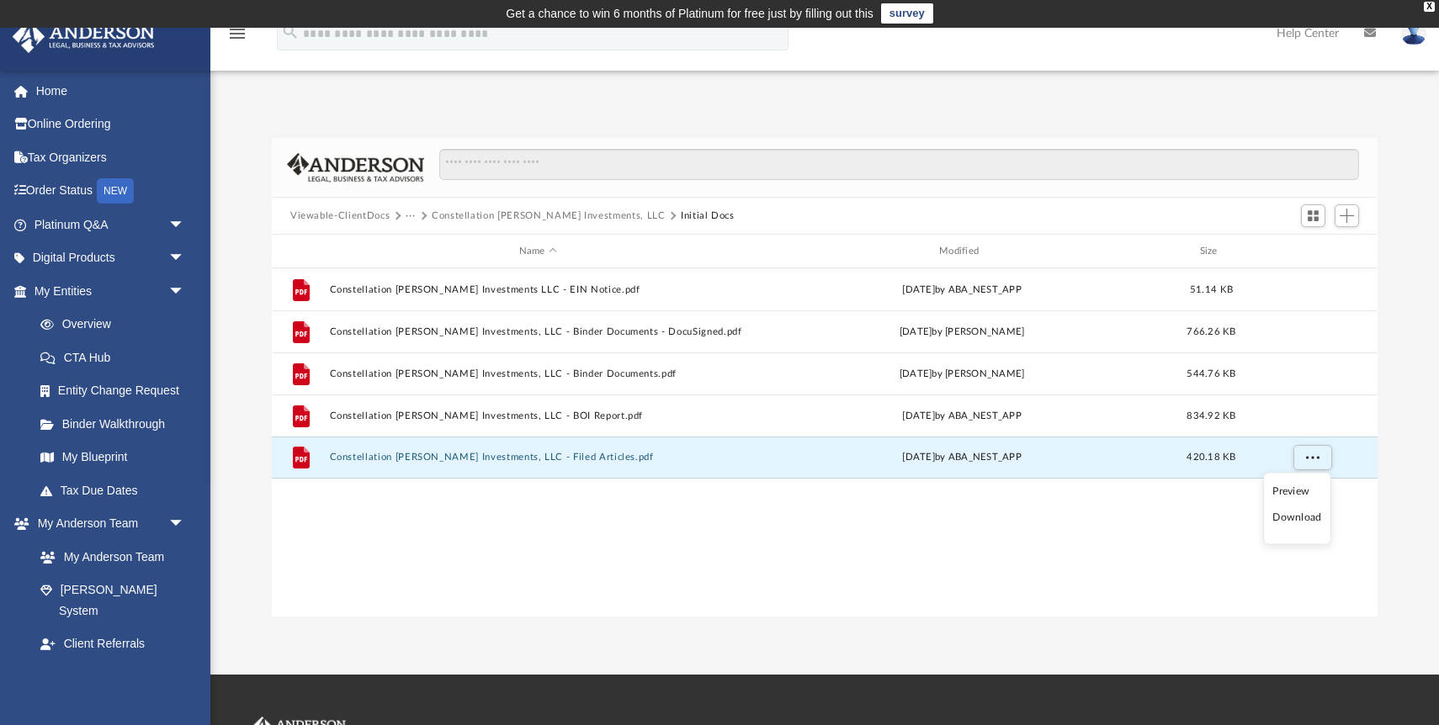
click at [1307, 521] on li "Download" at bounding box center [1296, 518] width 49 height 18
click at [592, 214] on button "Constellation [PERSON_NAME] Investments, LLC" at bounding box center [549, 216] width 234 height 15
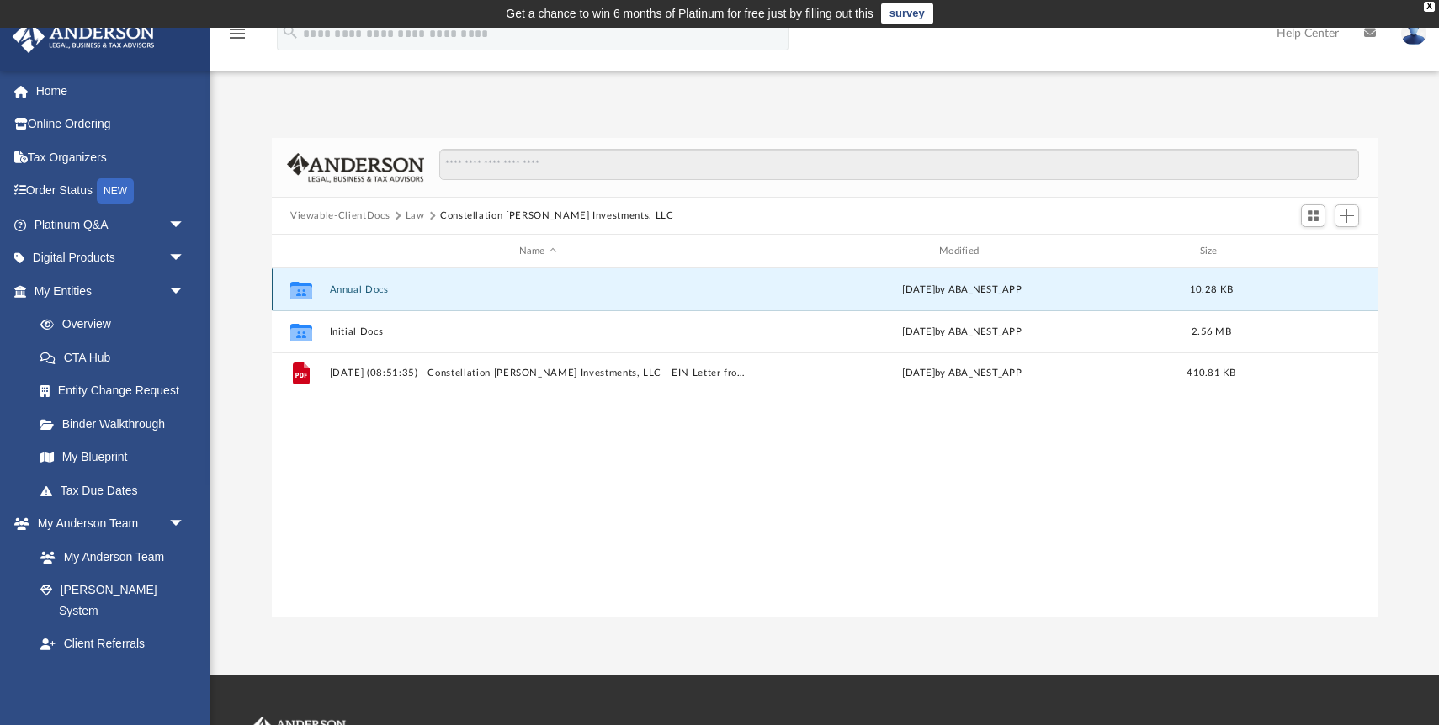
click at [376, 292] on button "Annual Docs" at bounding box center [538, 289] width 417 height 11
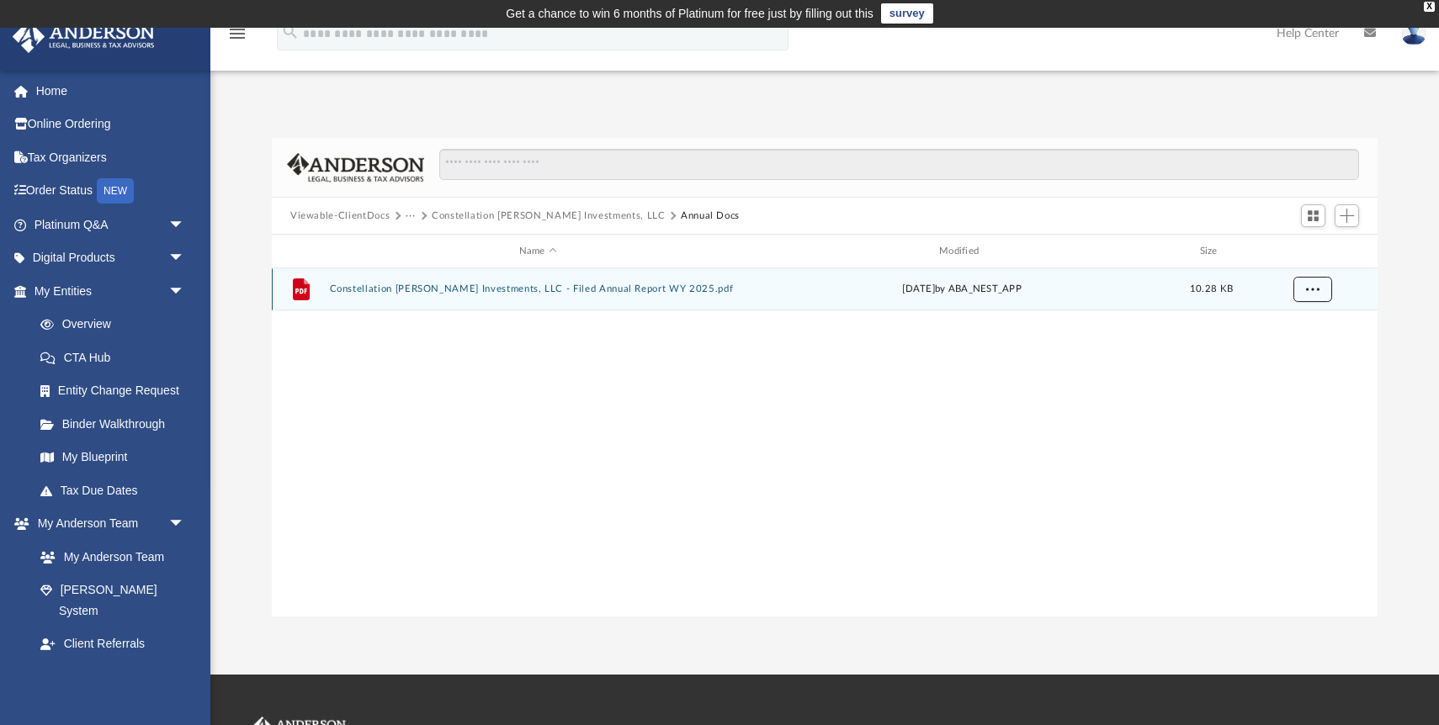
click at [1319, 291] on button "More options" at bounding box center [1312, 289] width 39 height 25
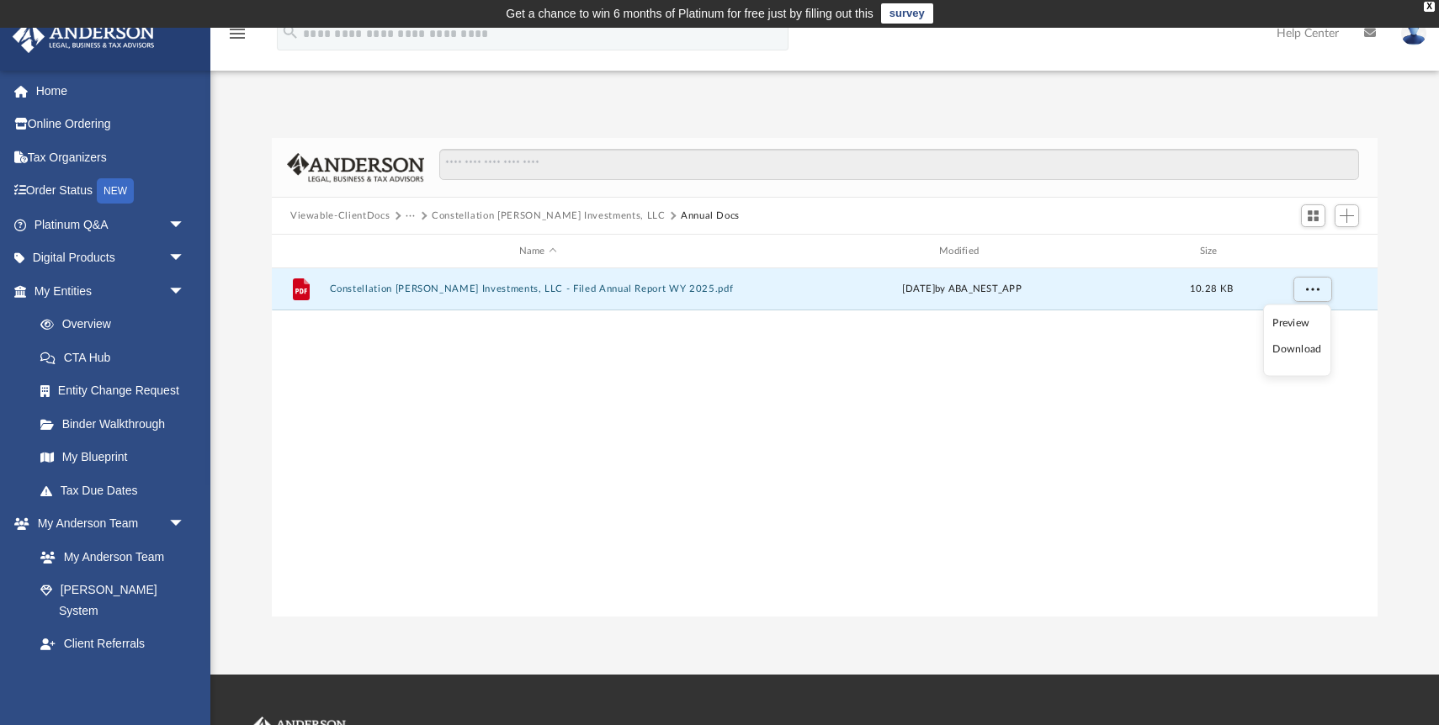
click at [1309, 352] on li "Download" at bounding box center [1296, 350] width 49 height 18
